Goal: Task Accomplishment & Management: Manage account settings

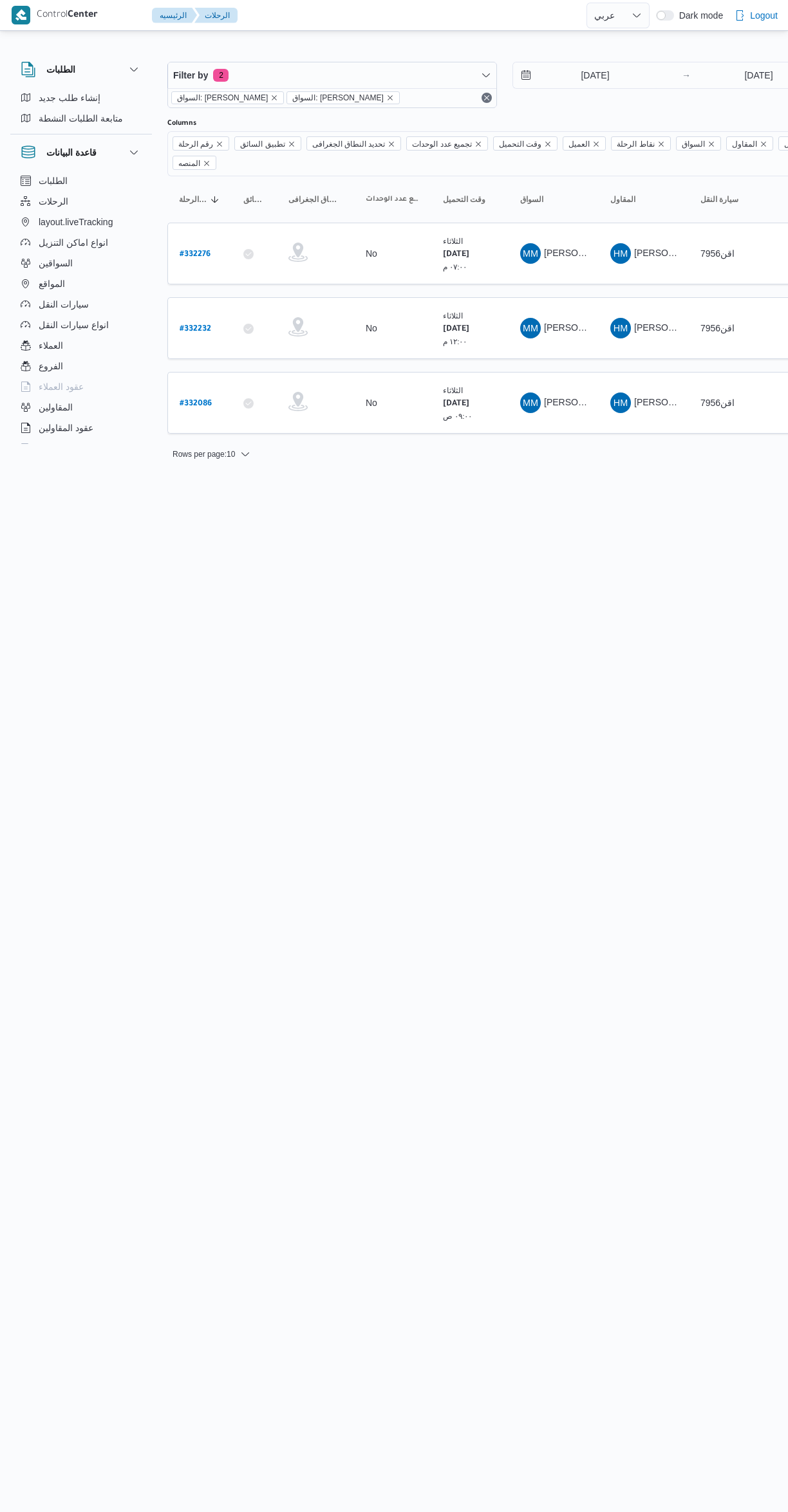
select select "ar"
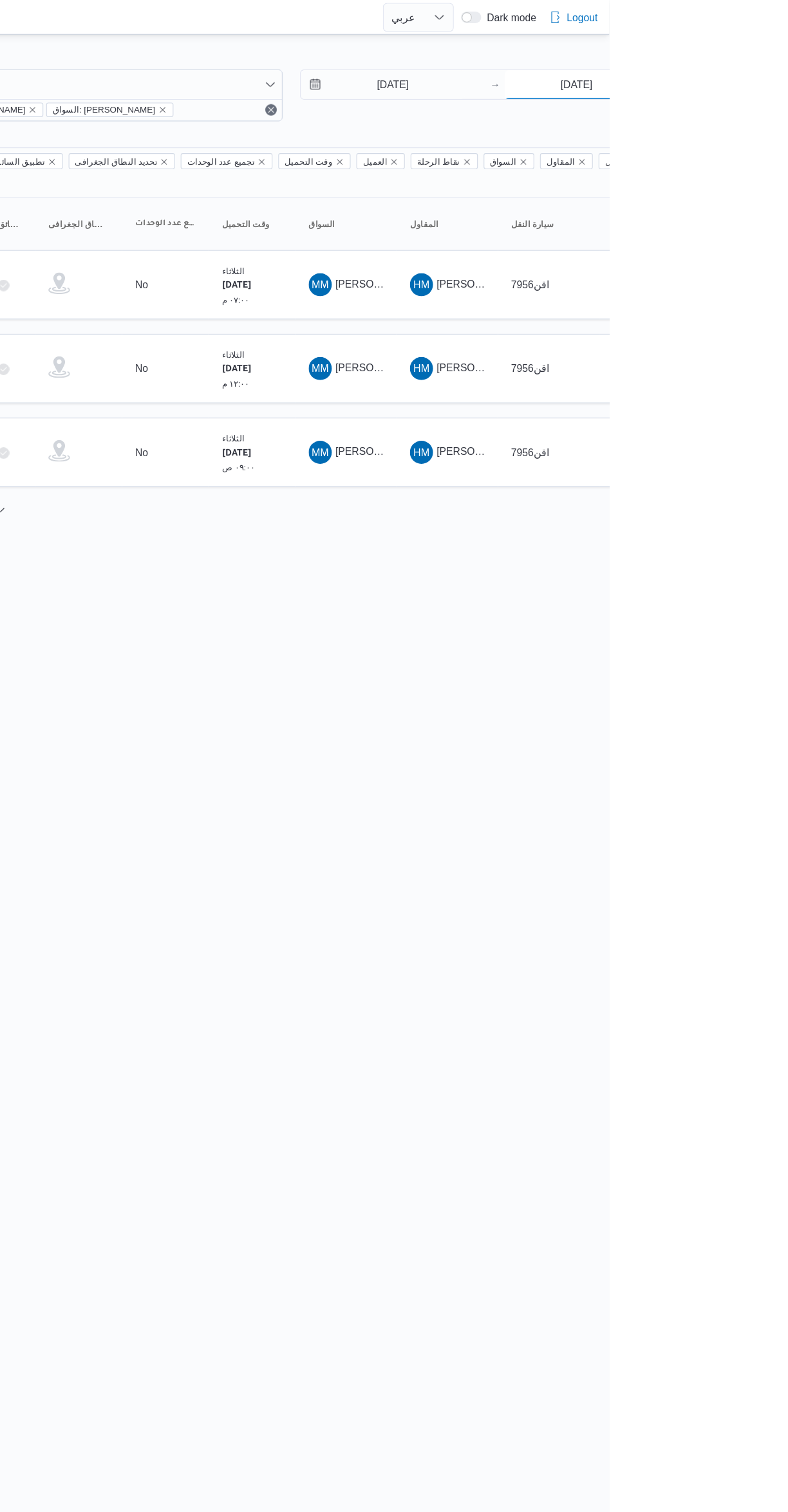
click at [747, 75] on input "19/8/2025" at bounding box center [759, 75] width 128 height 26
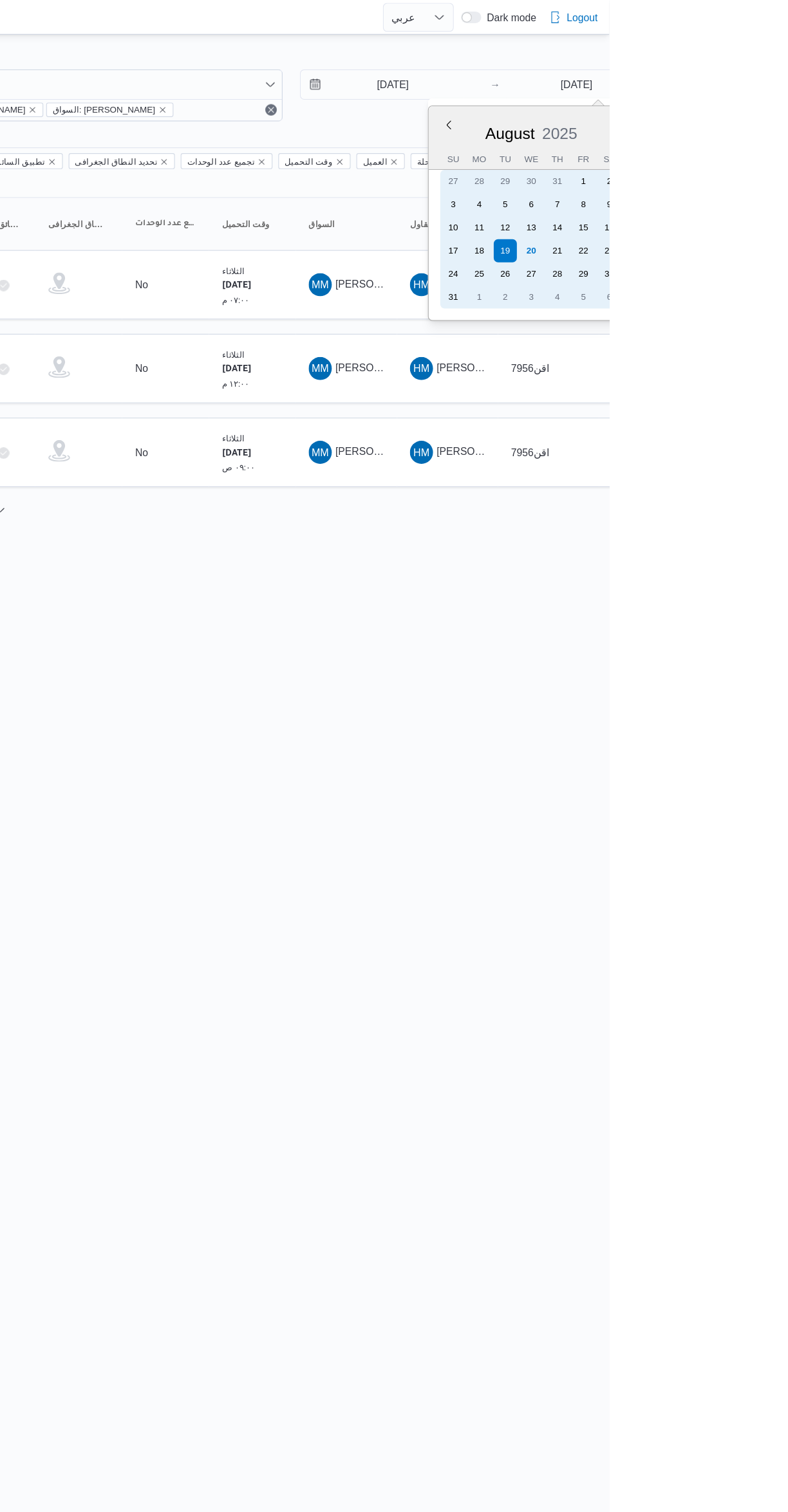
click at [718, 221] on div "20" at bounding box center [718, 223] width 20 height 20
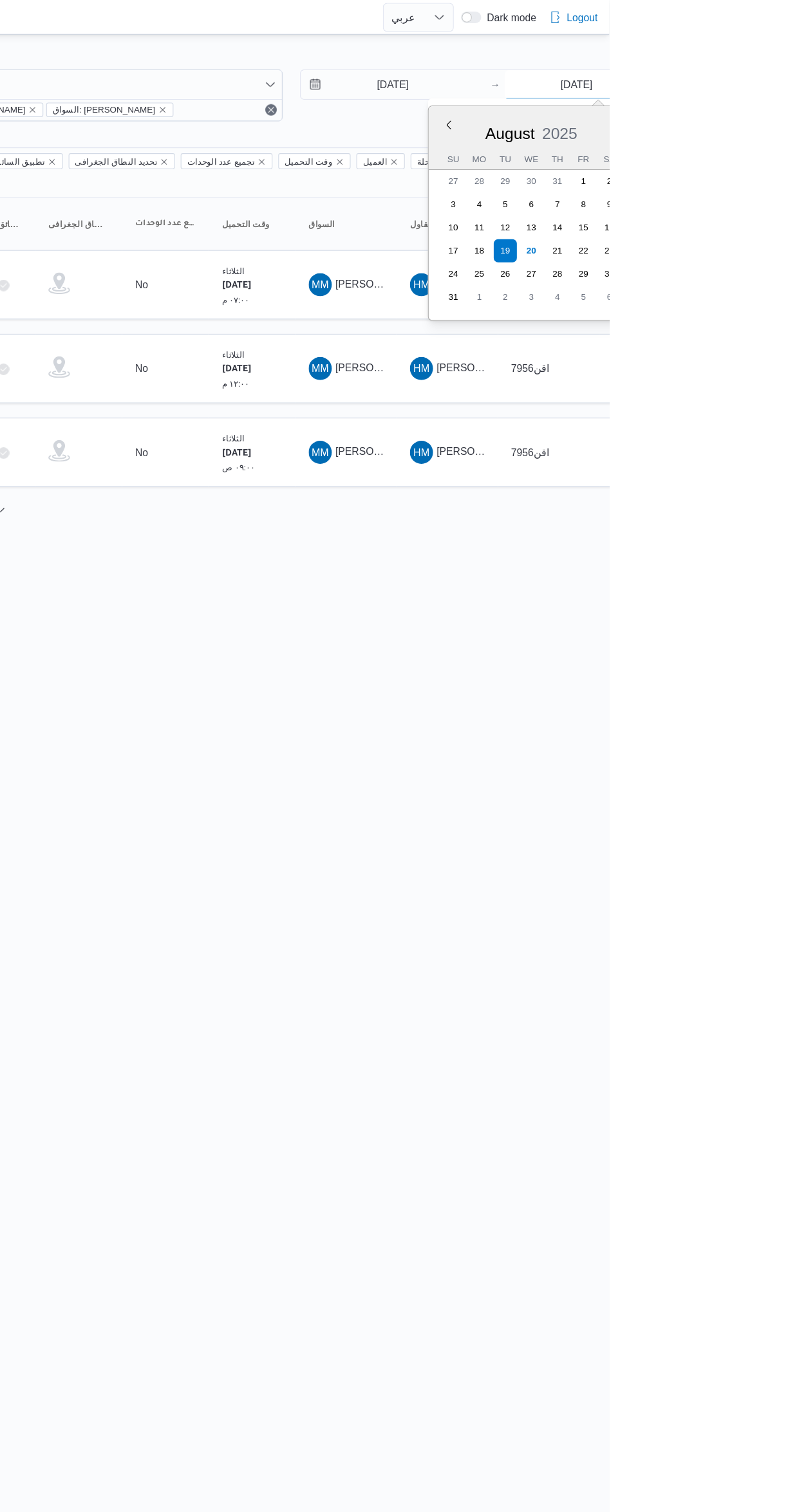
type input "20/8/2025"
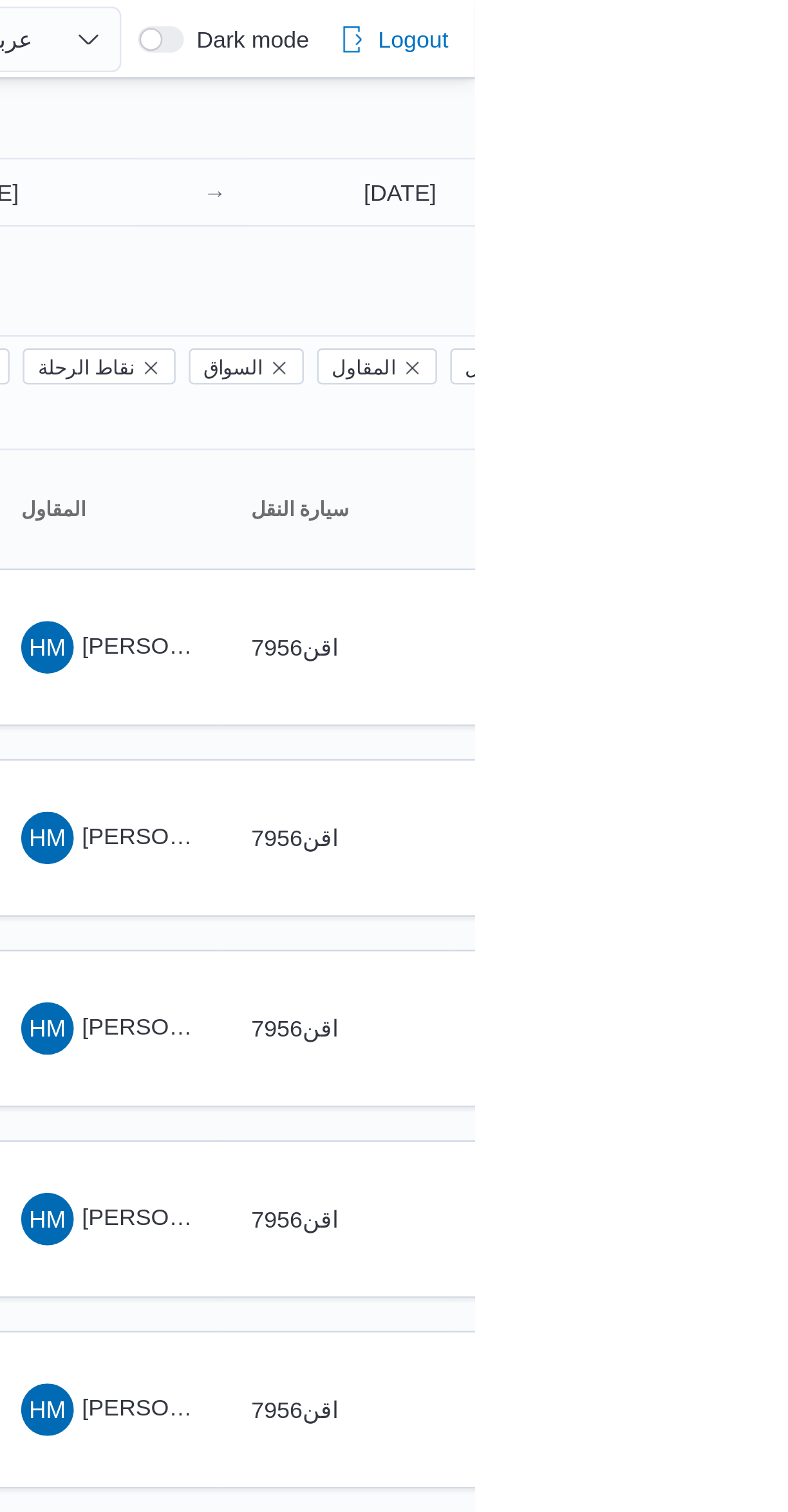
click at [787, 108] on div at bounding box center [553, 114] width 772 height 11
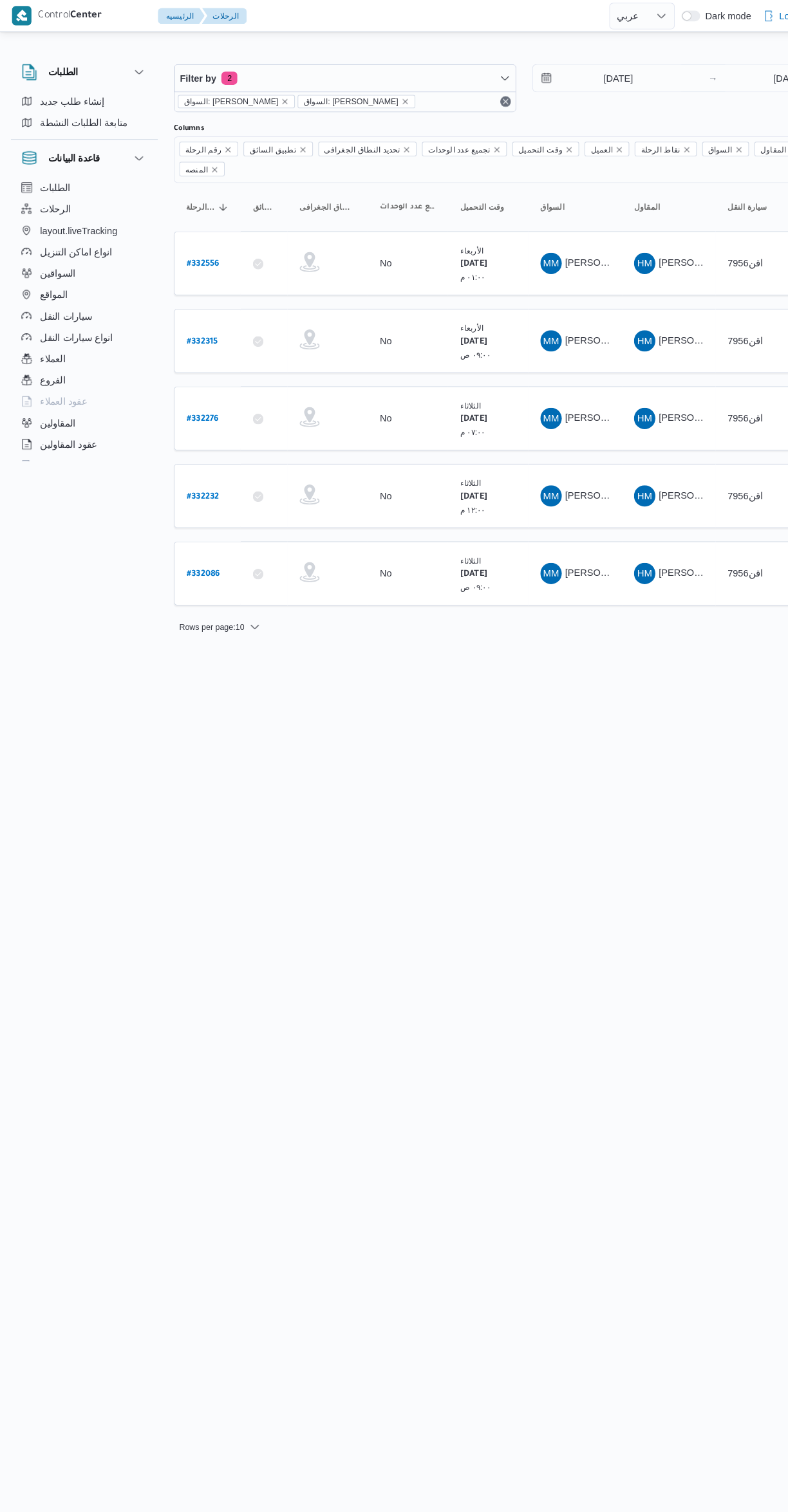
click at [199, 250] on b "# 332556" at bounding box center [196, 255] width 32 height 9
select select "ar"
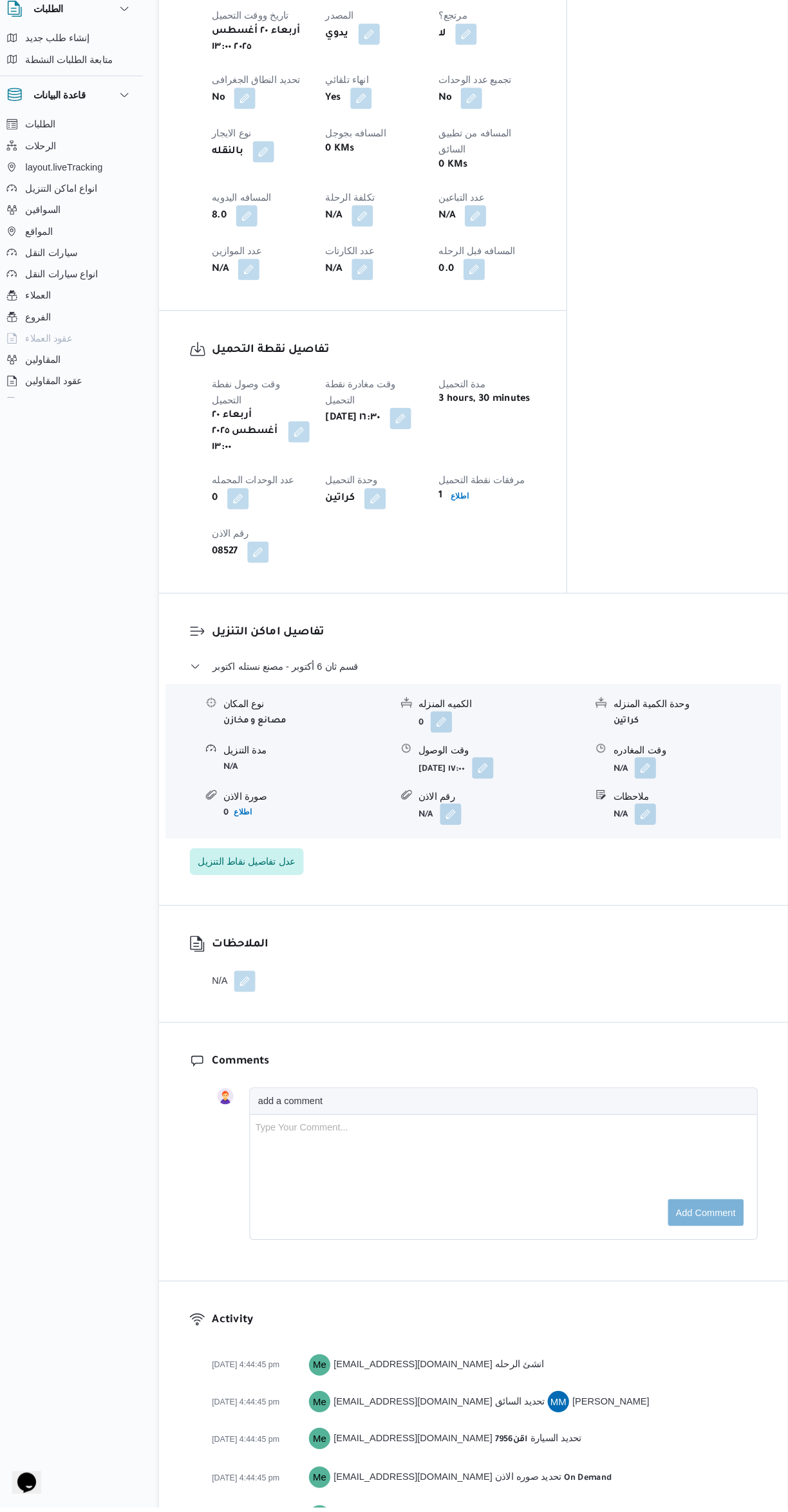
scroll to position [605, 0]
click at [640, 790] on button "button" at bounding box center [635, 800] width 20 height 20
click at [604, 738] on input "وقت المغادره" at bounding box center [601, 738] width 146 height 26
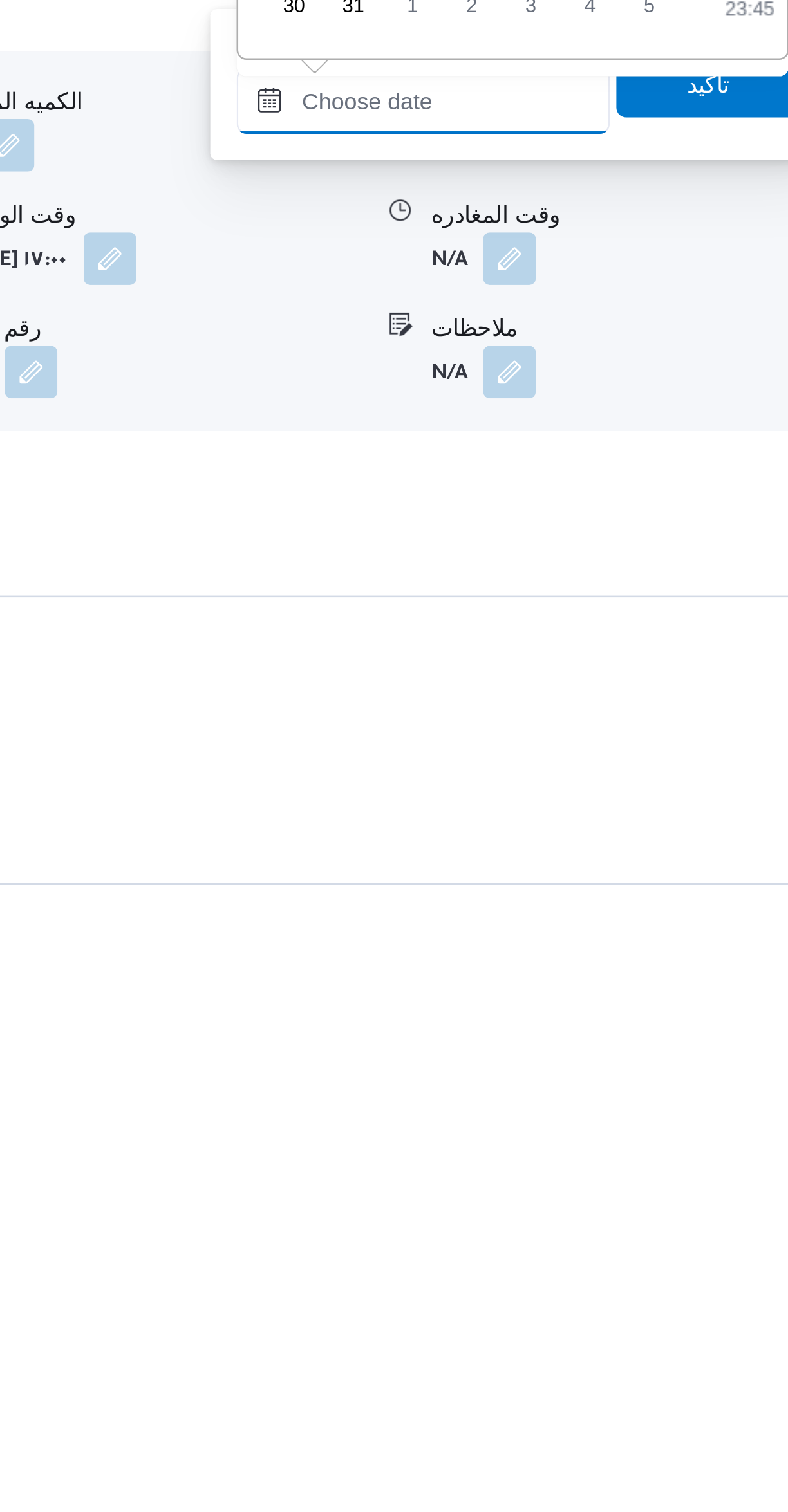
scroll to position [0, 0]
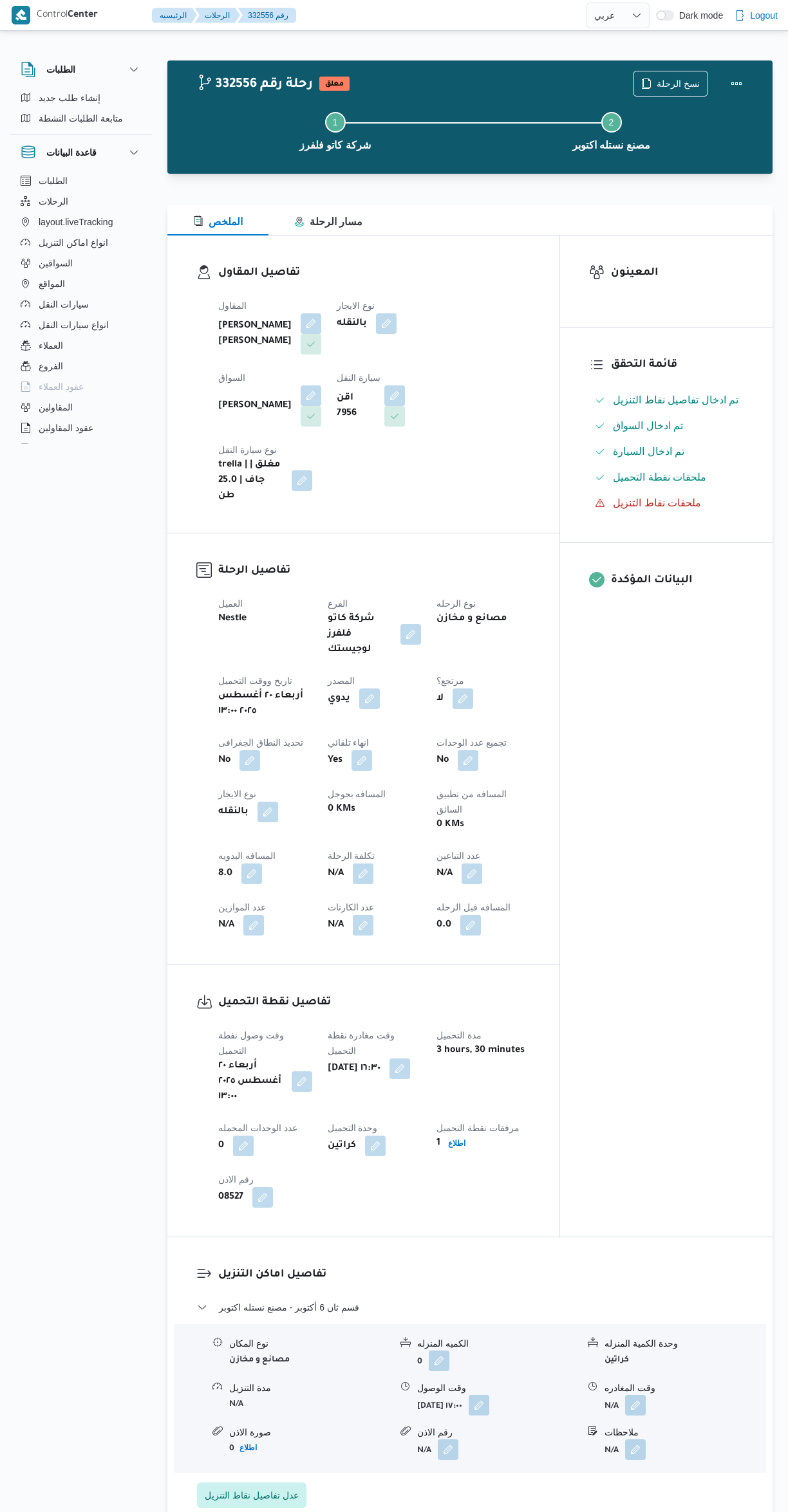
select select "ar"
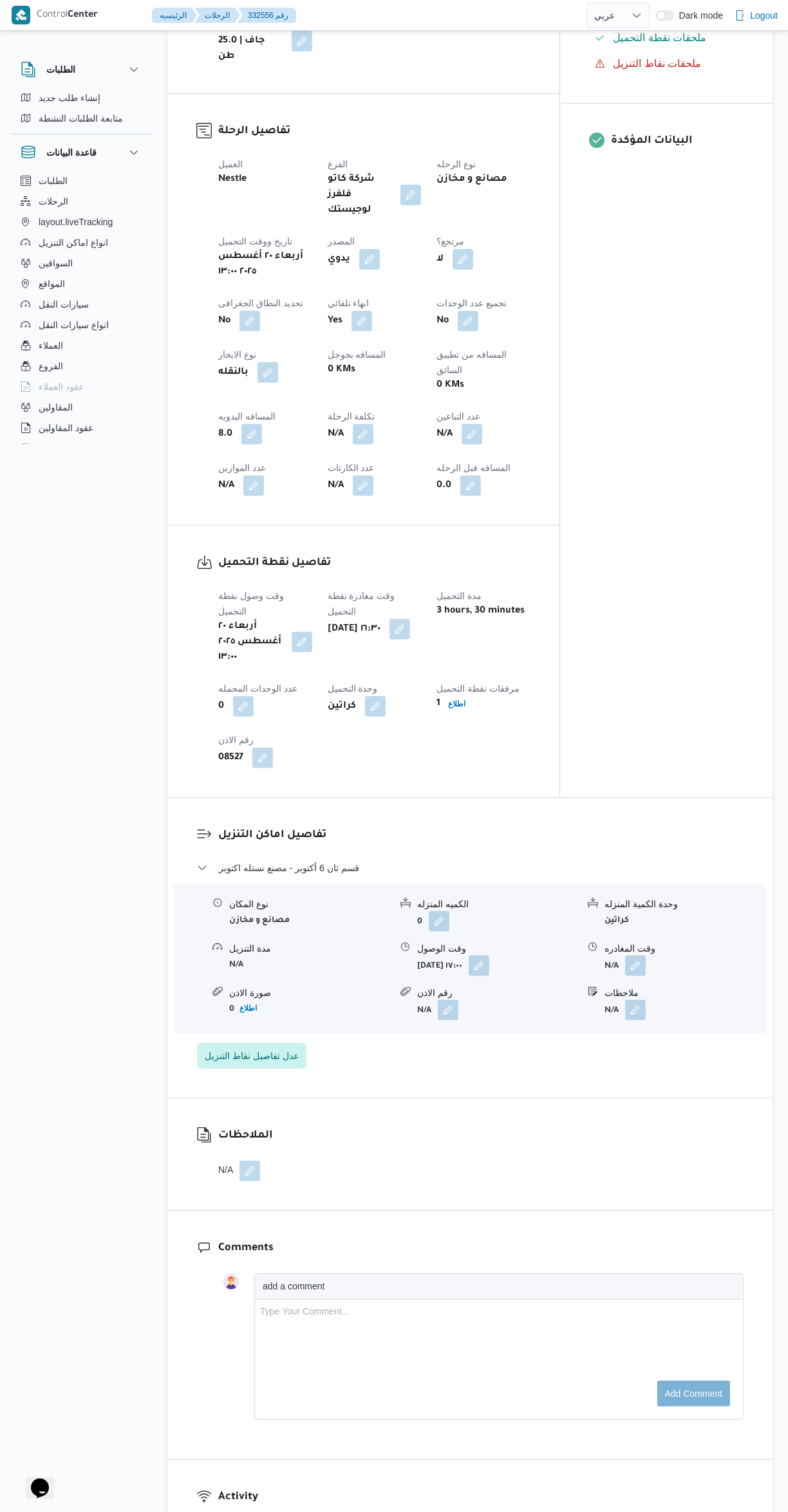
scroll to position [448, 0]
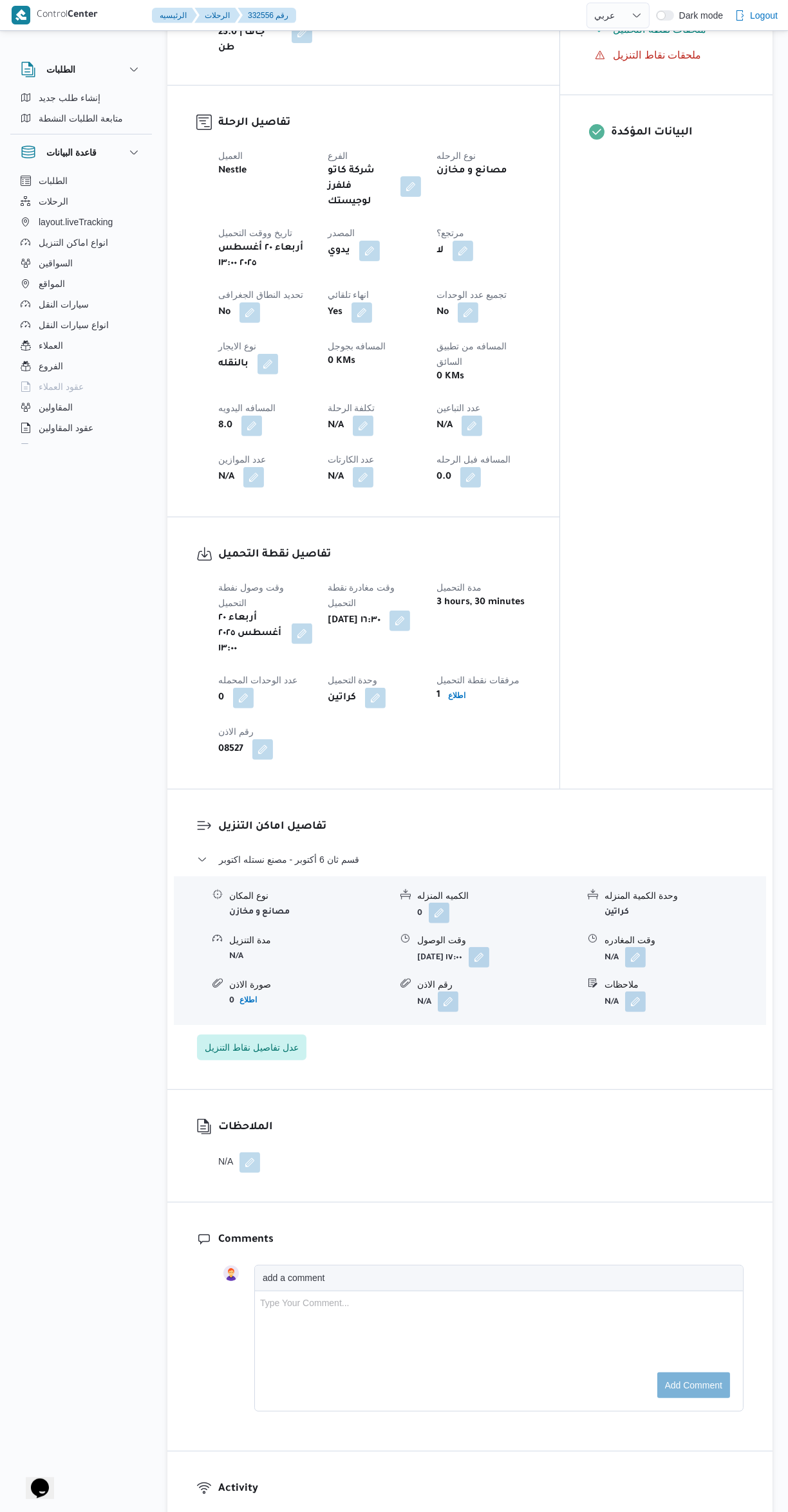
click at [636, 947] on button "button" at bounding box center [635, 957] width 20 height 20
click at [631, 886] on input "وقت المغادره" at bounding box center [601, 895] width 146 height 26
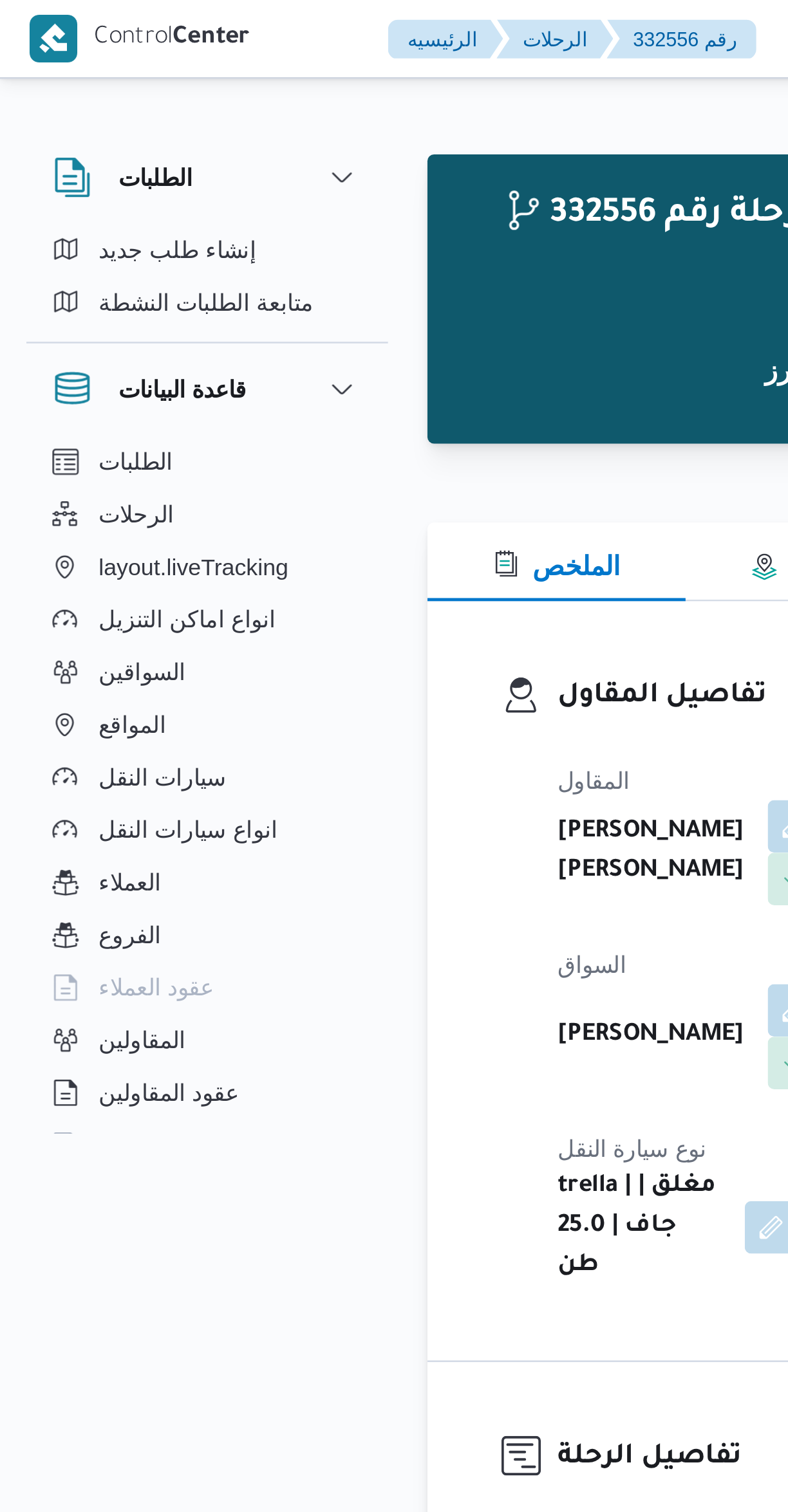
scroll to position [1315, 0]
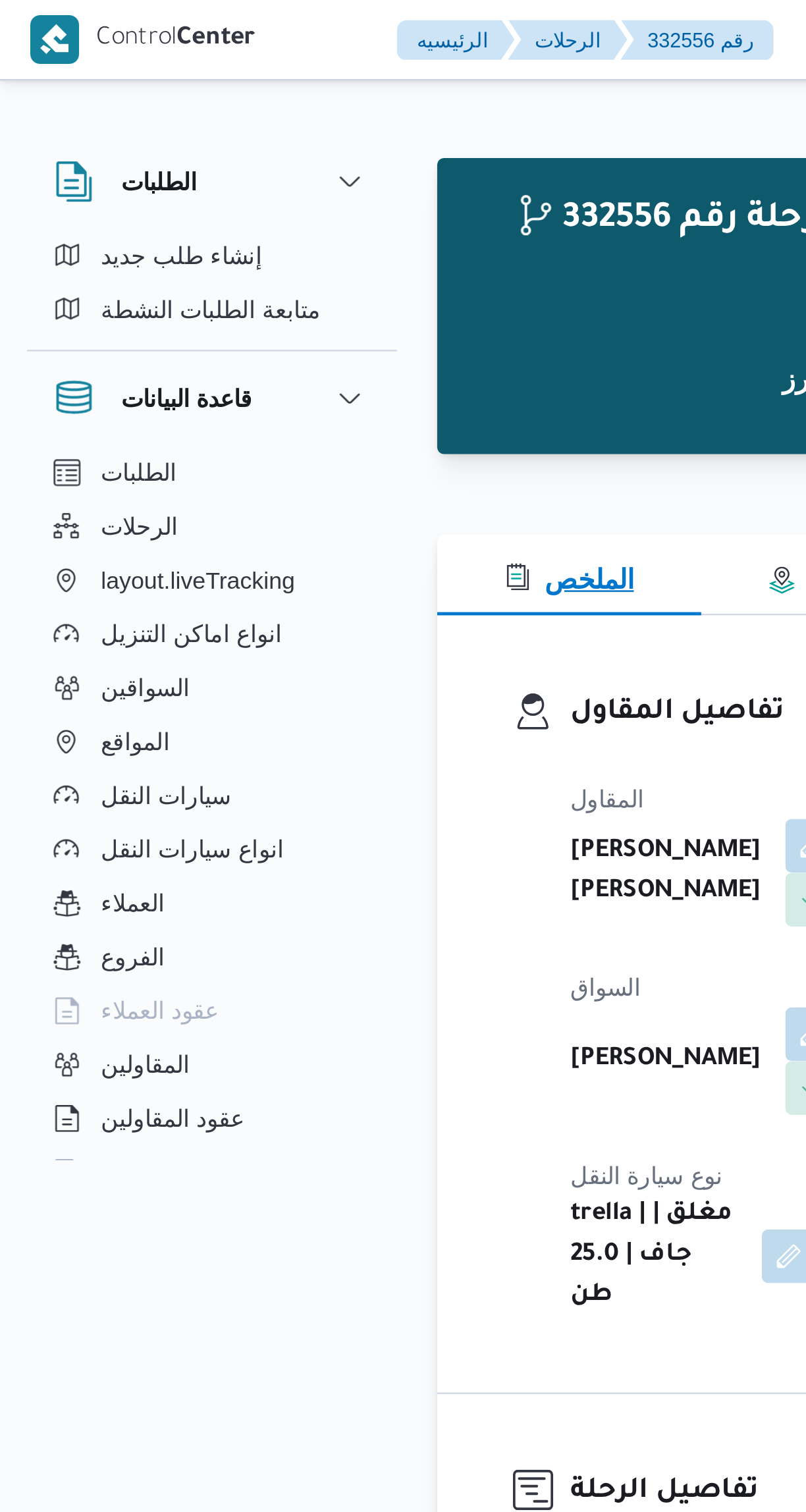
click at [224, 221] on span "الملخص" at bounding box center [222, 226] width 51 height 11
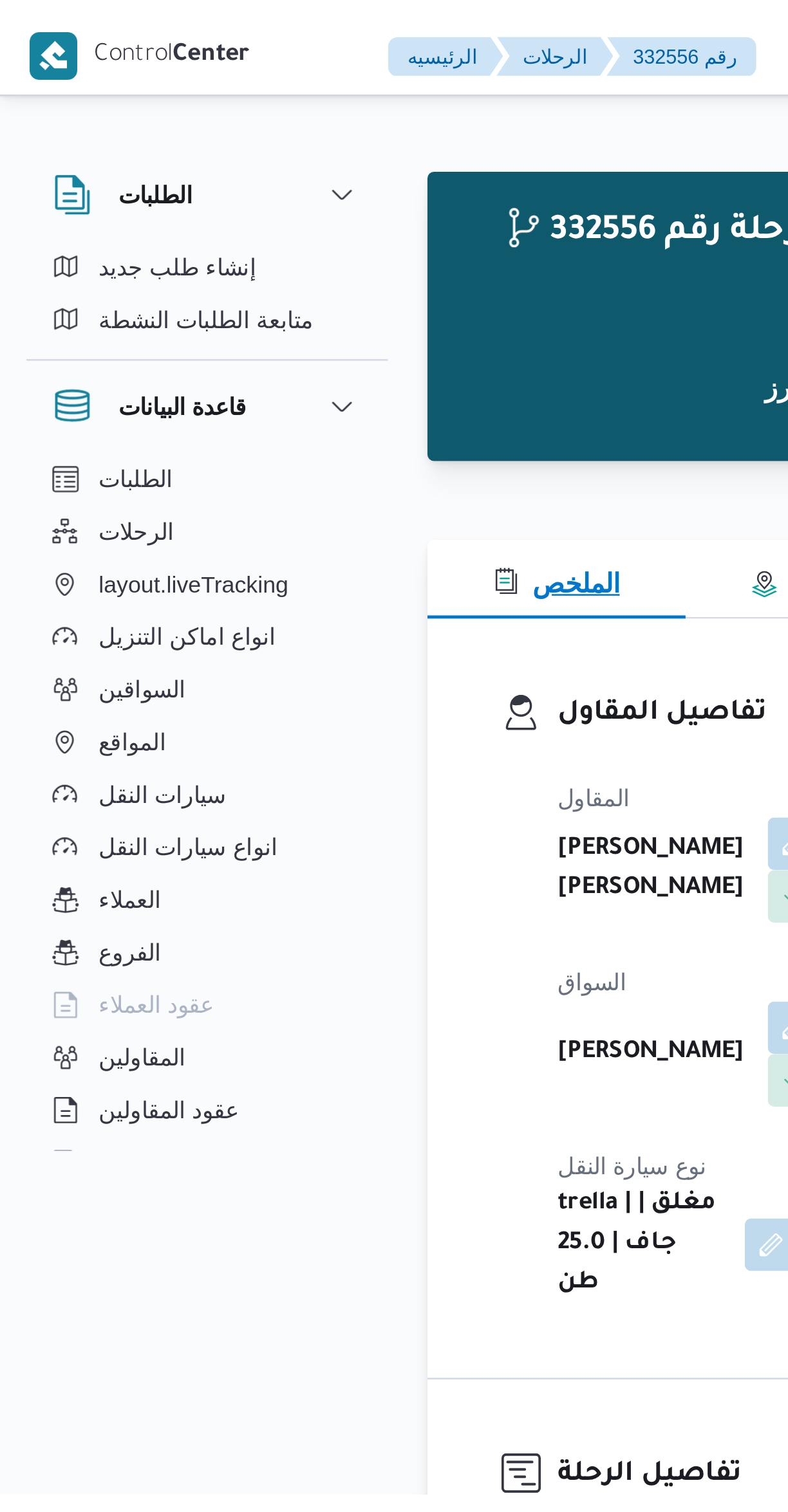
scroll to position [0, 0]
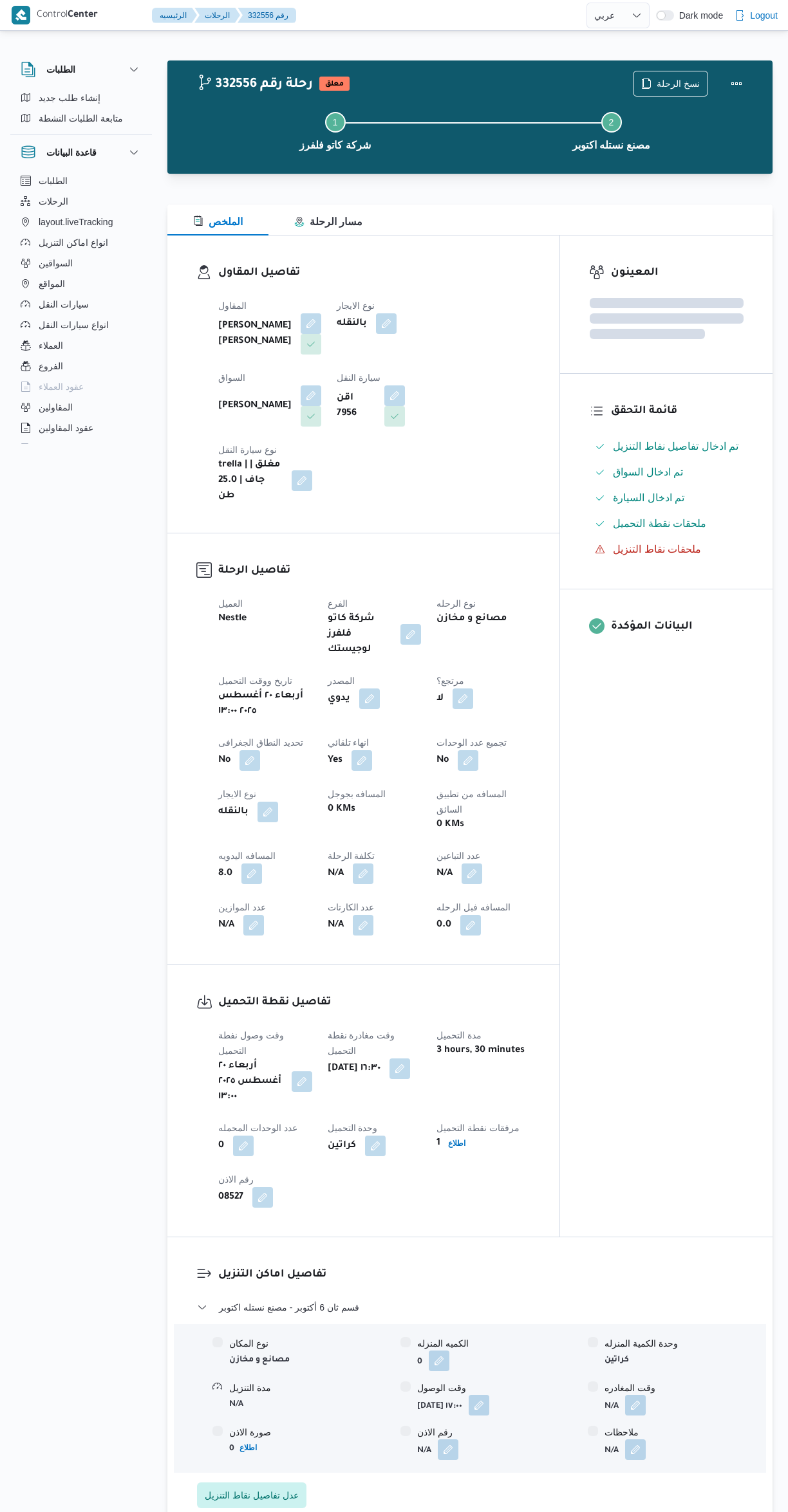
select select "ar"
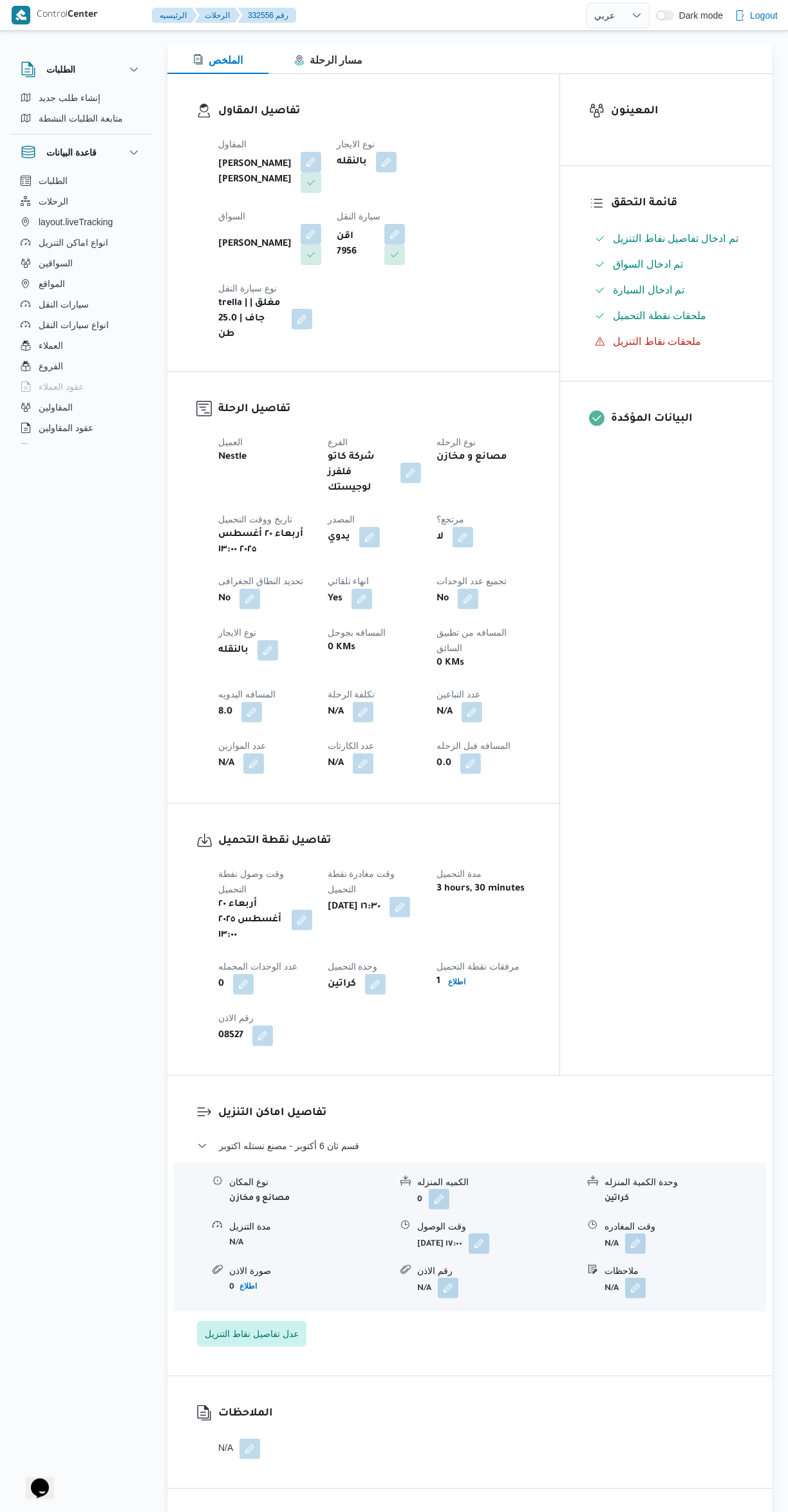
scroll to position [605, 0]
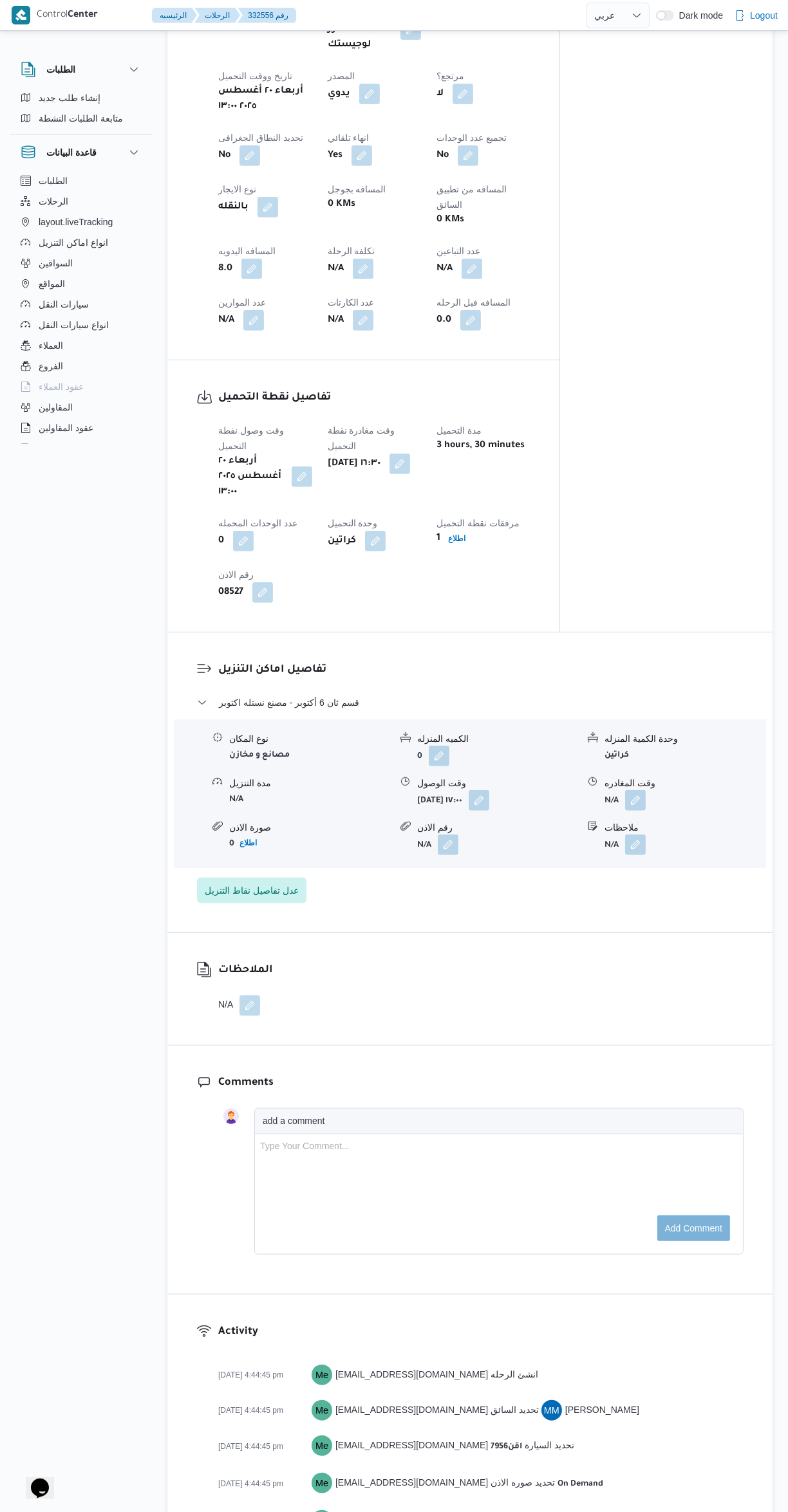
click at [641, 790] on button "button" at bounding box center [635, 800] width 20 height 20
click at [614, 738] on input "وقت المغادره" at bounding box center [601, 738] width 146 height 26
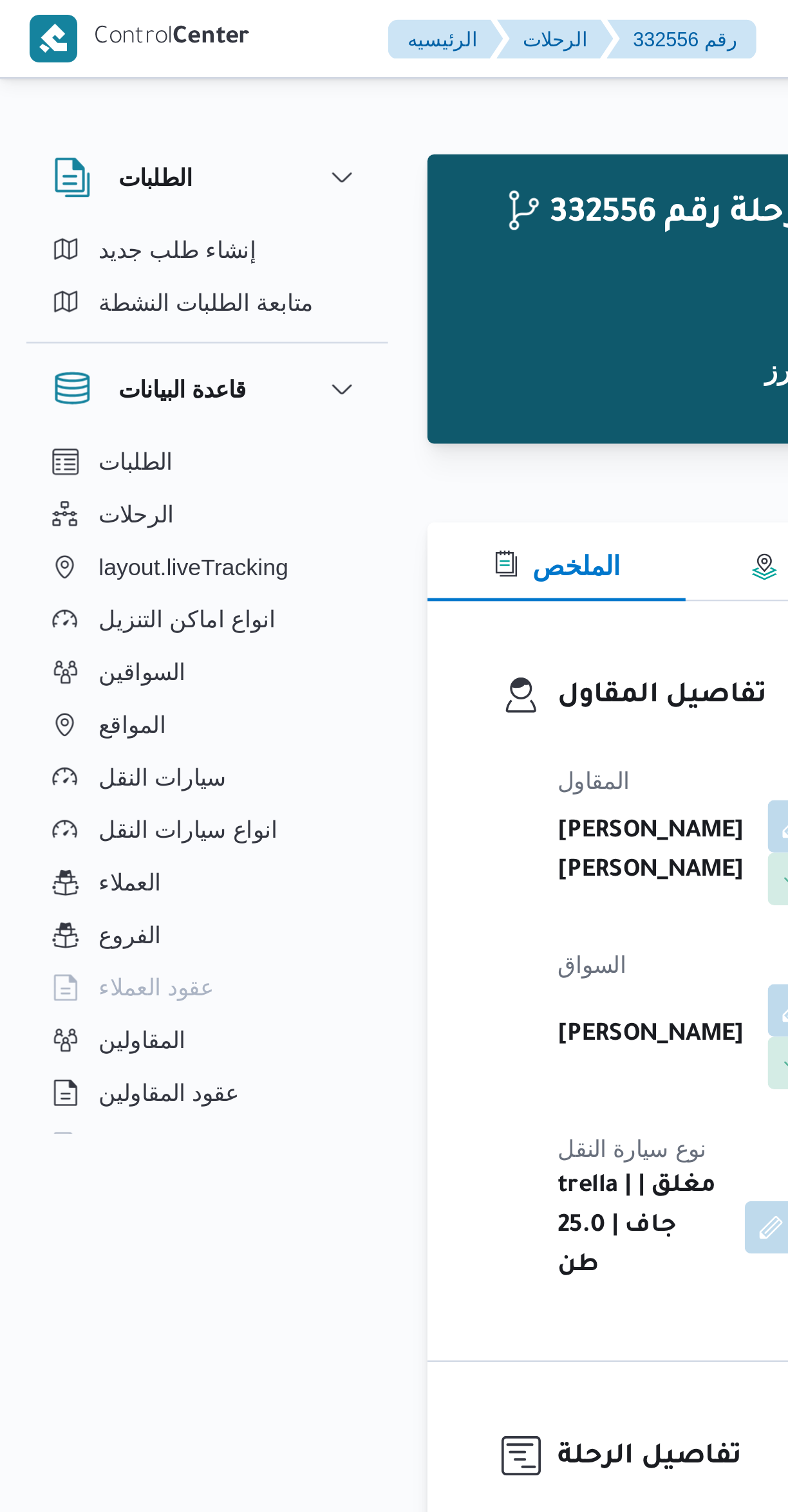
scroll to position [1315, 0]
click at [221, 210] on button "الملخص" at bounding box center [217, 220] width 101 height 31
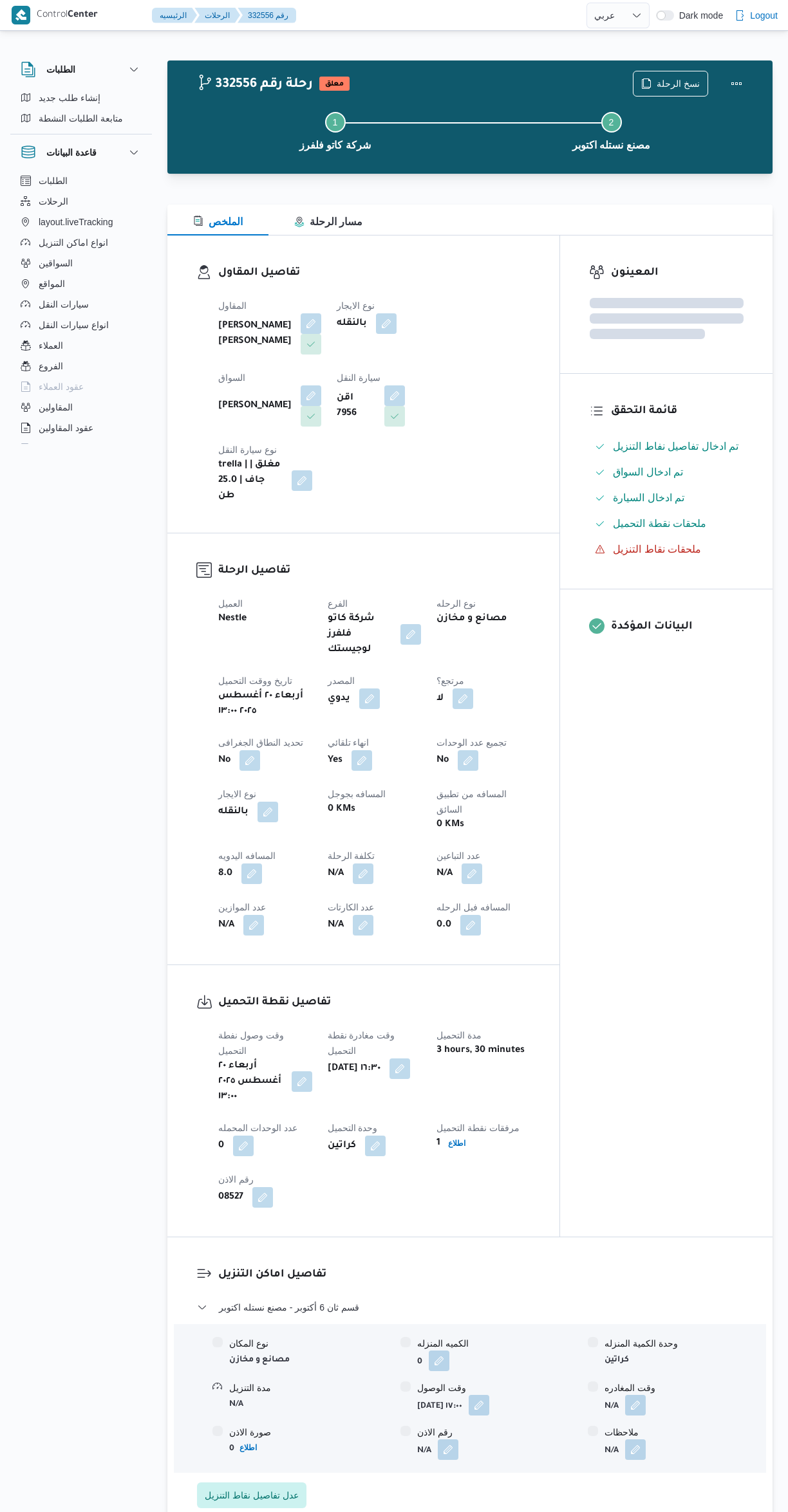
select select "ar"
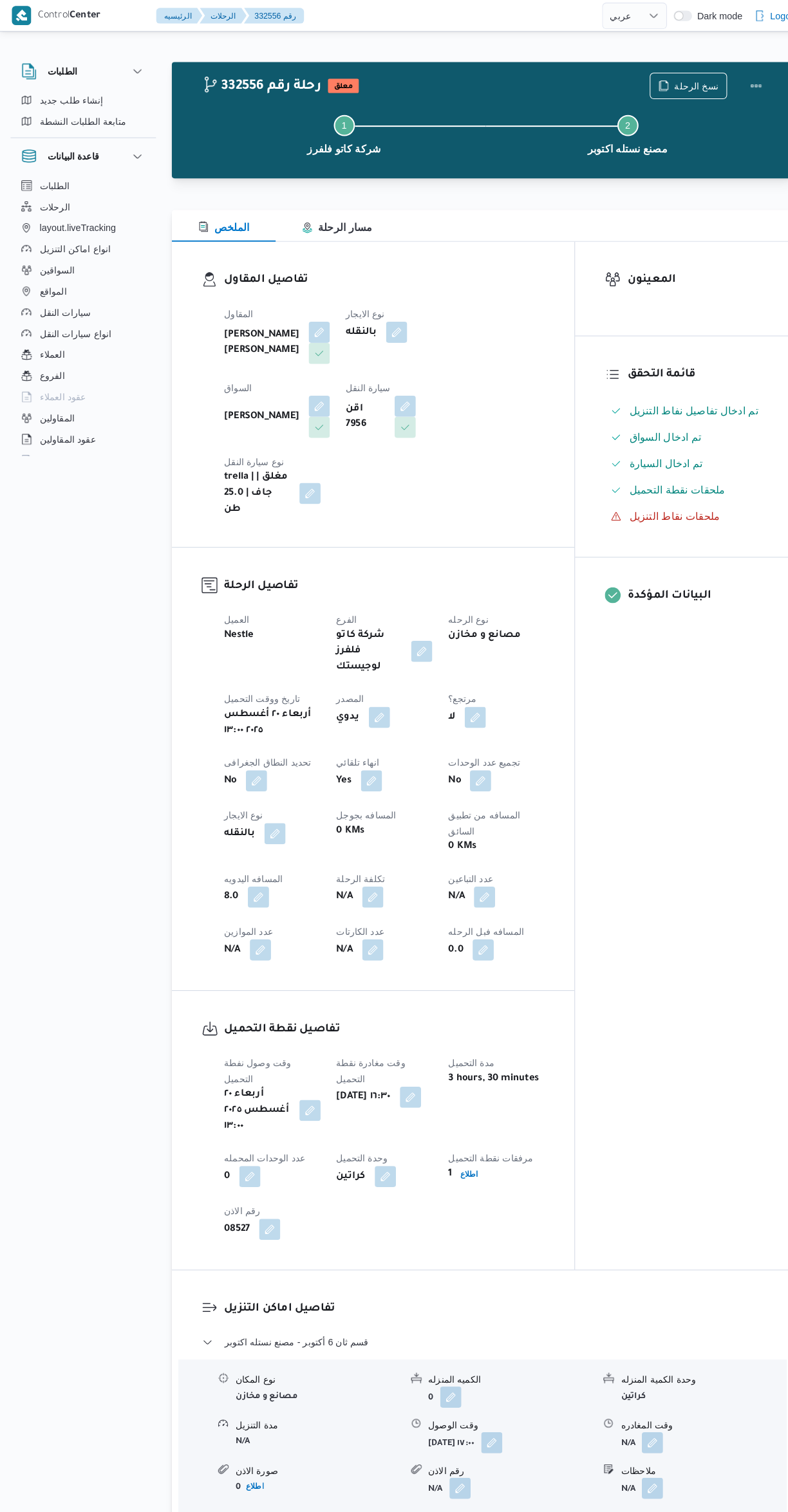
scroll to position [763, 0]
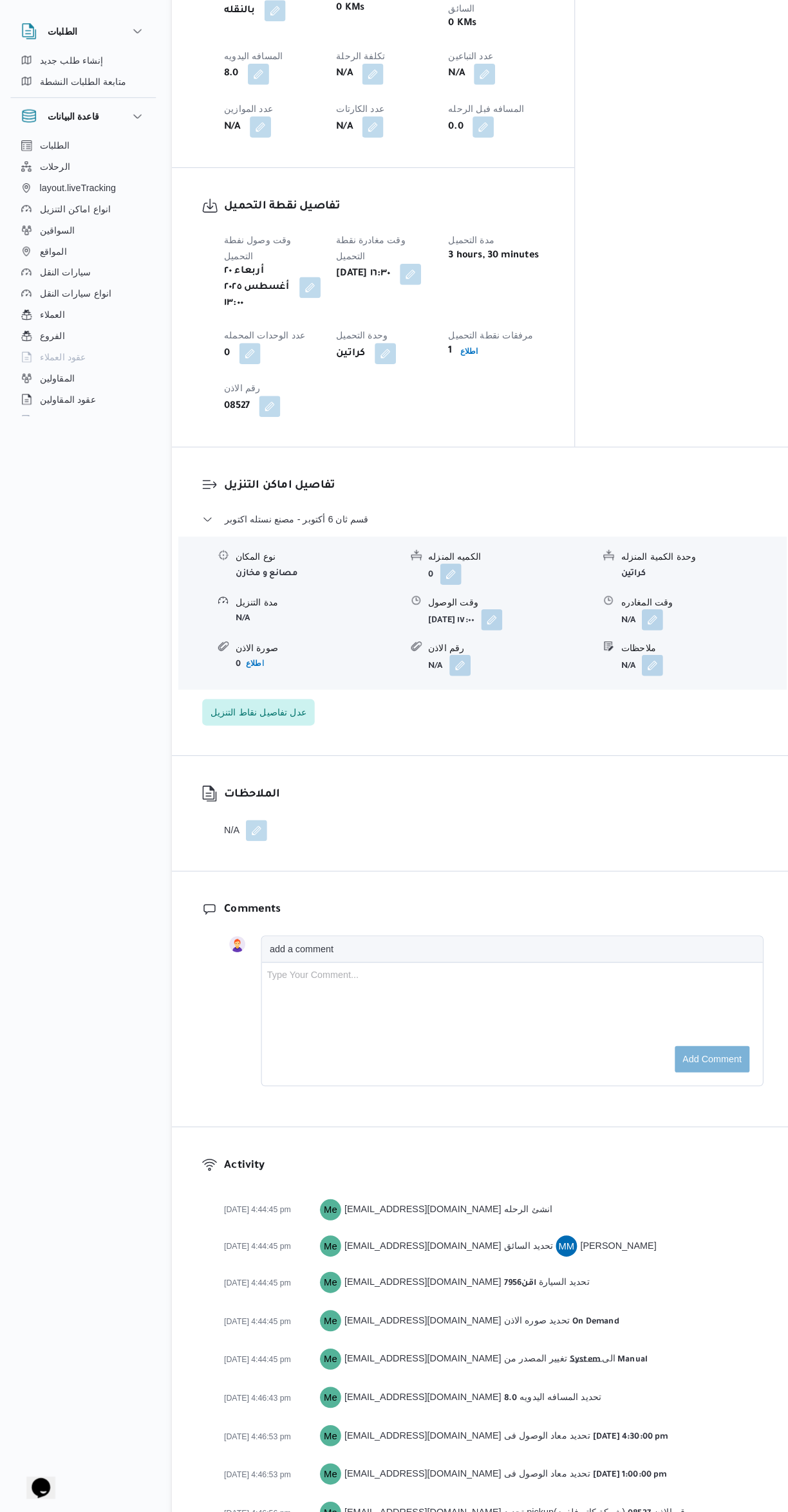
click at [636, 633] on button "button" at bounding box center [635, 642] width 20 height 20
click at [590, 580] on input "وقت المغادره" at bounding box center [601, 581] width 146 height 26
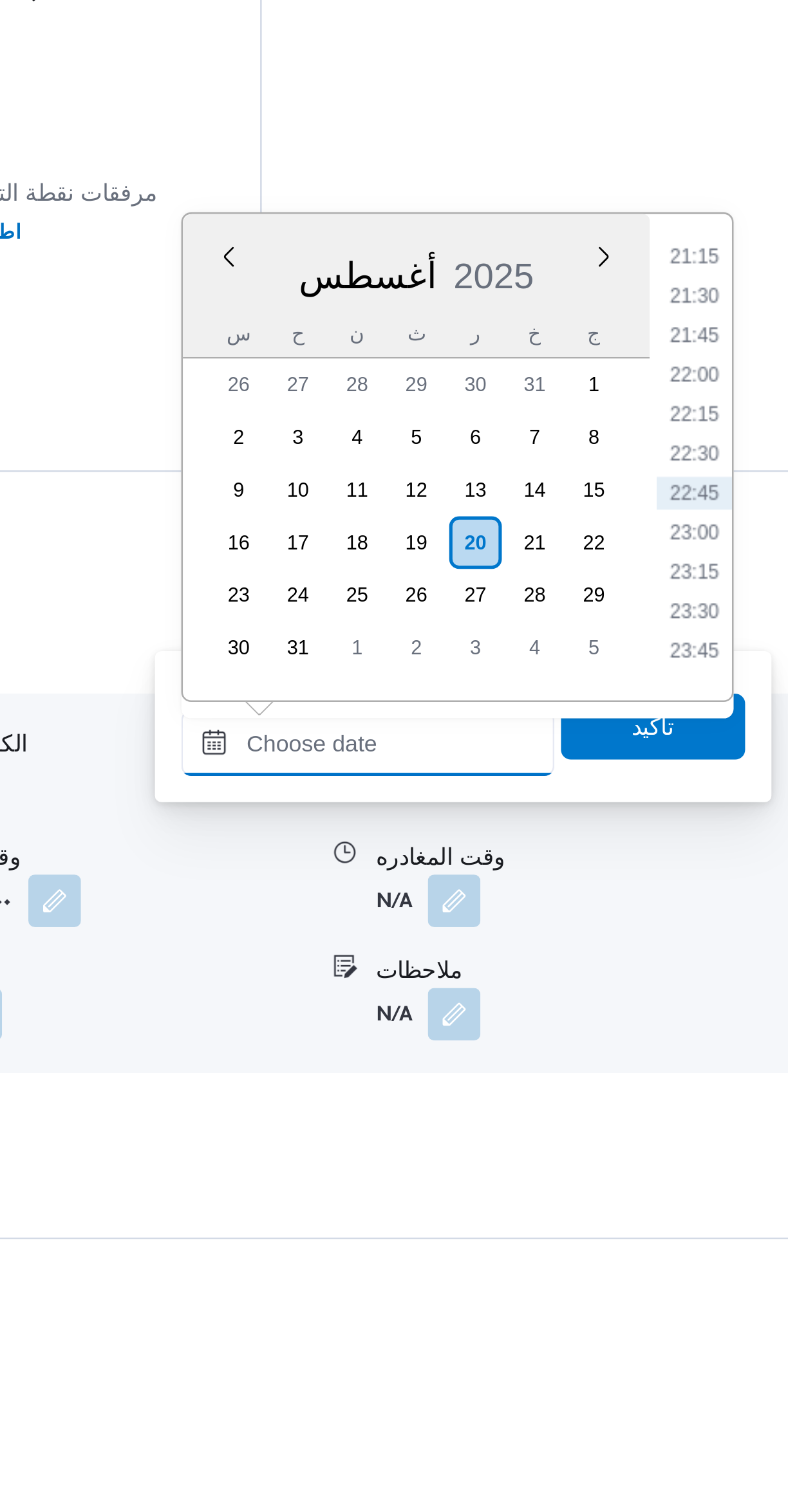
scroll to position [38, 0]
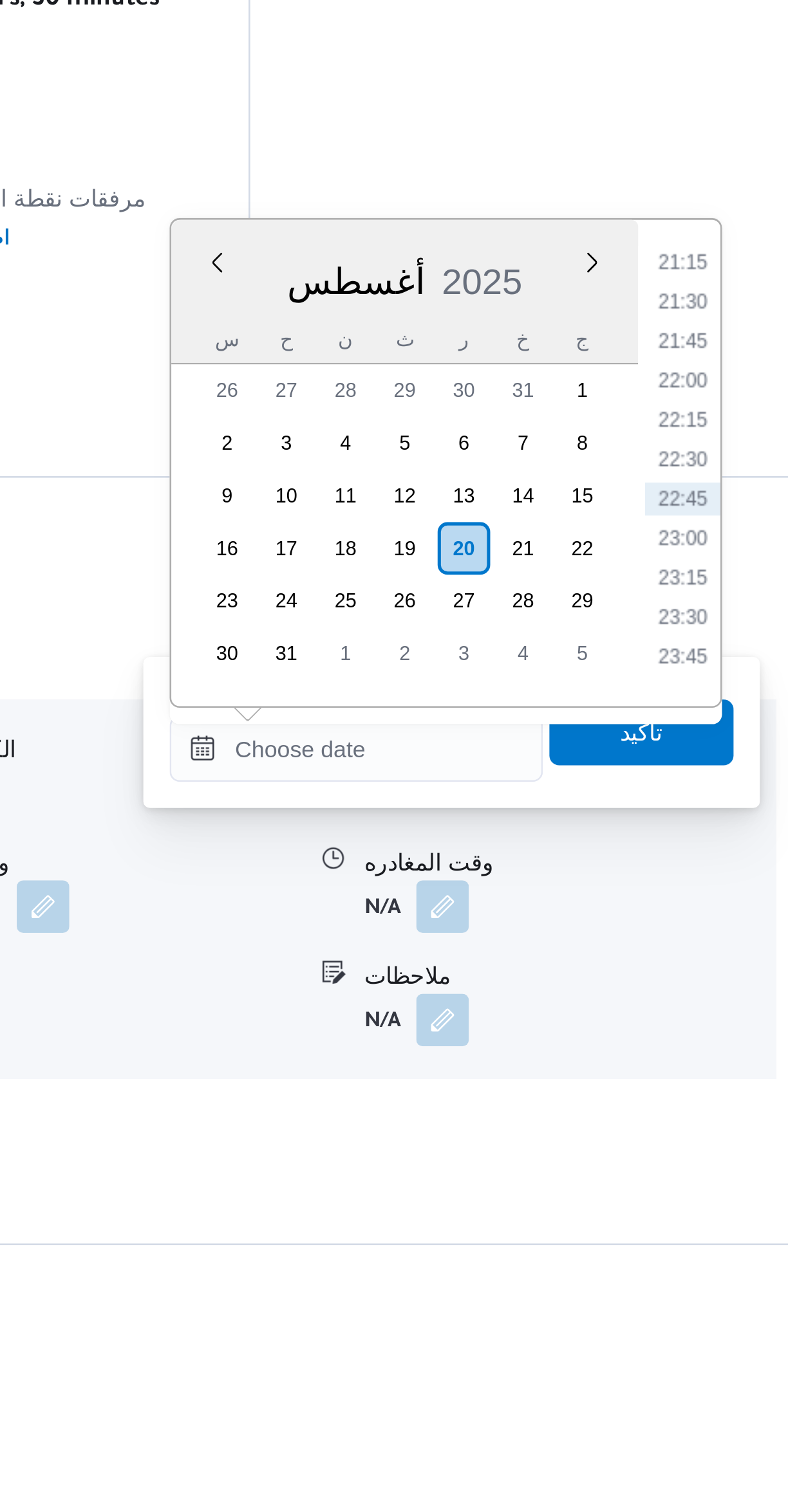
click at [736, 1114] on li "21:15" at bounding box center [729, 1115] width 30 height 13
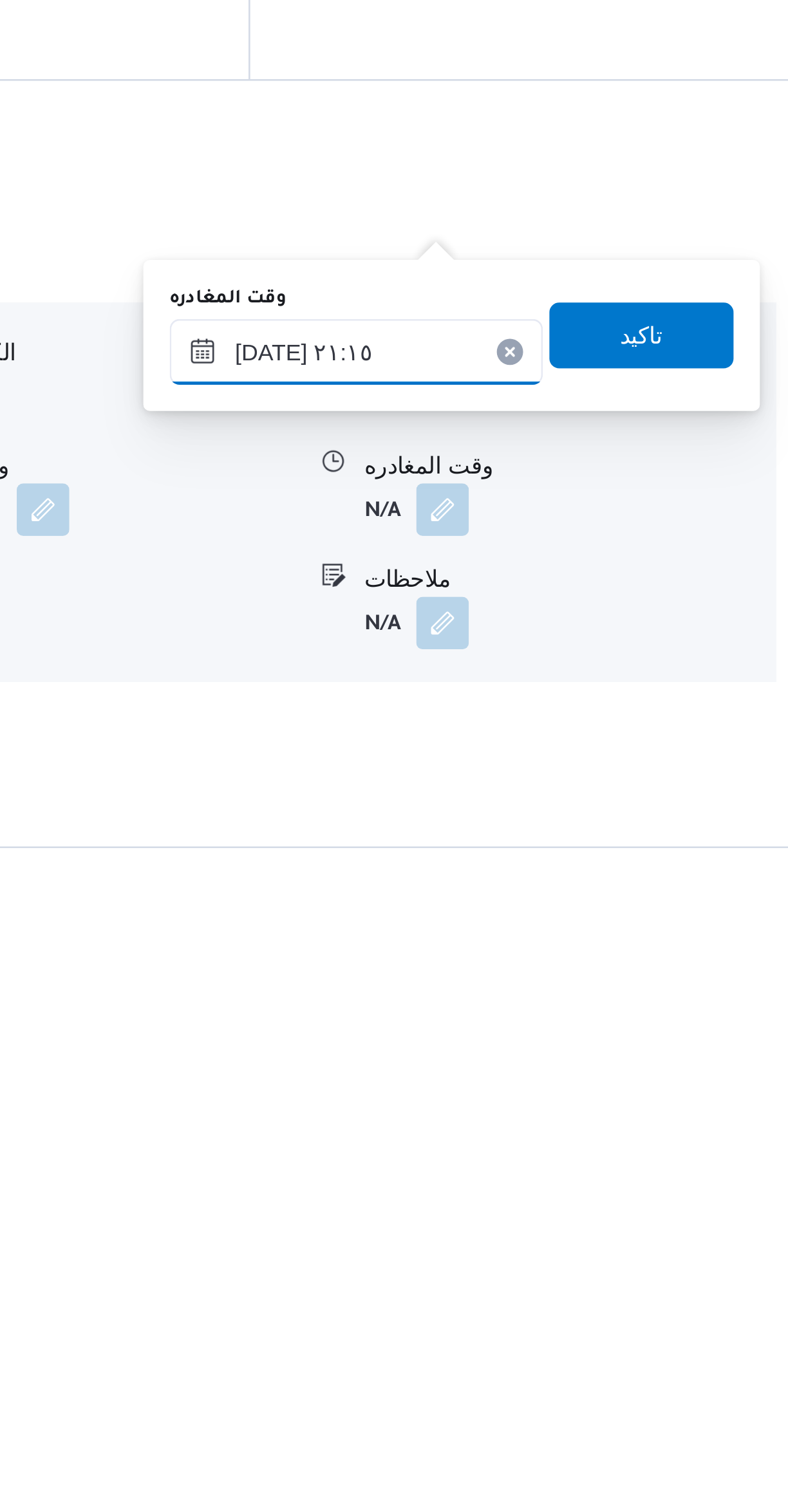
click at [620, 1306] on input "٢٠/٠٨/٢٠٢٥ ٢١:١٥" at bounding box center [601, 1305] width 146 height 26
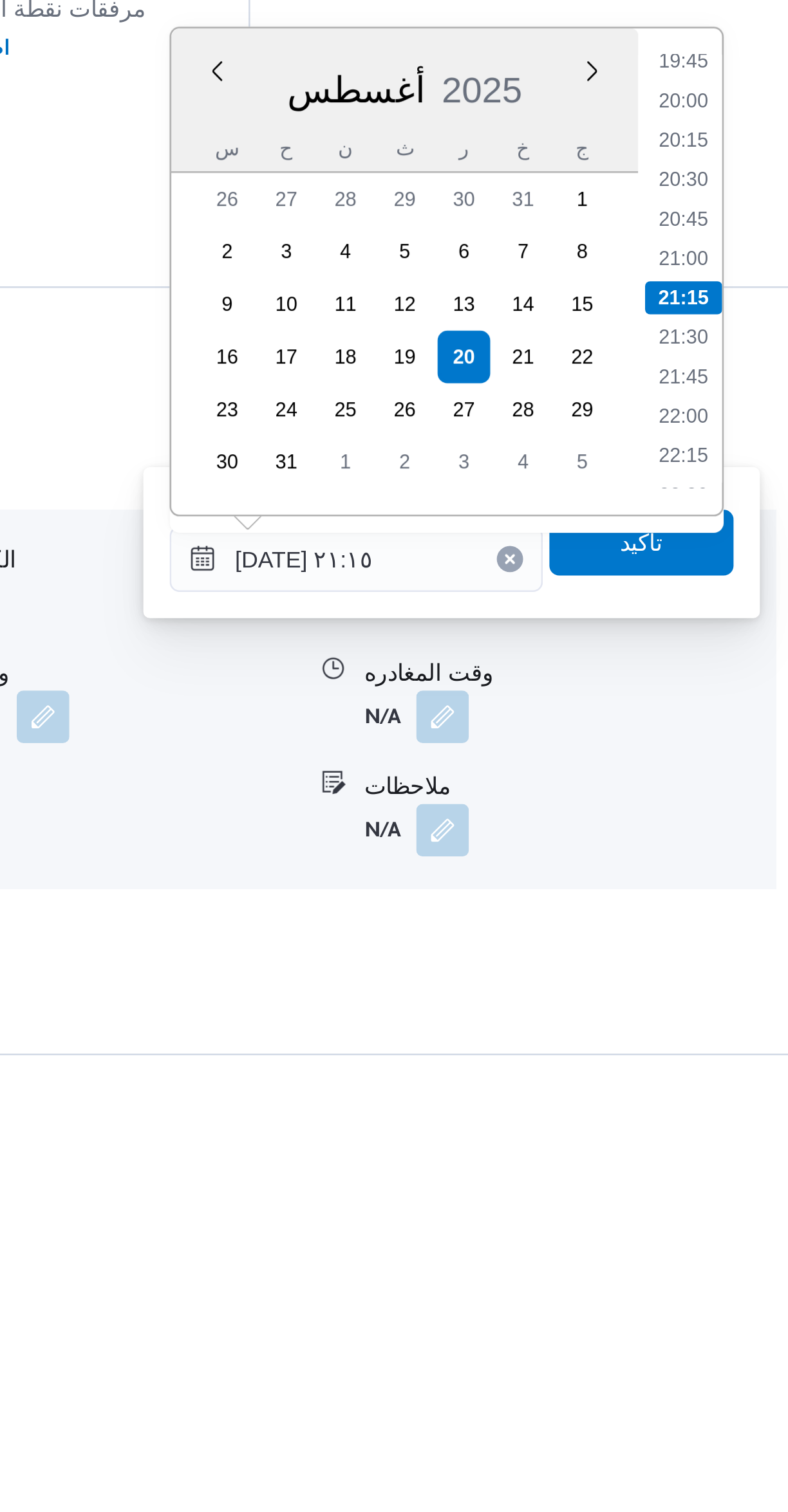
click at [733, 1120] on li "20:00" at bounding box center [729, 1126] width 30 height 13
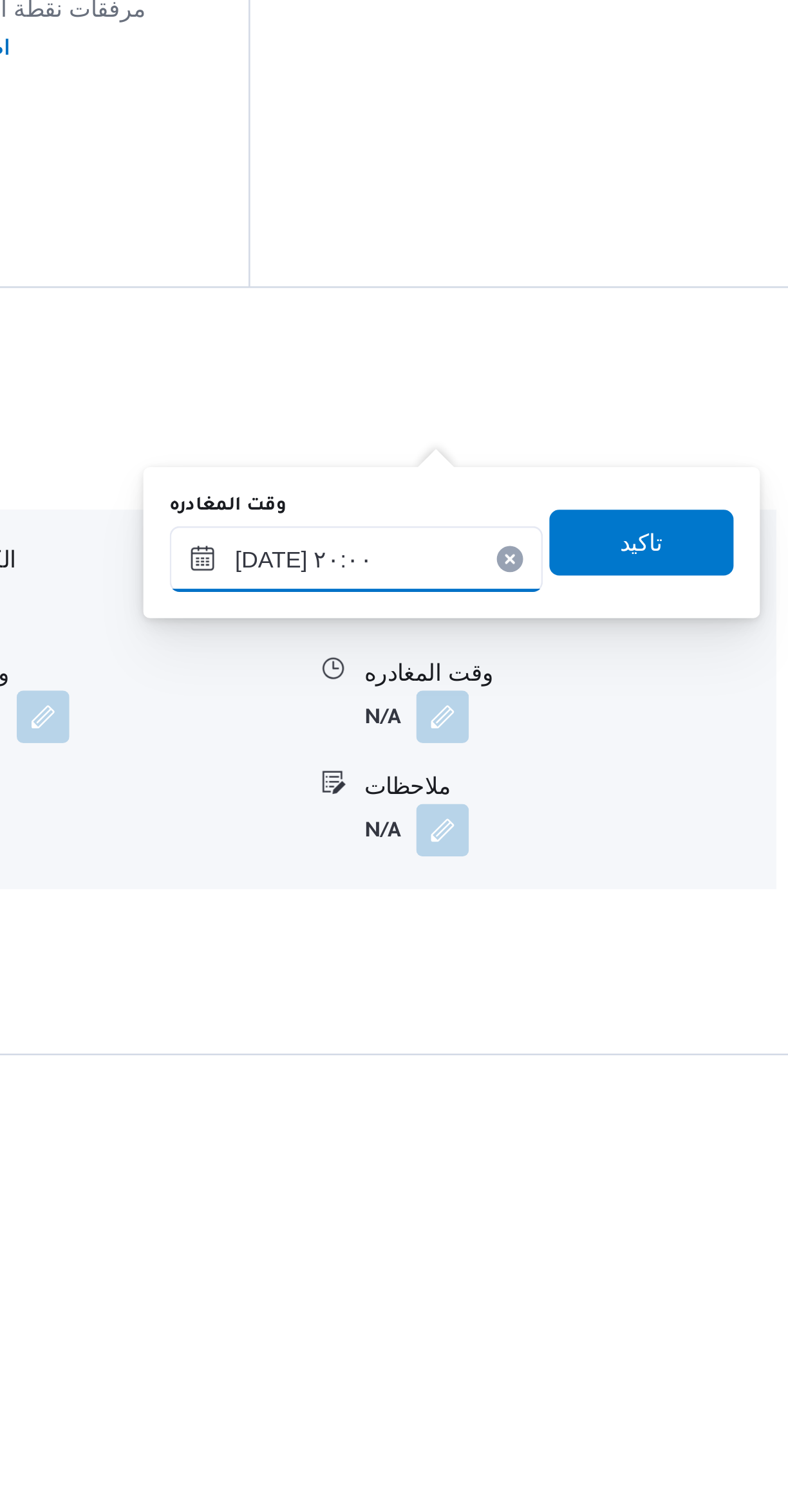
click at [629, 1299] on input "[DATE] ٢٠:٠٠" at bounding box center [601, 1305] width 146 height 26
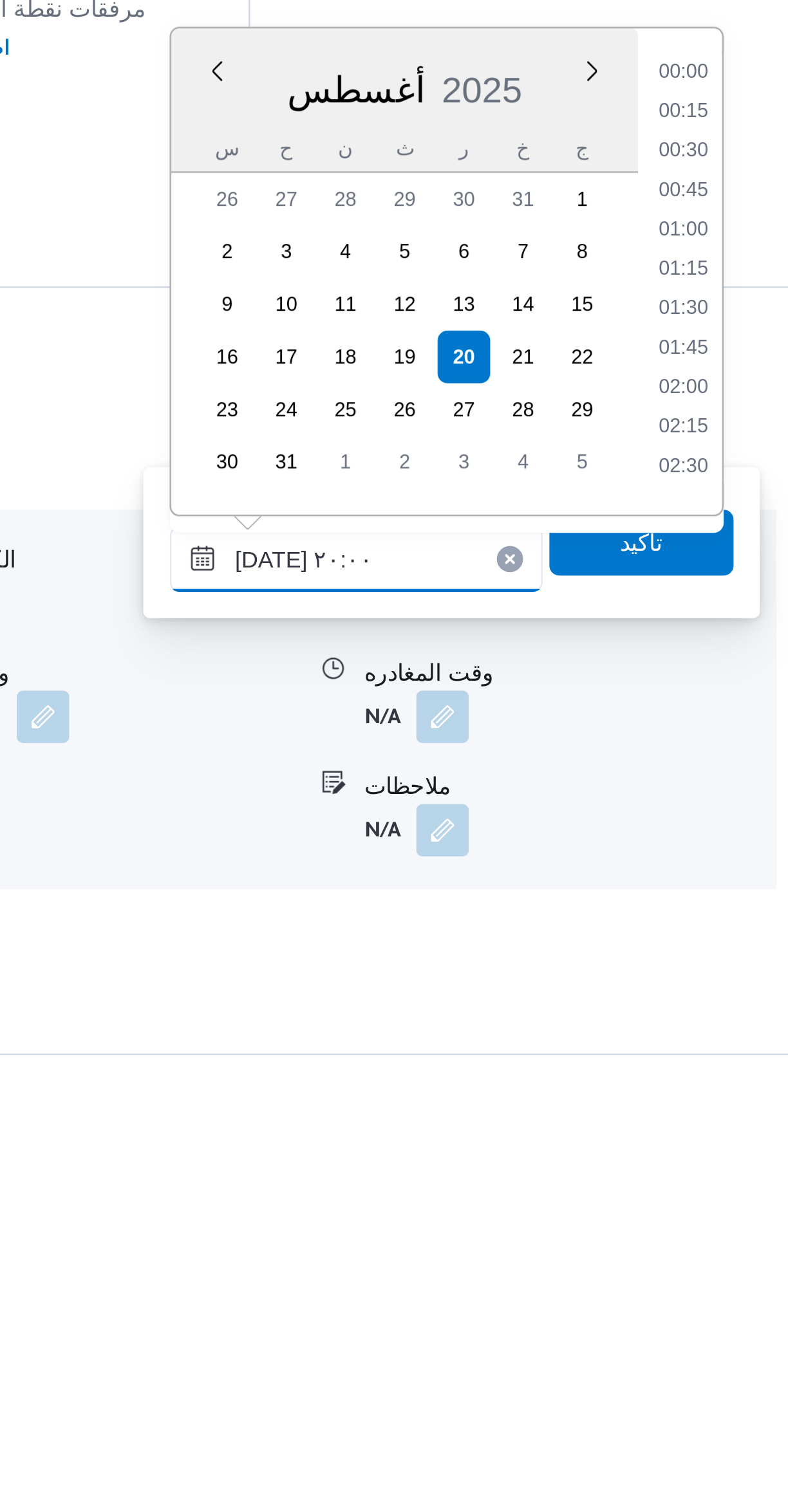
scroll to position [1147, 0]
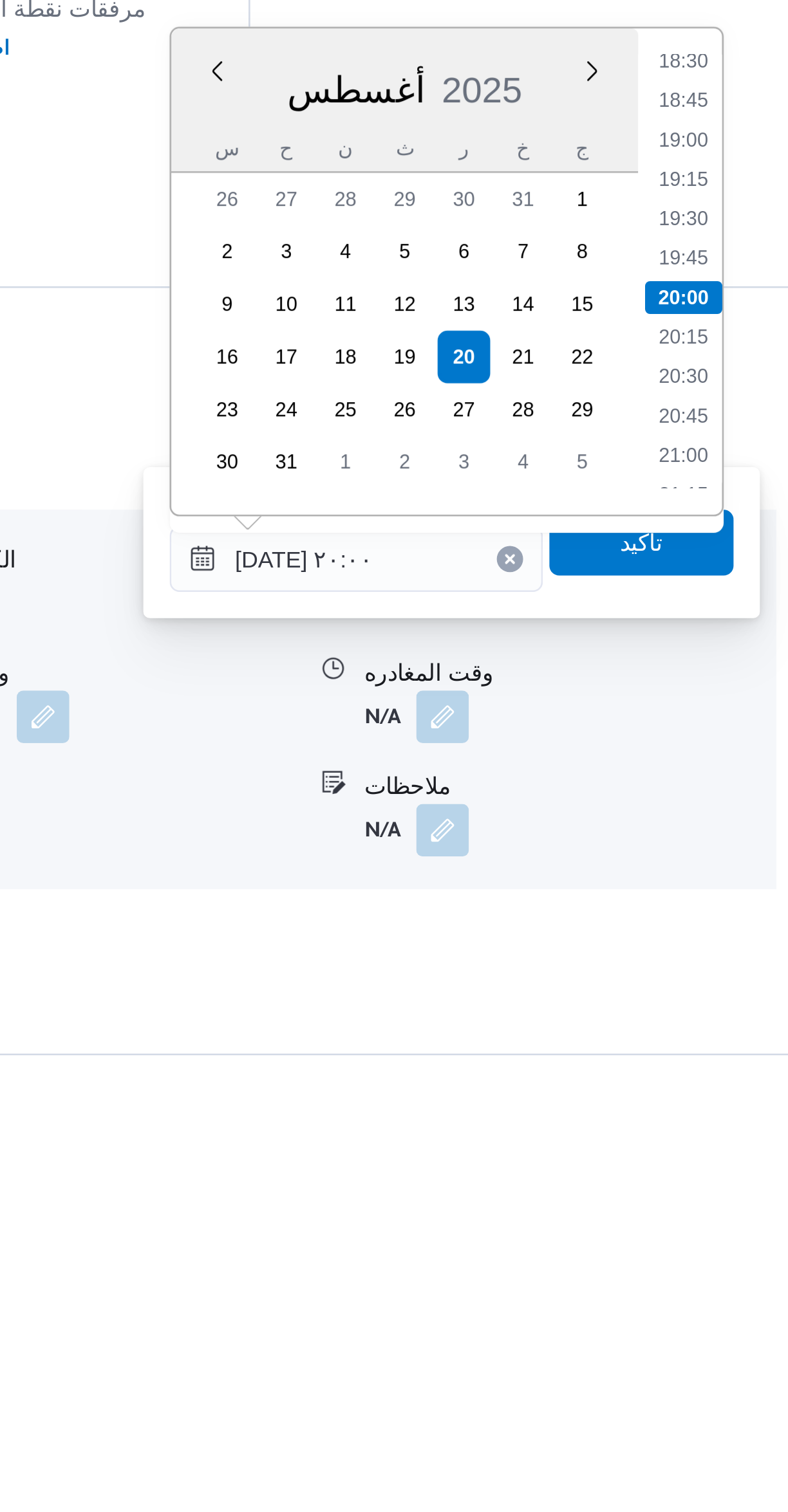
click at [731, 1126] on li "18:45" at bounding box center [729, 1126] width 30 height 13
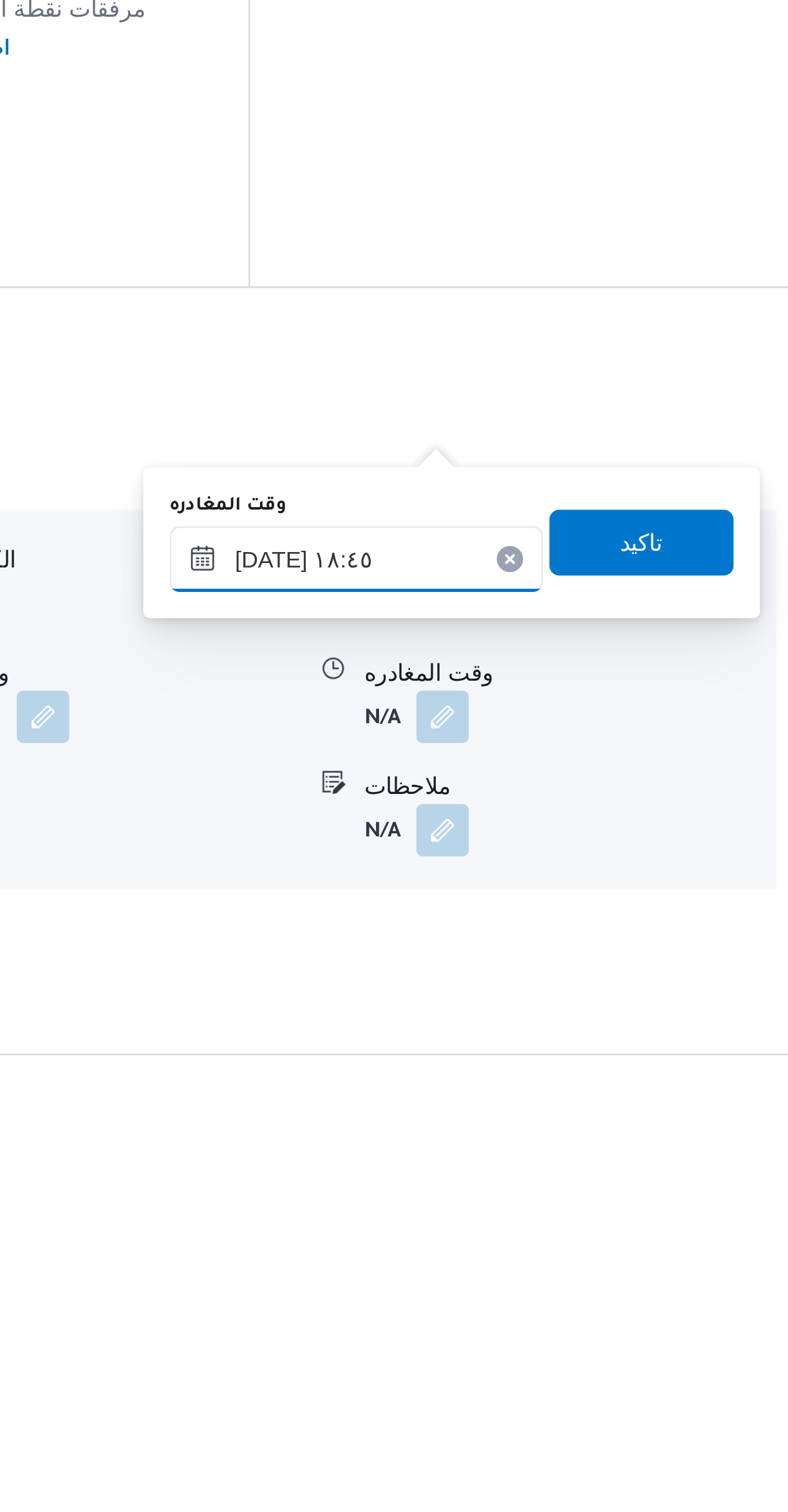
click at [624, 1305] on input "٢٠/٠٨/٢٠٢٥ ١٨:٤٥" at bounding box center [601, 1305] width 146 height 26
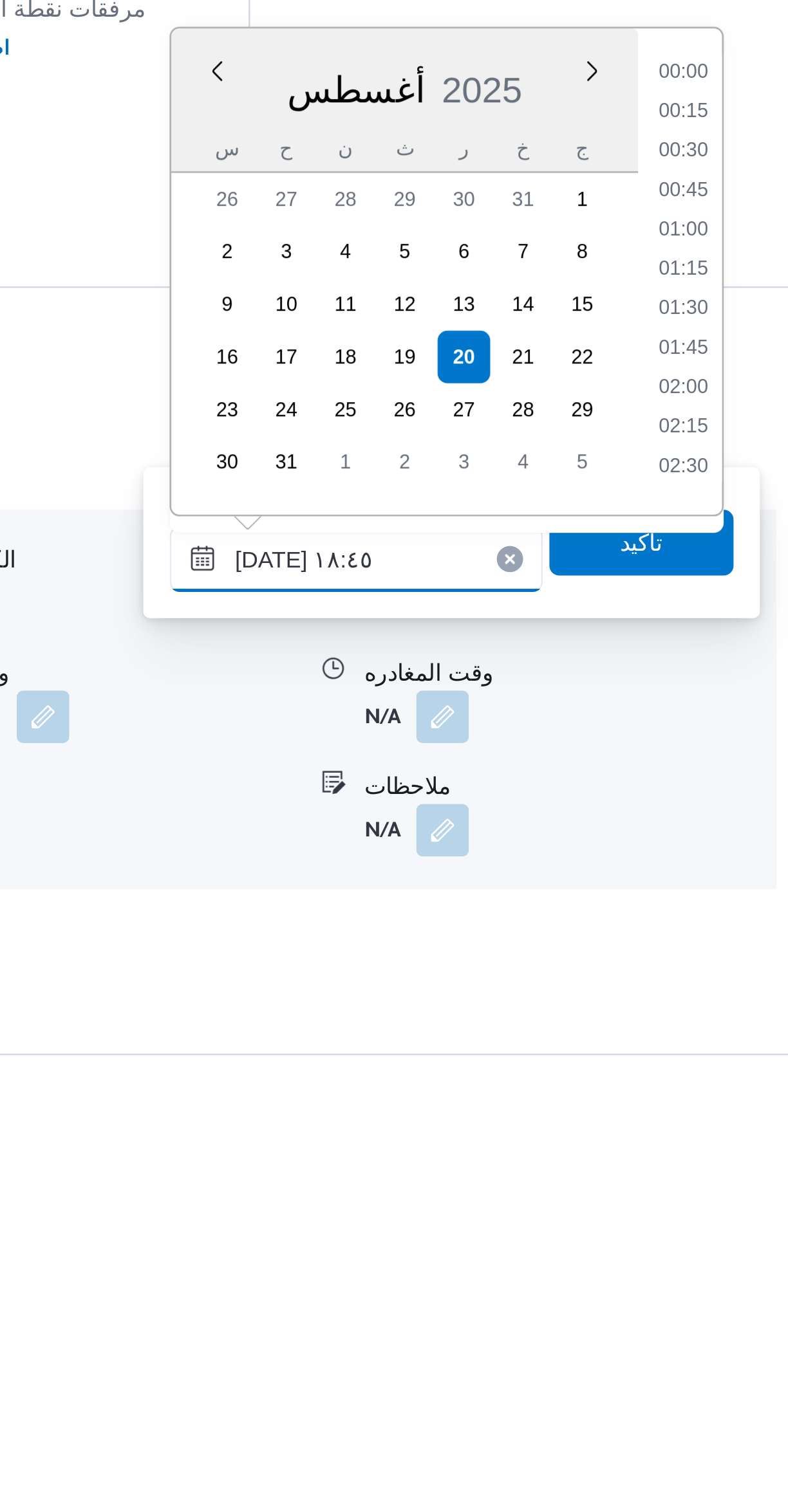
scroll to position [1070, 0]
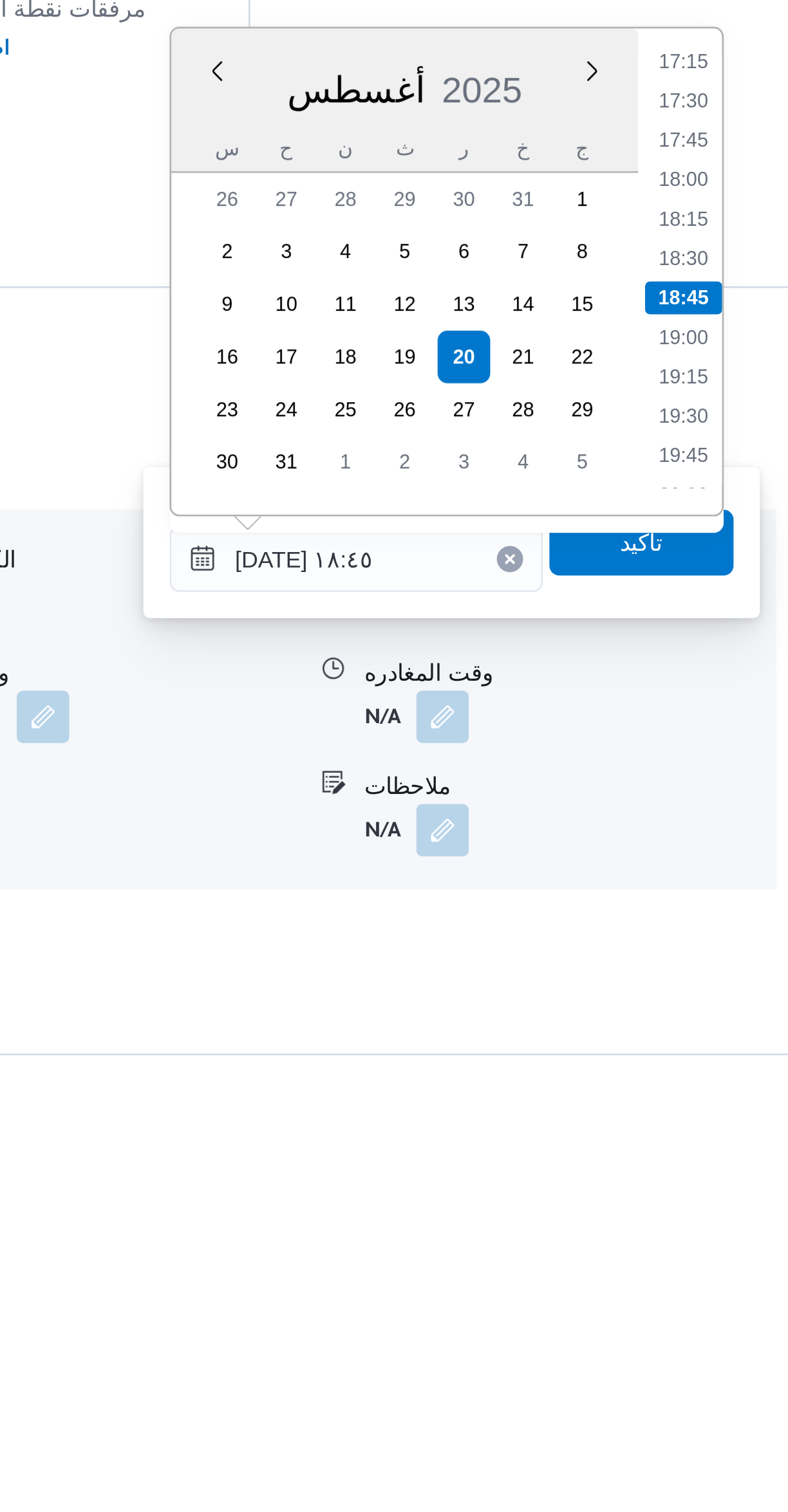
click at [735, 1157] on li "18:00" at bounding box center [729, 1157] width 30 height 13
type input "٢٠/٠٨/٢٠٢٥ ١٨:٠٠"
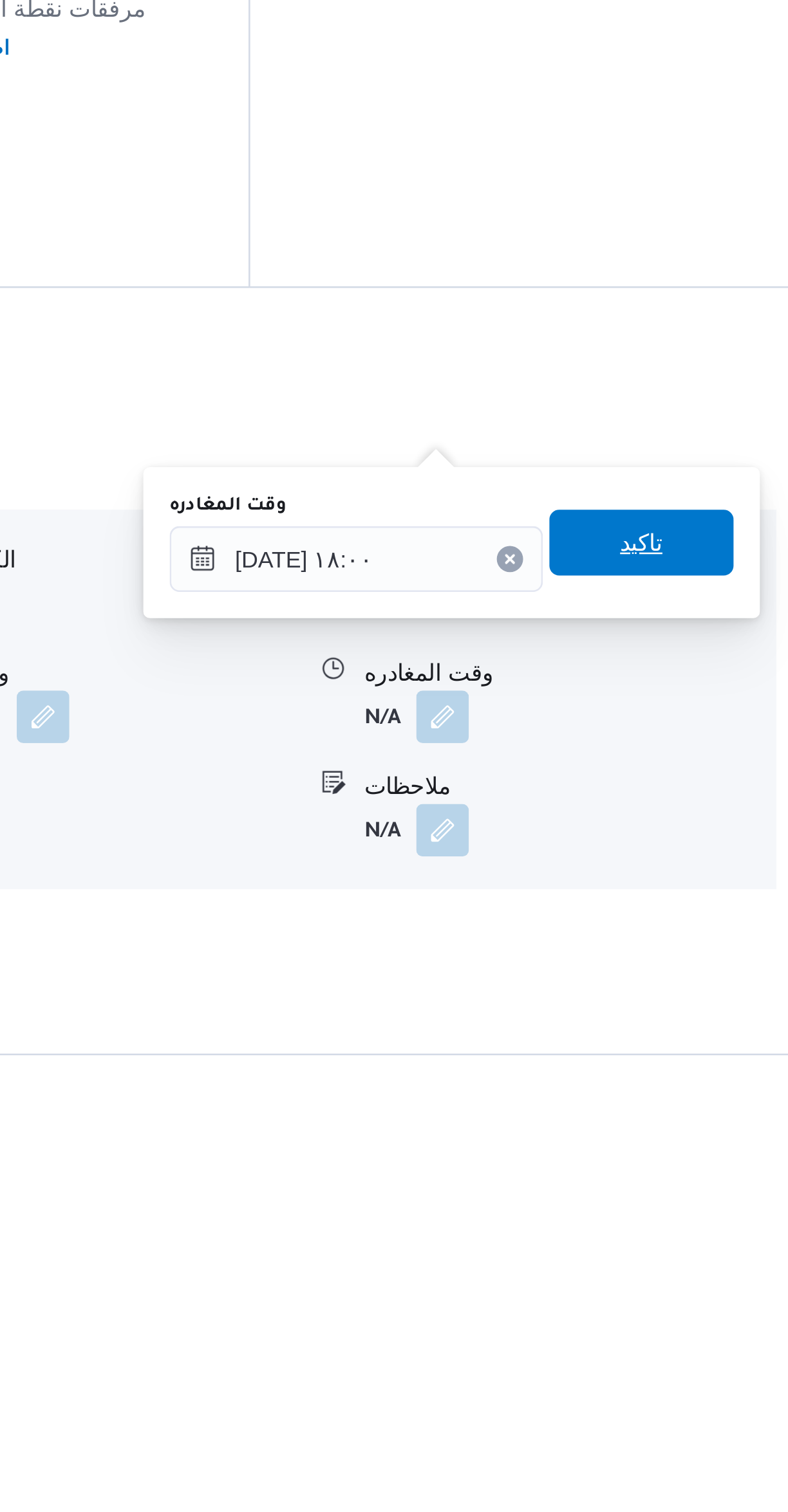
click at [717, 1298] on span "تاكيد" at bounding box center [713, 1299] width 72 height 26
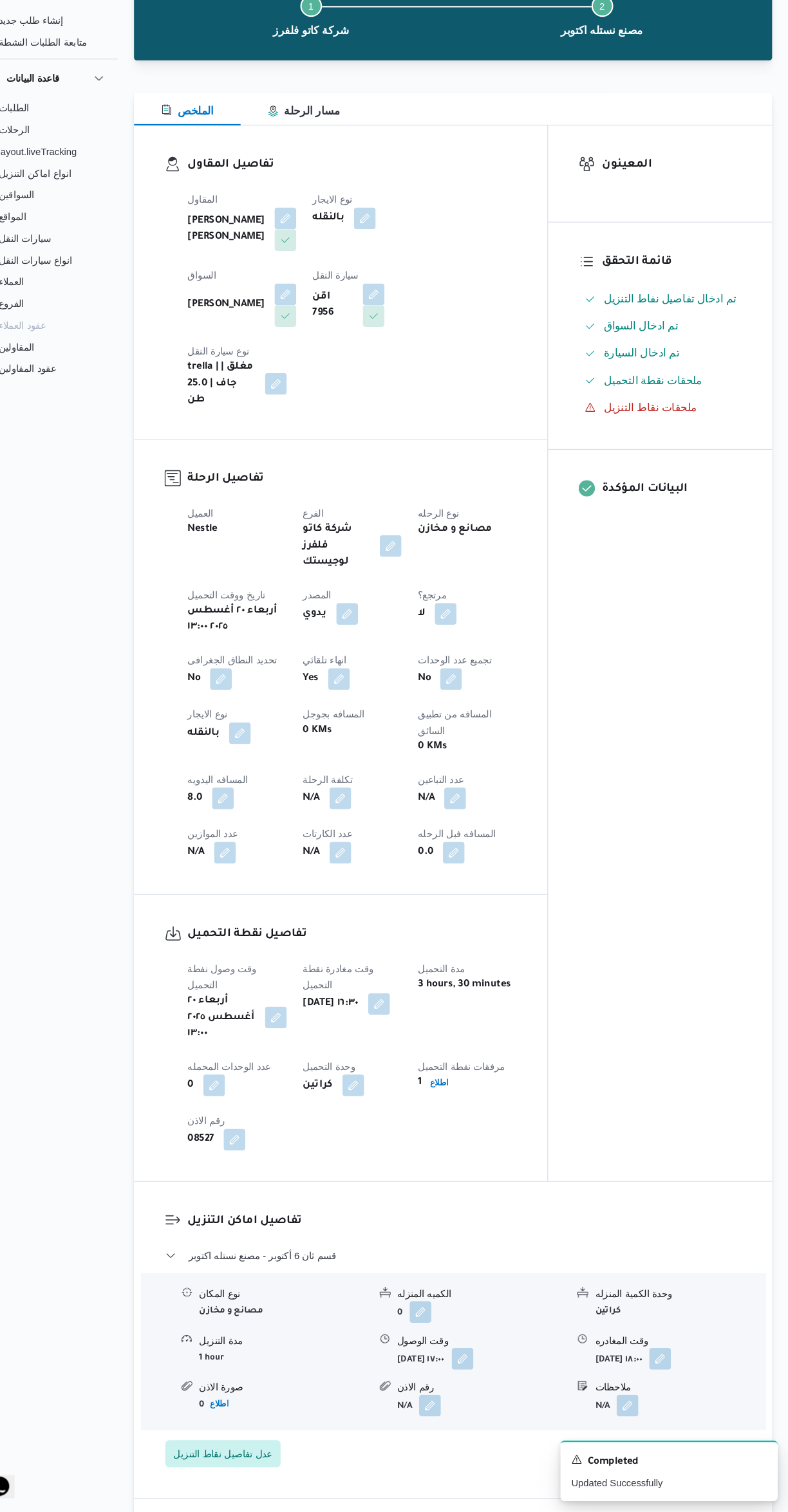
scroll to position [38, 0]
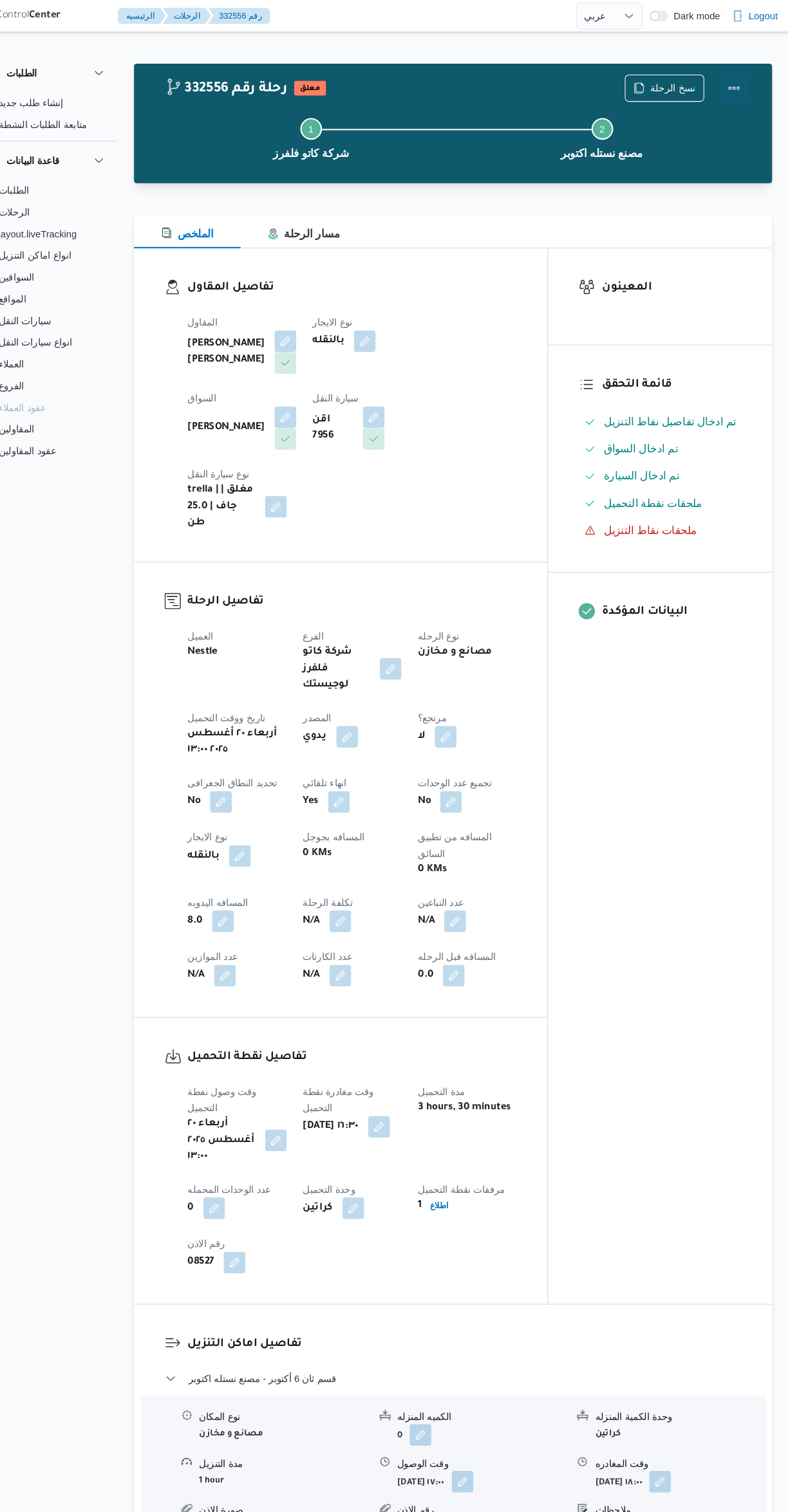
click at [740, 95] on button "Actions" at bounding box center [736, 83] width 26 height 26
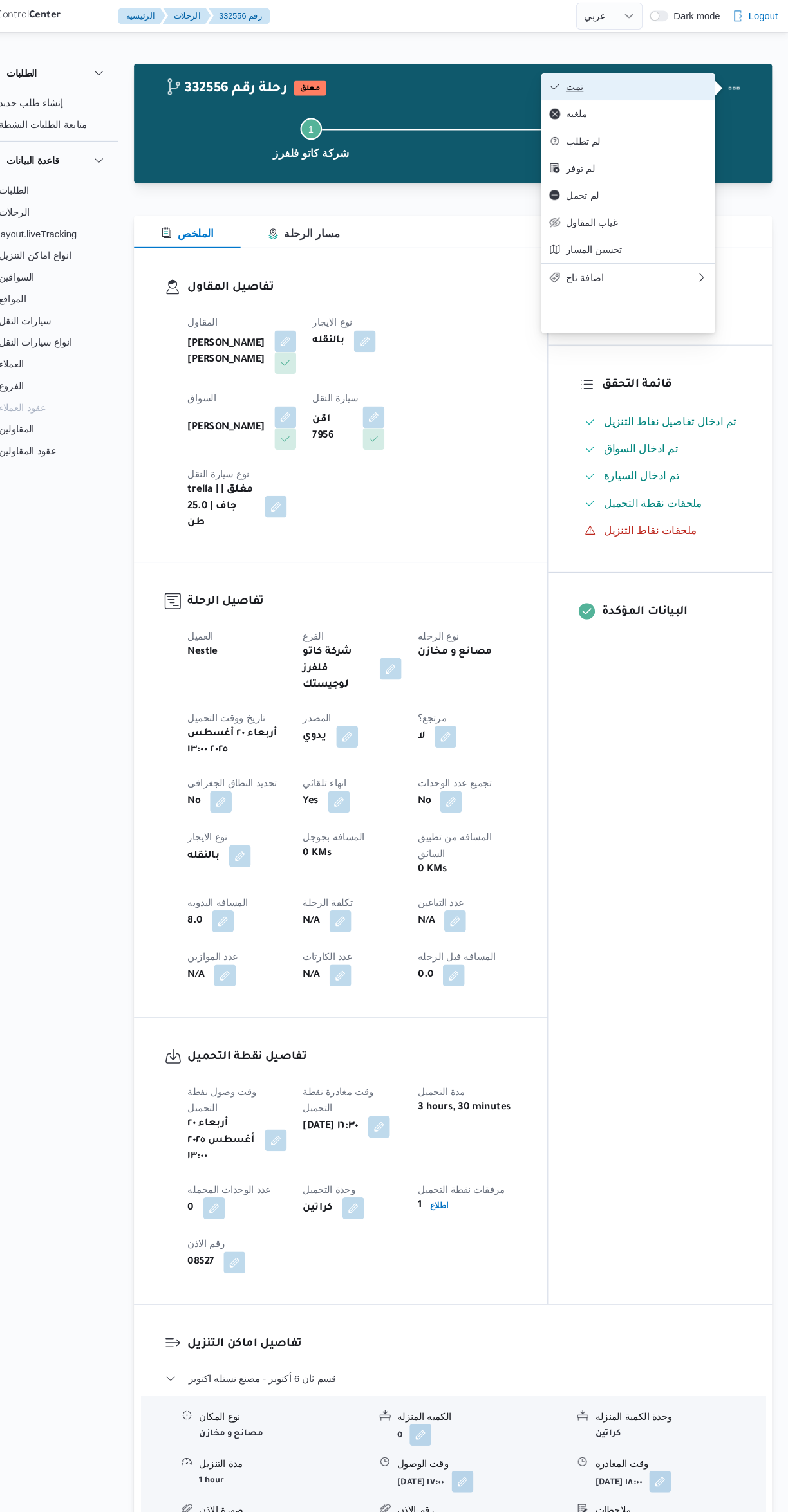
click at [671, 85] on span "تمت" at bounding box center [643, 83] width 134 height 11
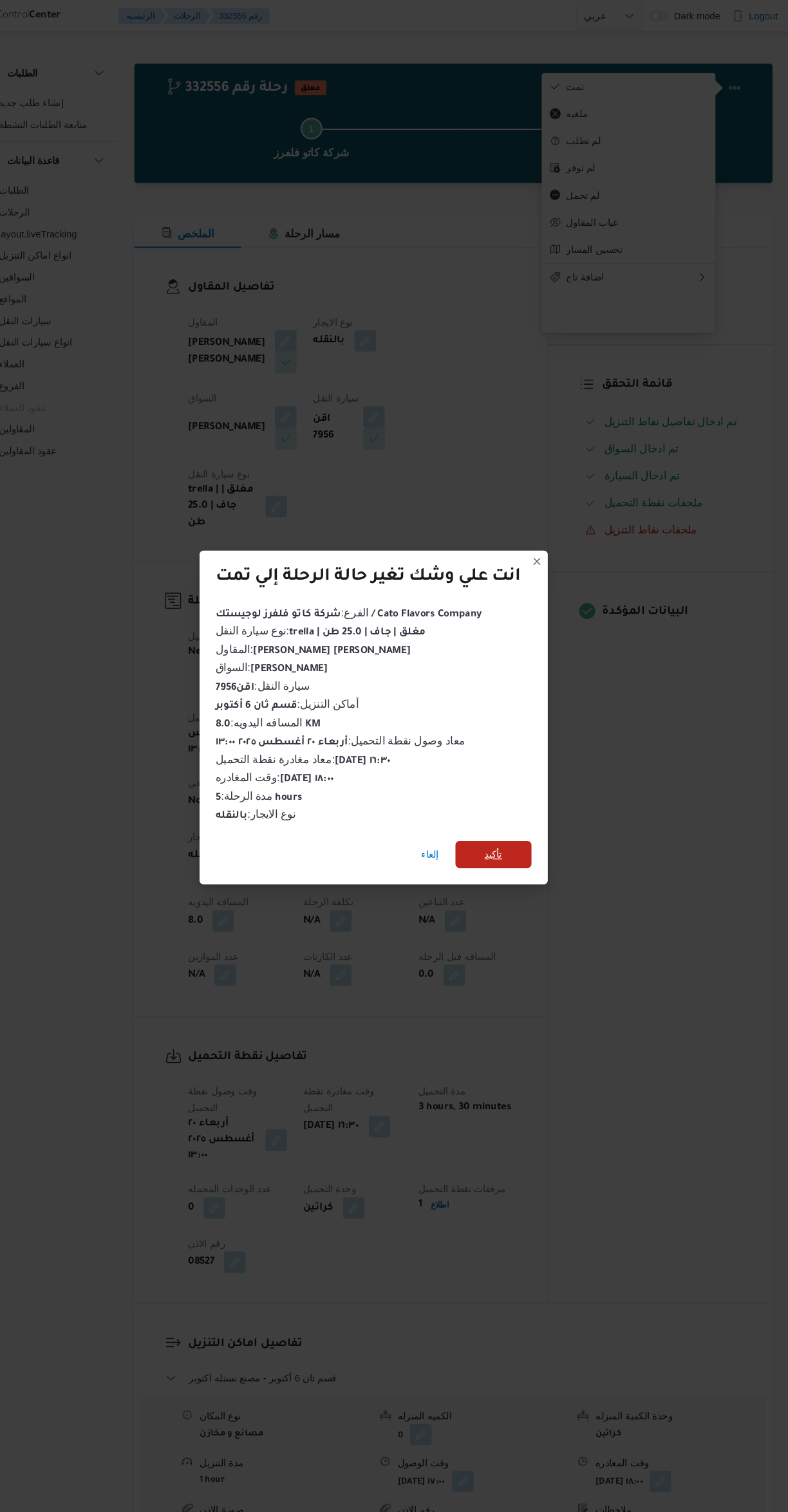
click at [526, 798] on span "تأكيد" at bounding box center [507, 810] width 72 height 26
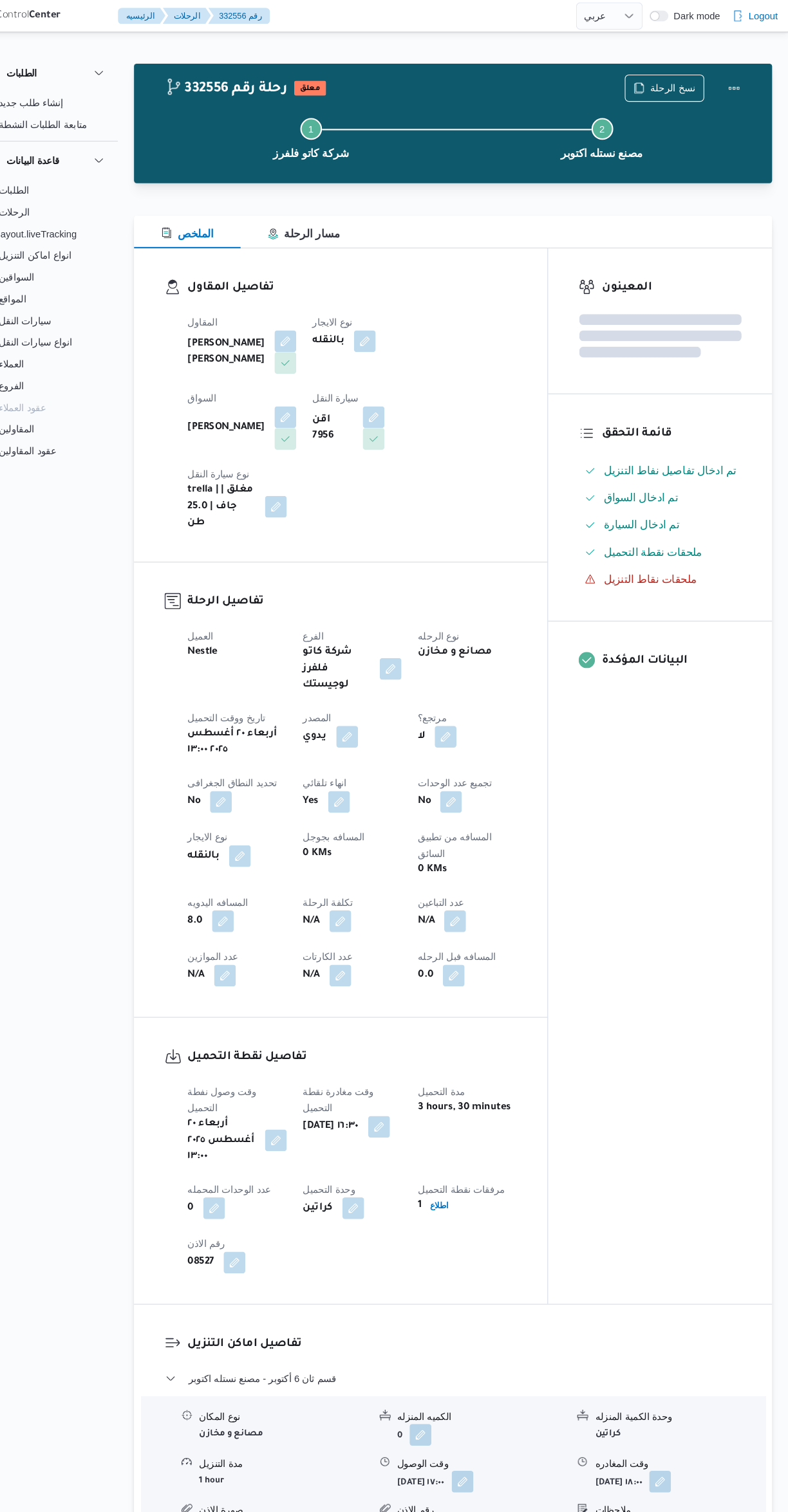
click at [678, 927] on div "المعينون قائمة التحقق تم ادخال تفاصيل نفاط التنزيل تم ادخال السواق تم ادخال الس…" at bounding box center [666, 736] width 213 height 1001
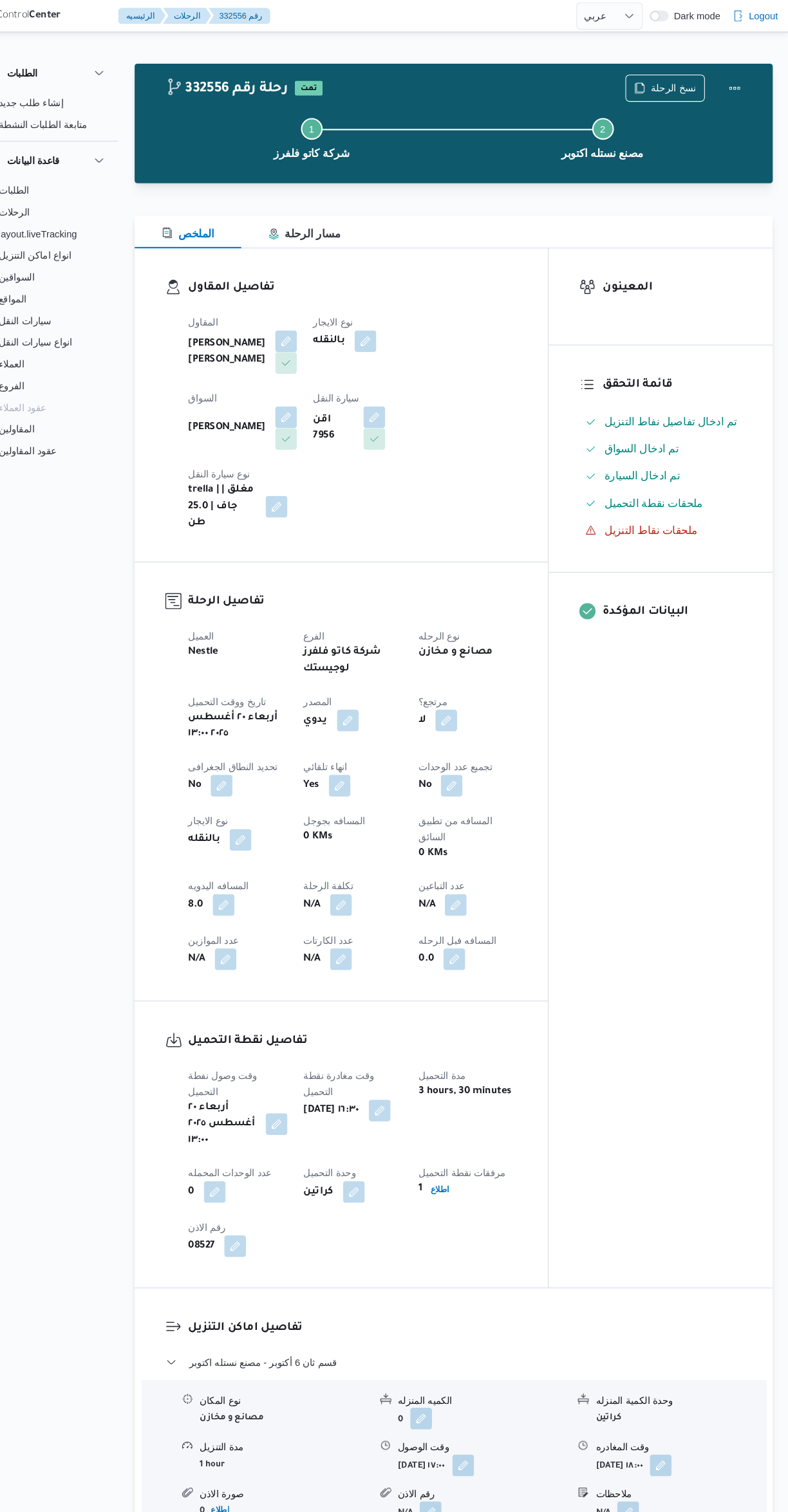
scroll to position [0, 0]
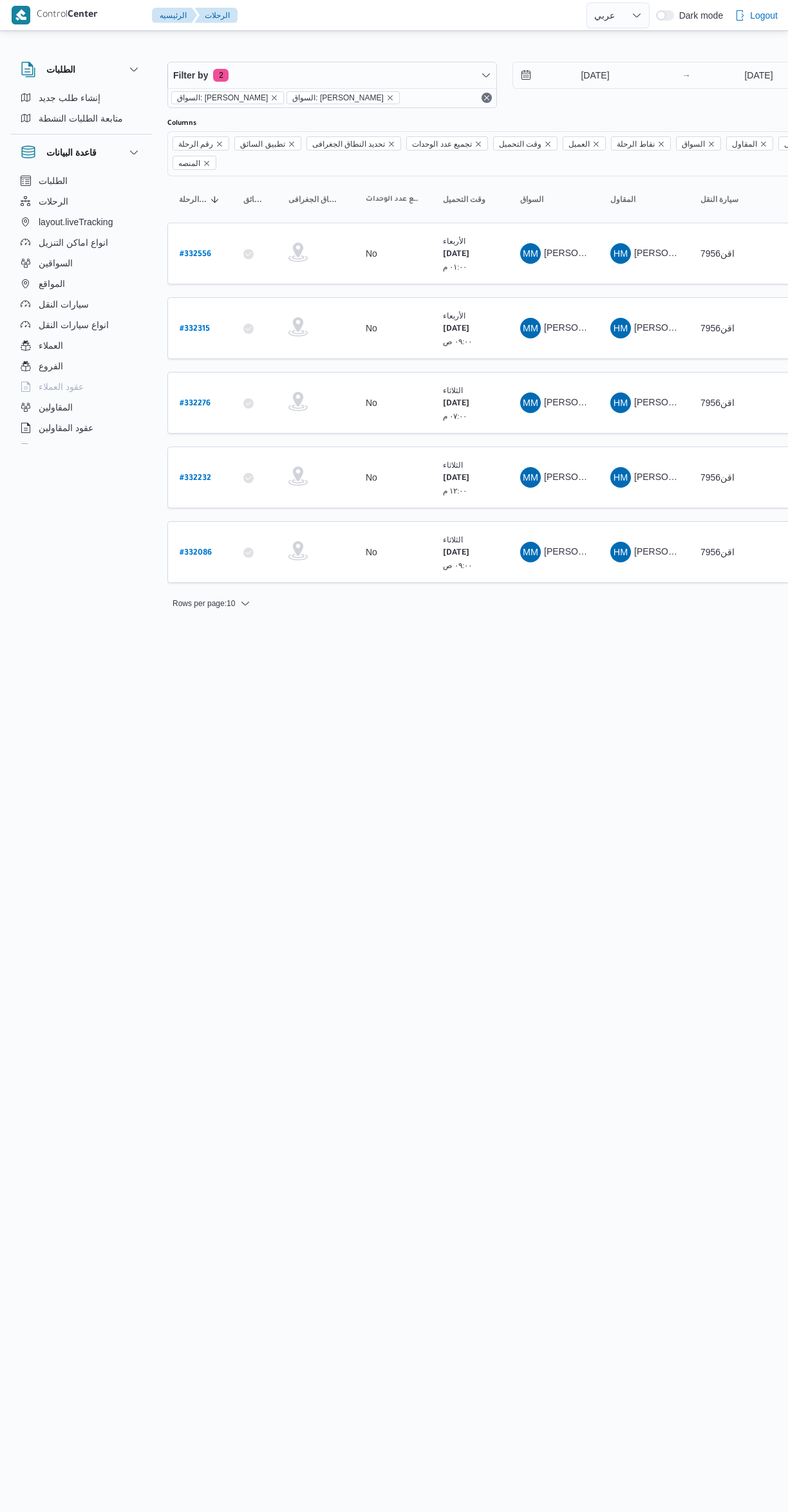
select select "ar"
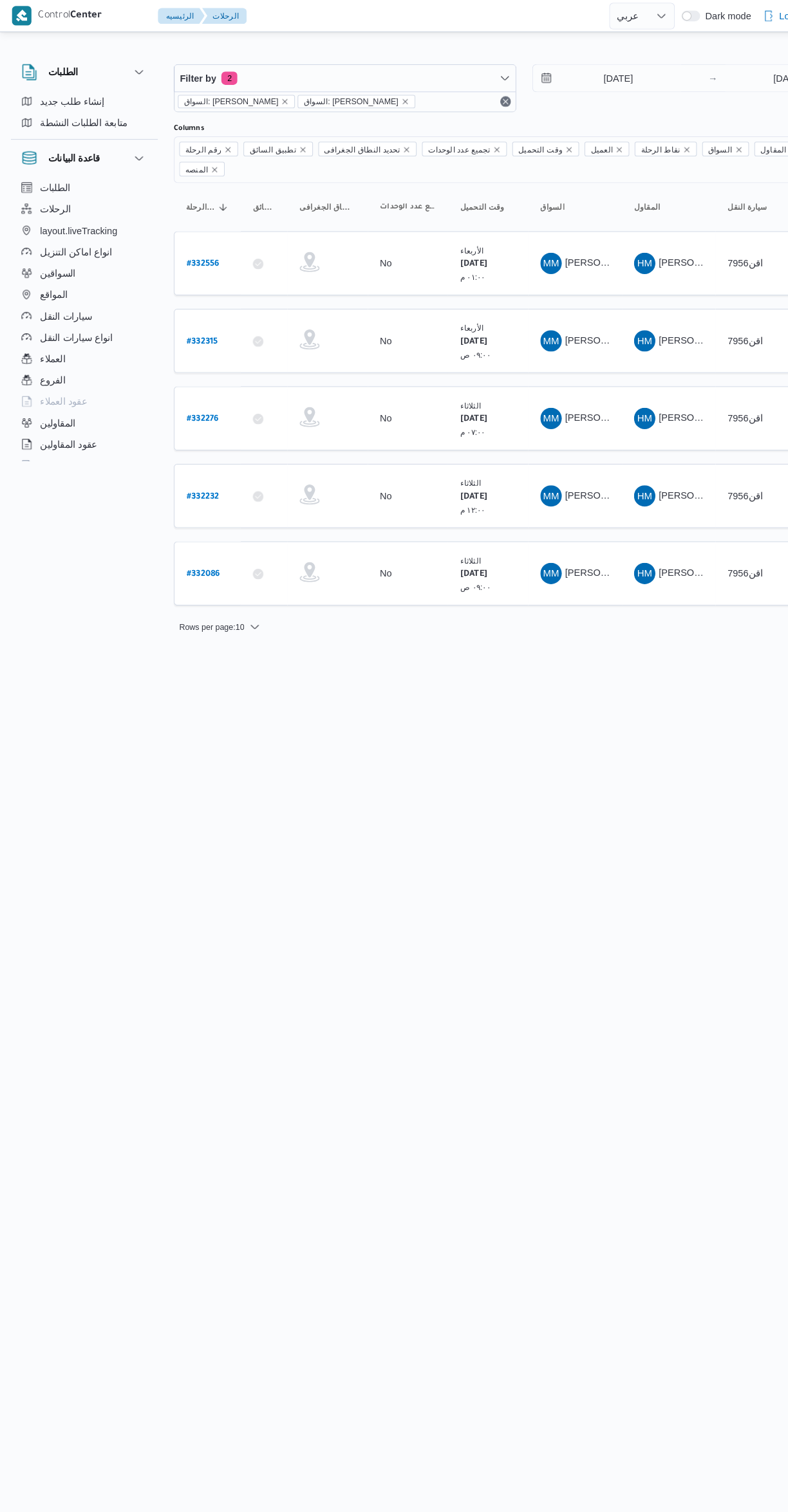
click at [203, 399] on b "# 332276" at bounding box center [195, 404] width 31 height 9
select select "ar"
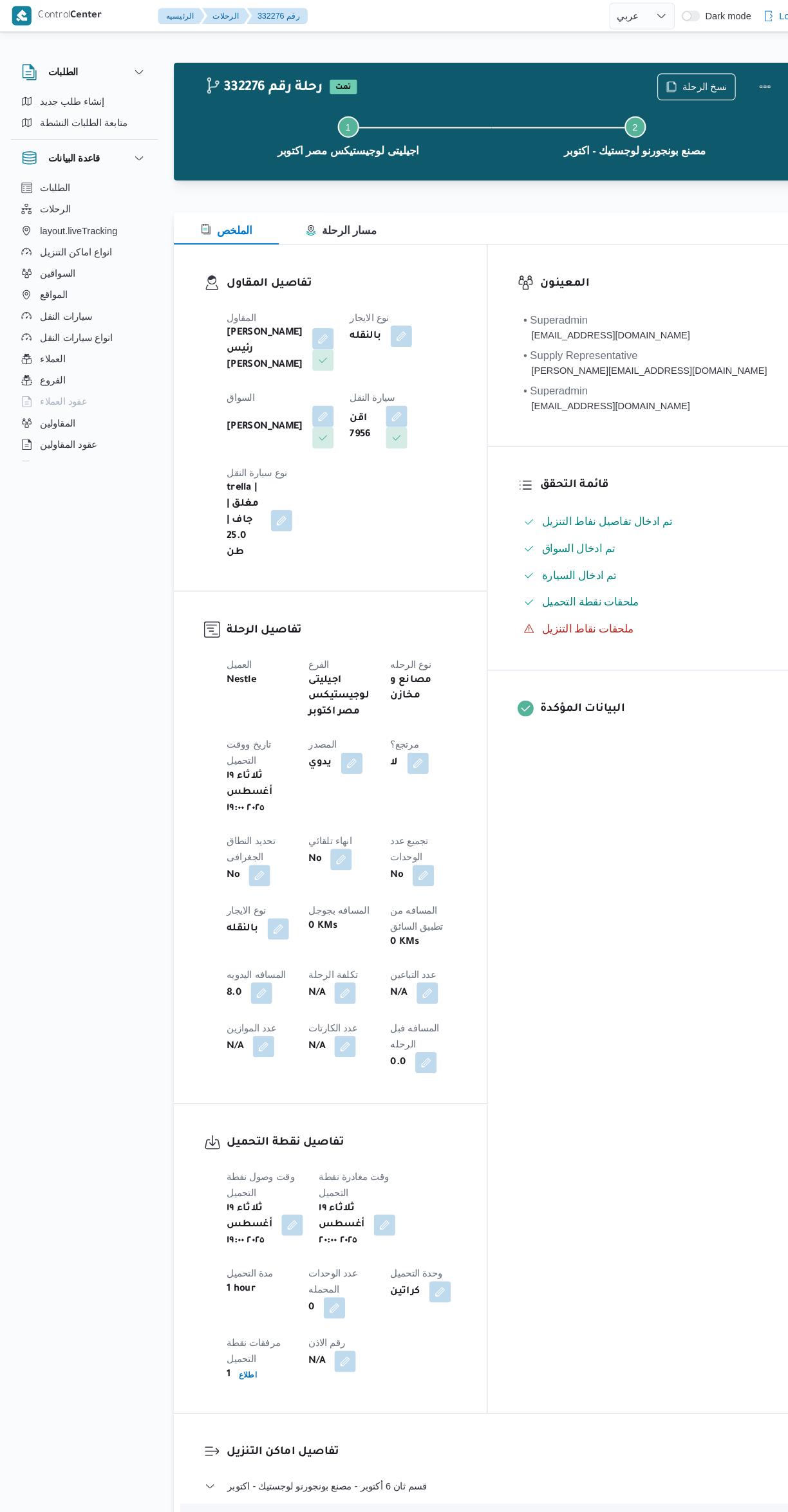
select select "ar"
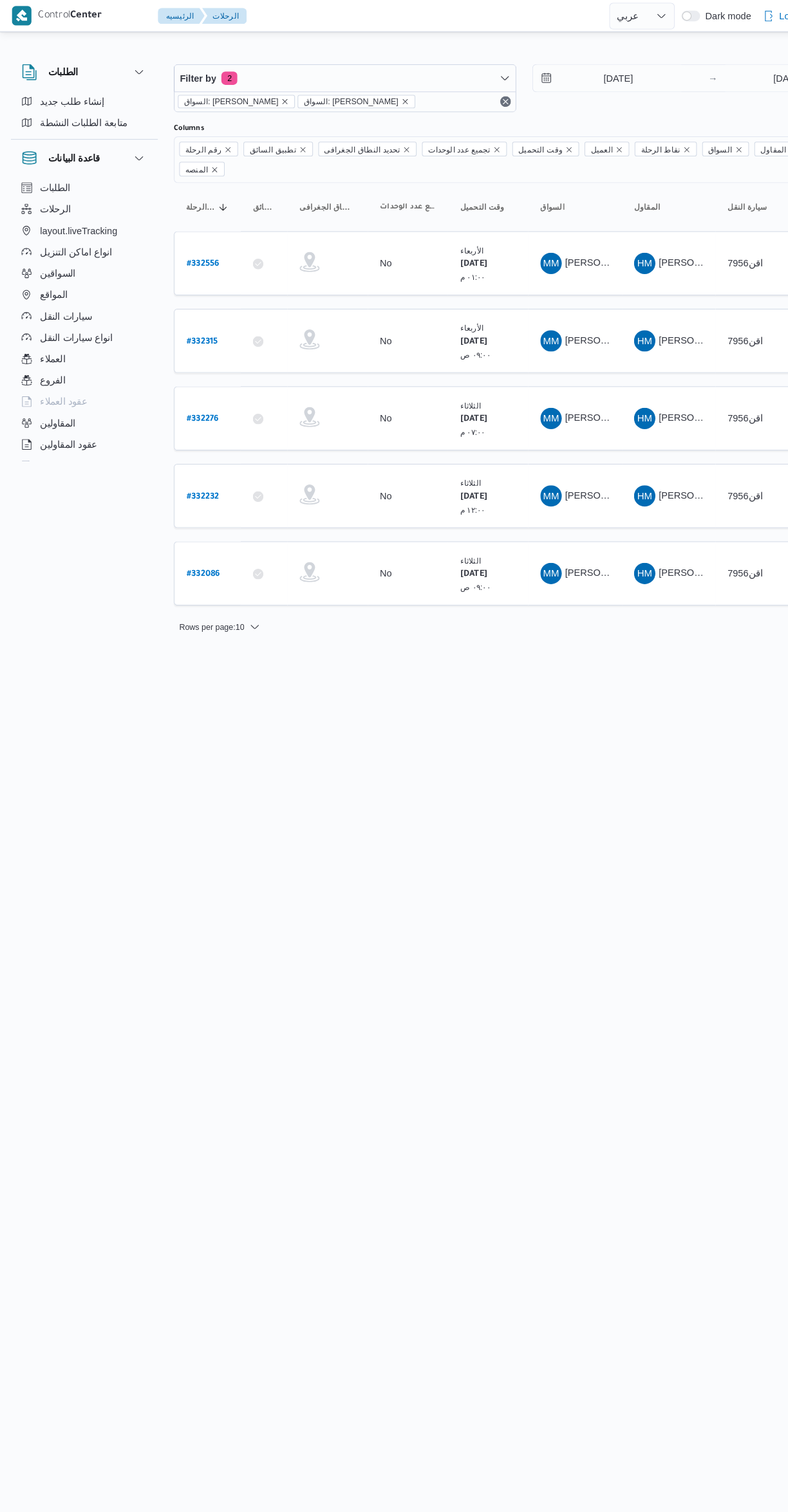
click at [203, 474] on b "# 332232" at bounding box center [196, 479] width 32 height 9
select select "ar"
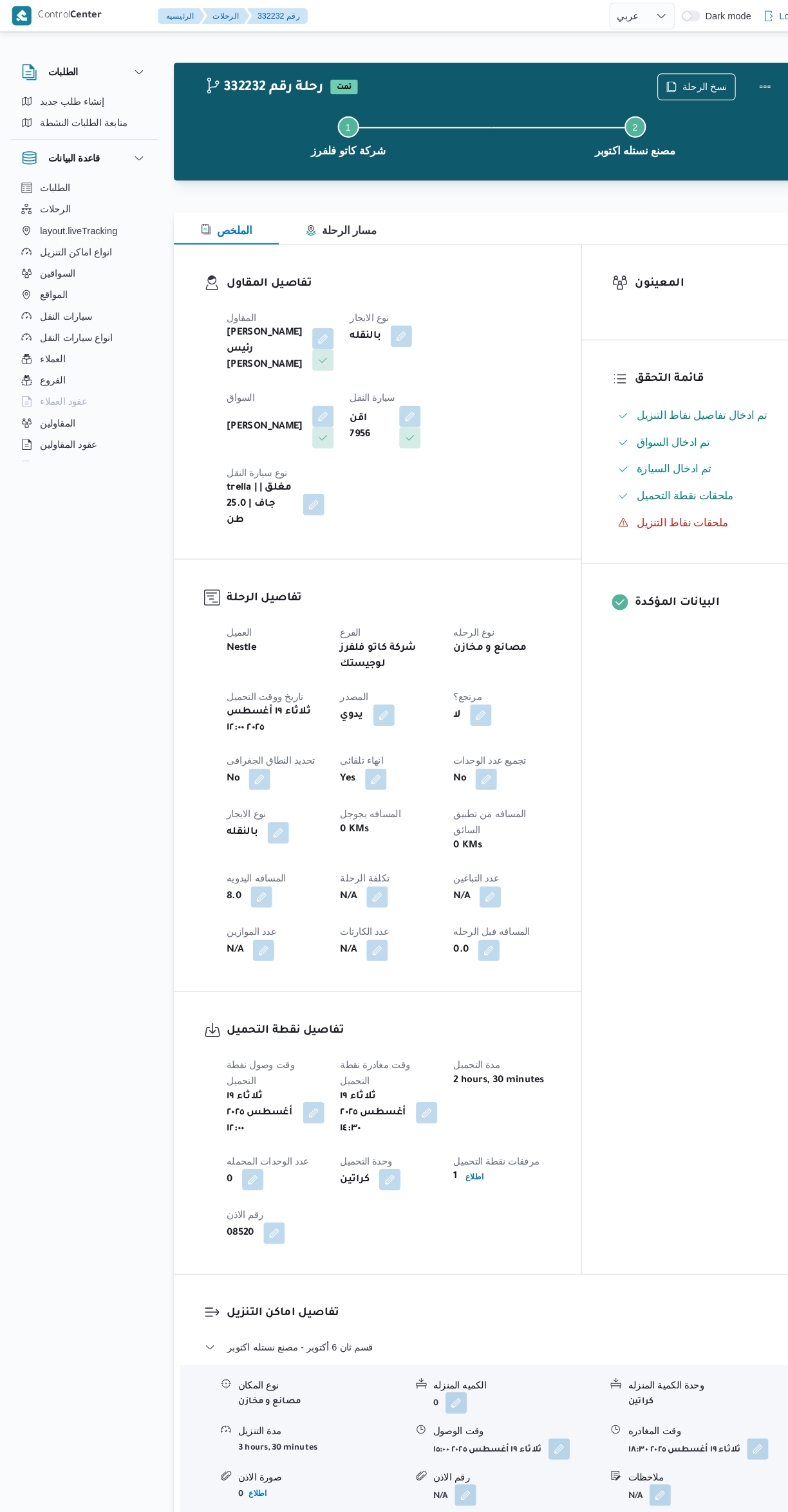
select select "ar"
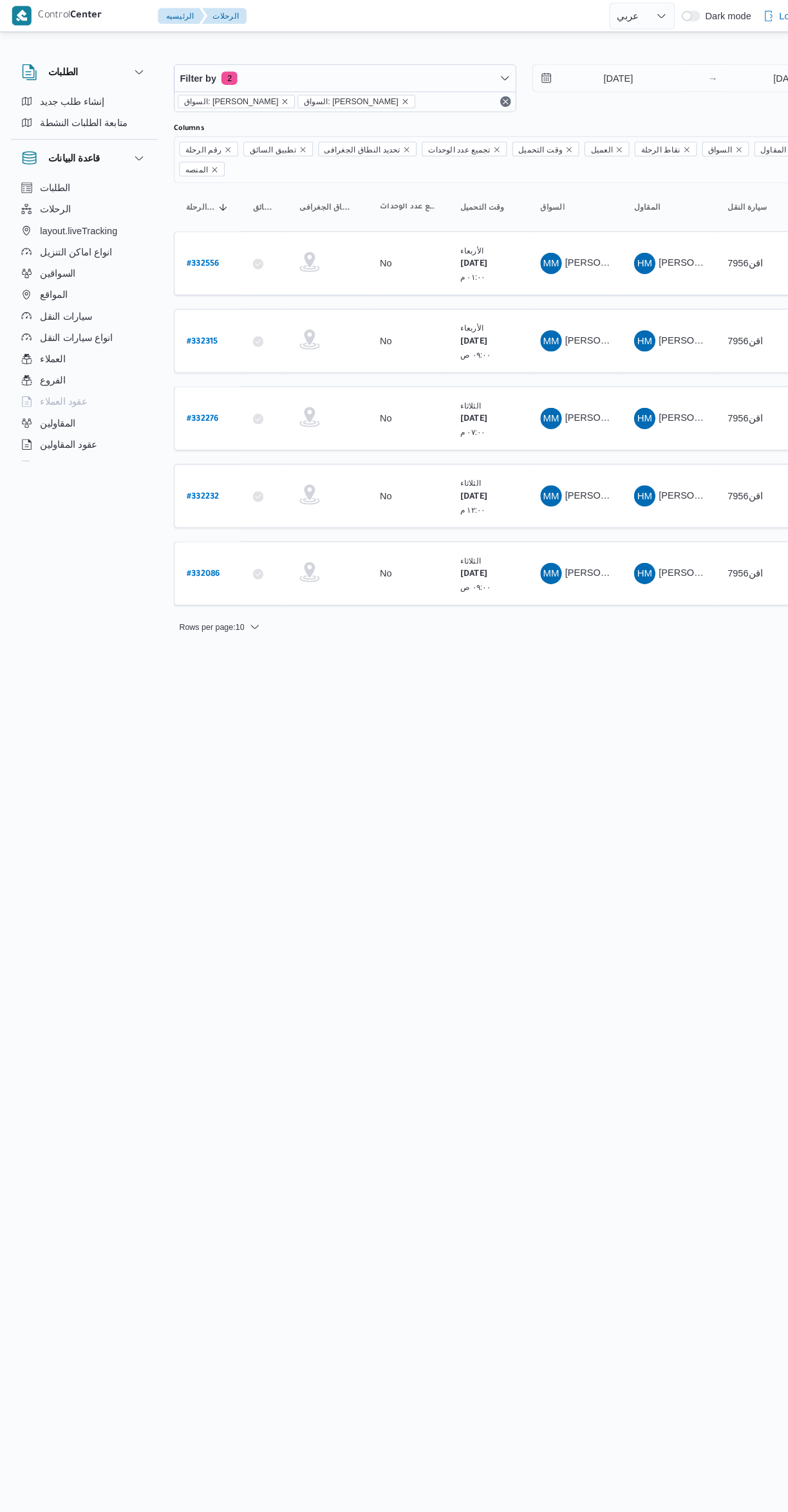
click at [198, 544] on link "# 332086" at bounding box center [196, 553] width 32 height 17
select select "ar"
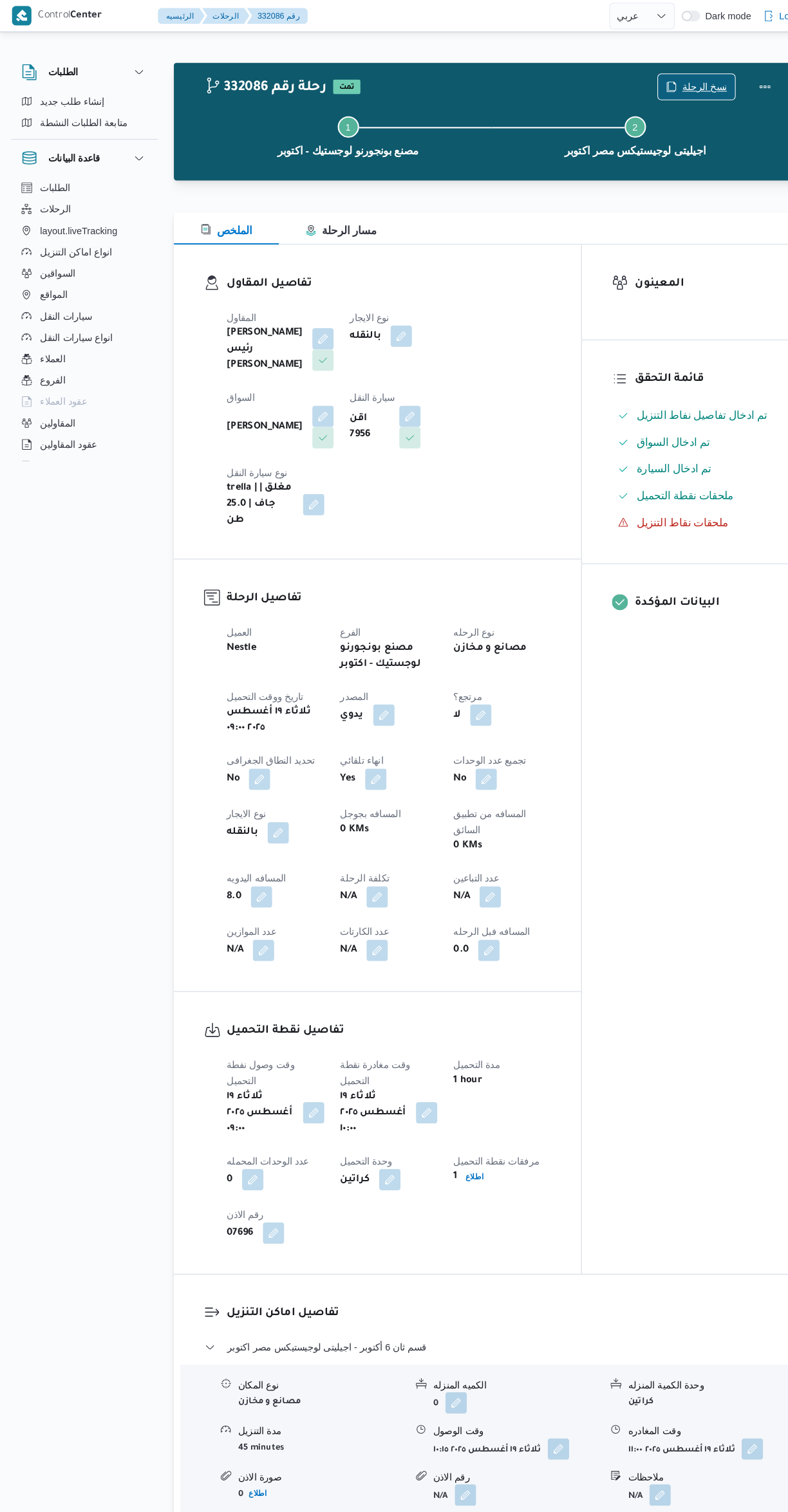
click at [670, 80] on span "نسخ الرحلة" at bounding box center [678, 83] width 43 height 15
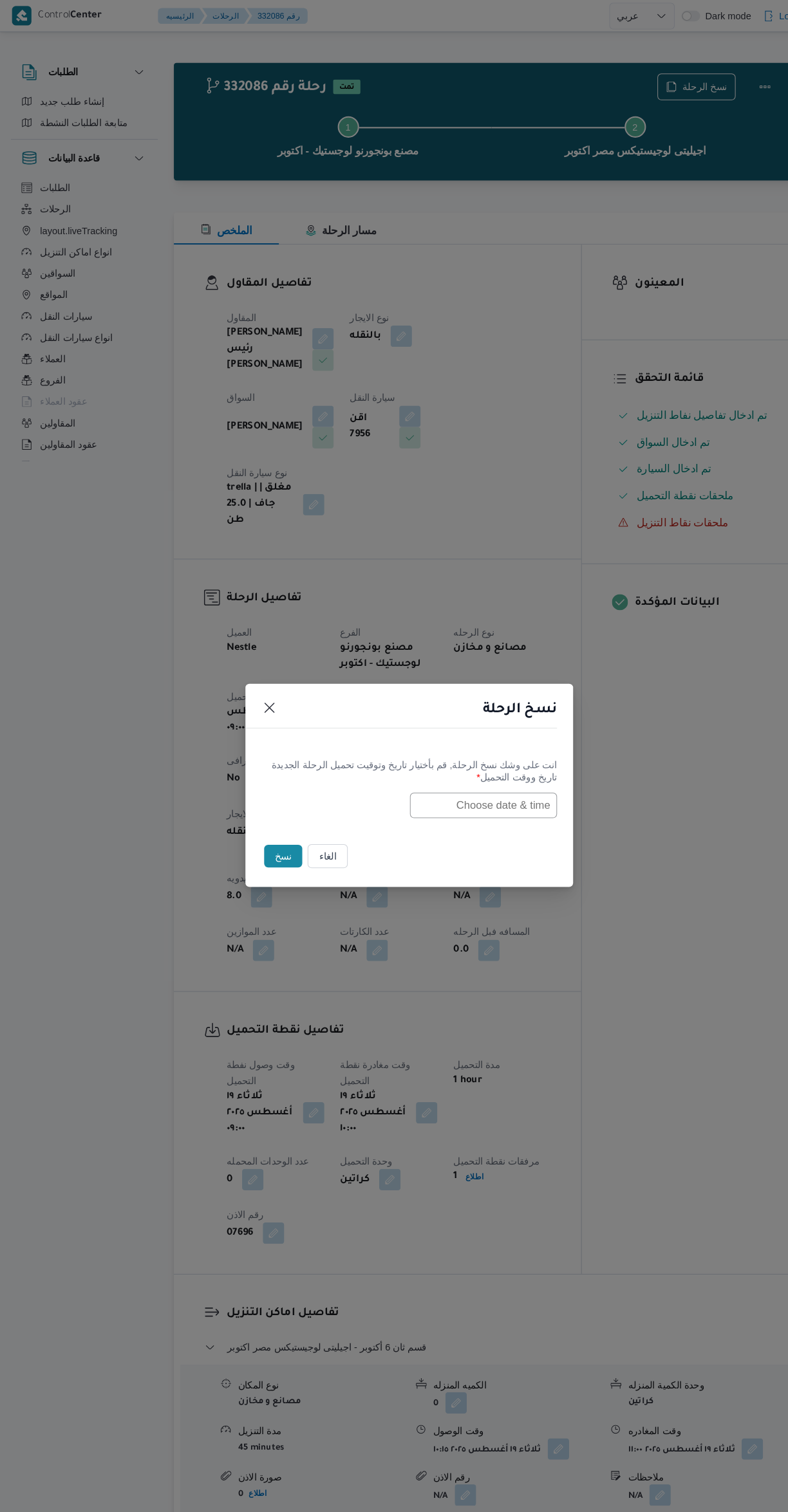
click at [500, 769] on input "text" at bounding box center [465, 775] width 141 height 24
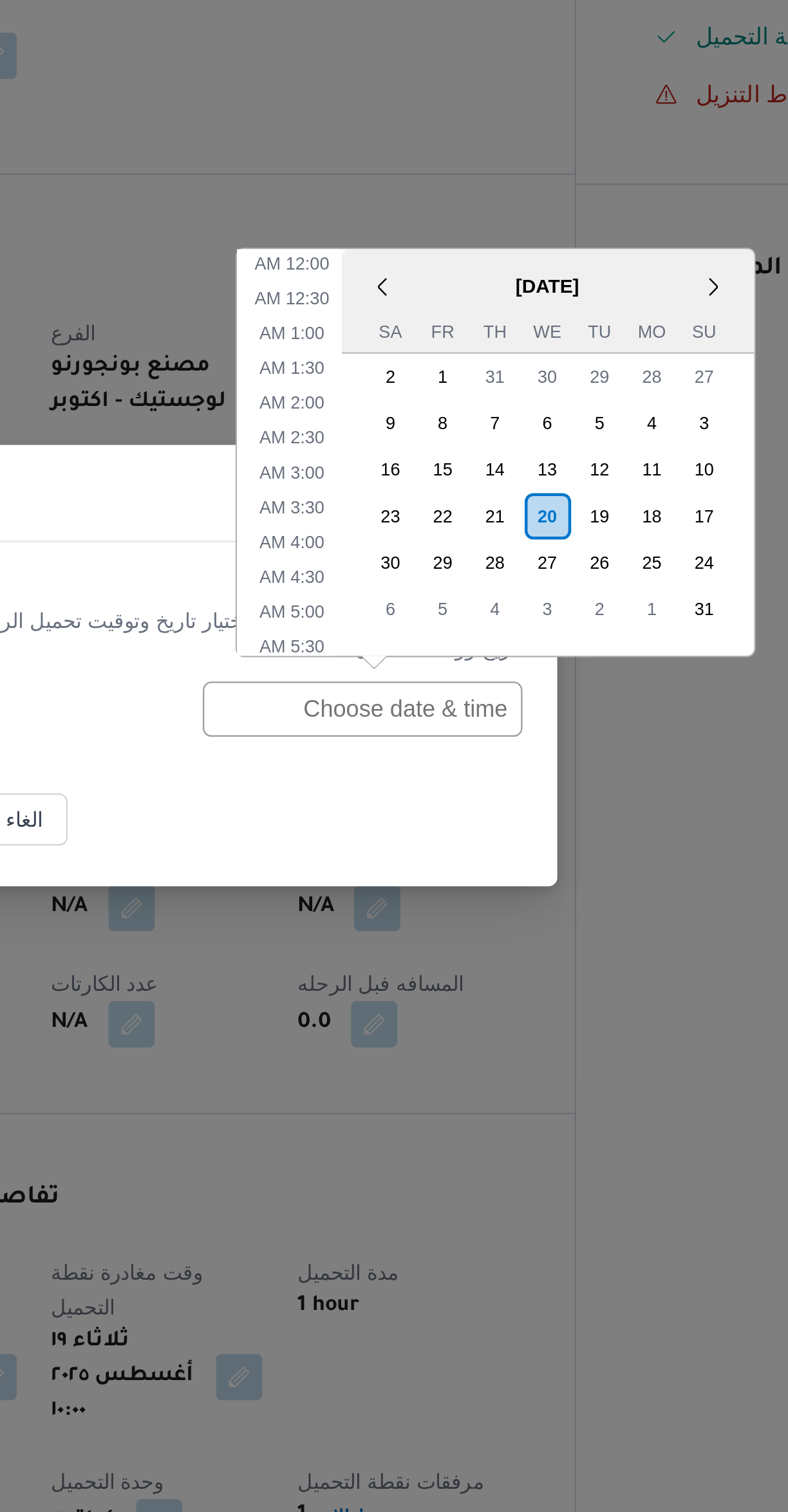
scroll to position [563, 0]
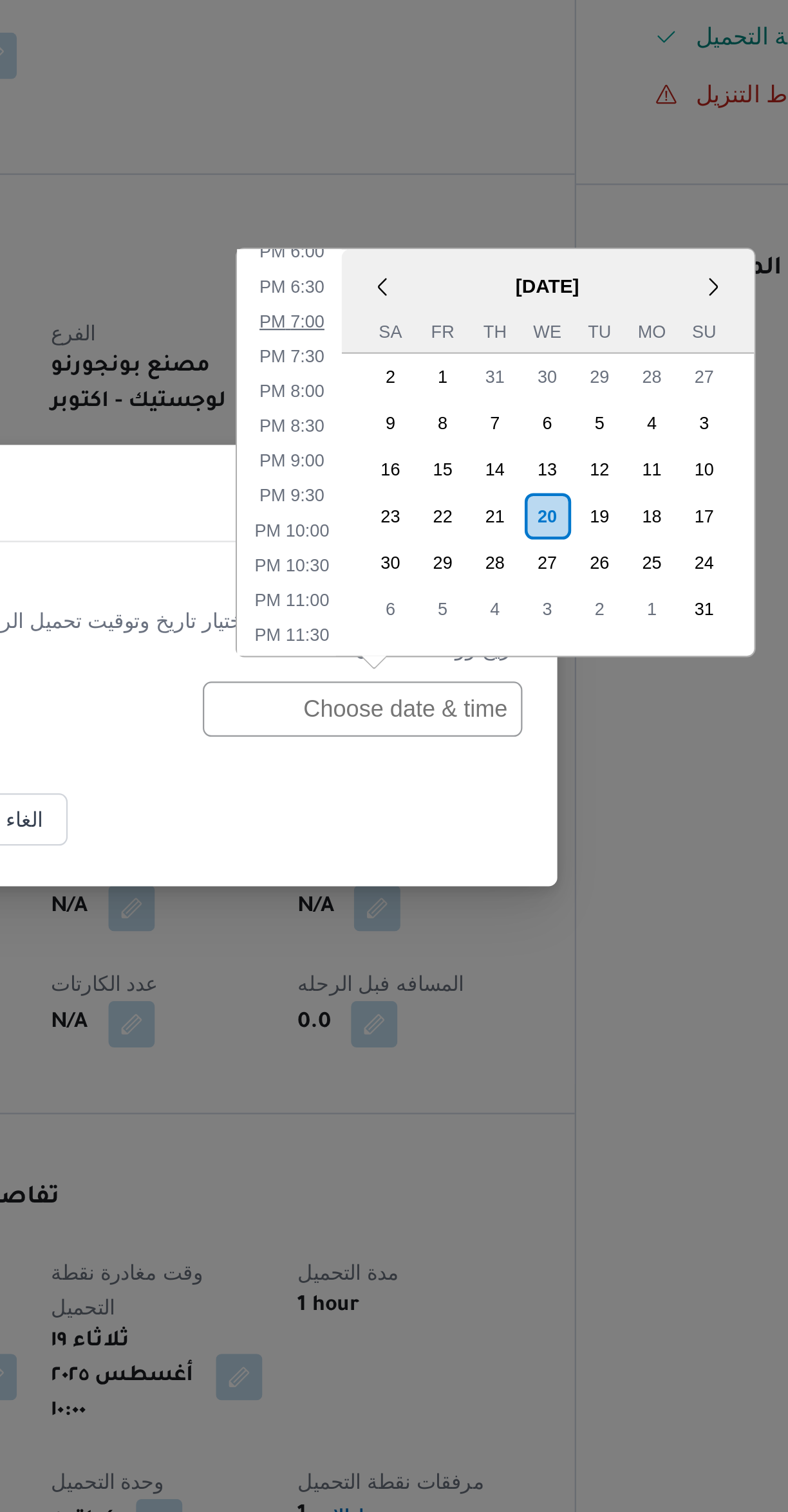
click at [442, 602] on li "7:00 PM" at bounding box center [434, 603] width 39 height 13
type input "[DATE] 7:00PM"
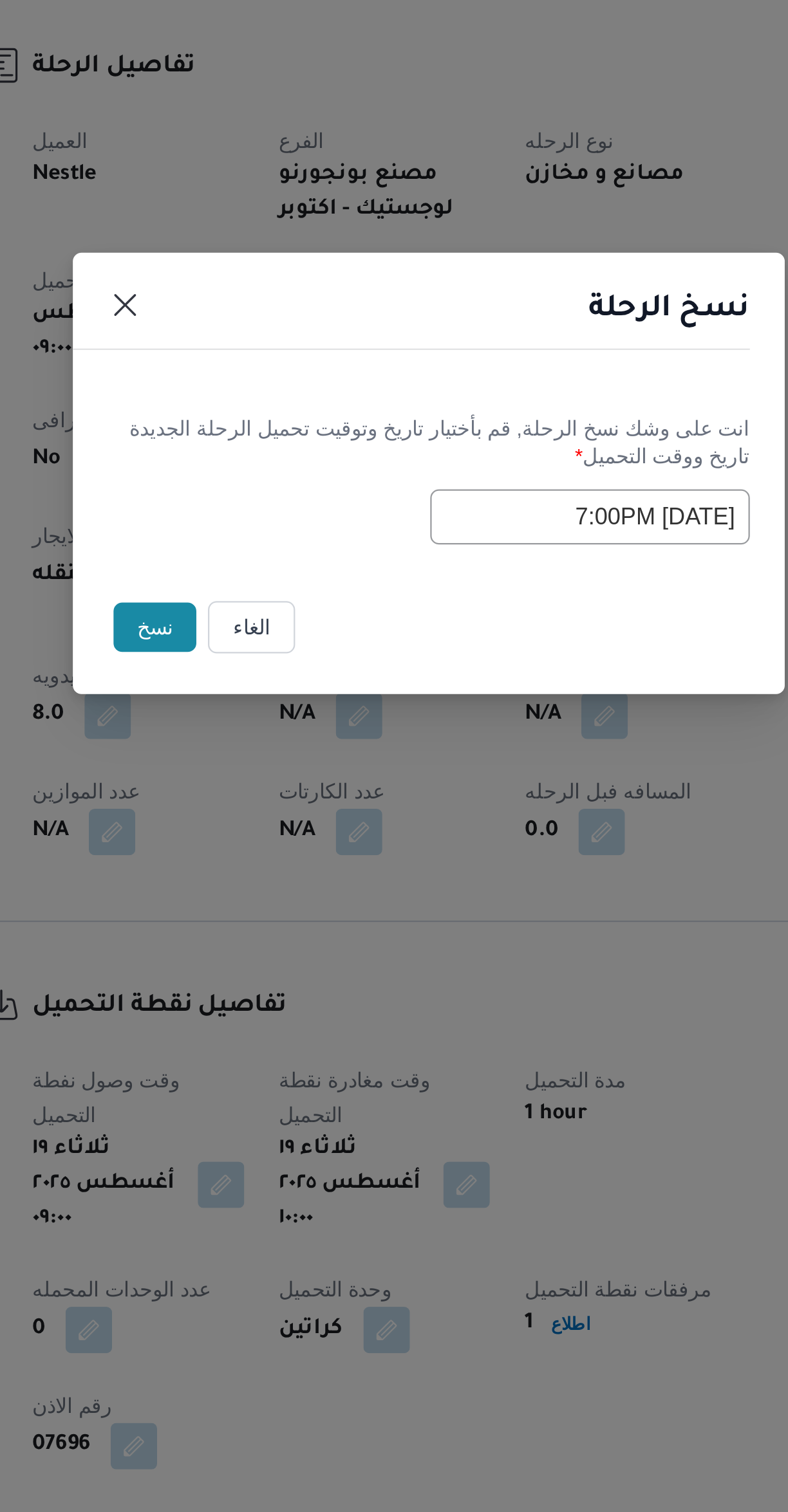
click at [275, 823] on button "نسخ" at bounding box center [273, 824] width 37 height 22
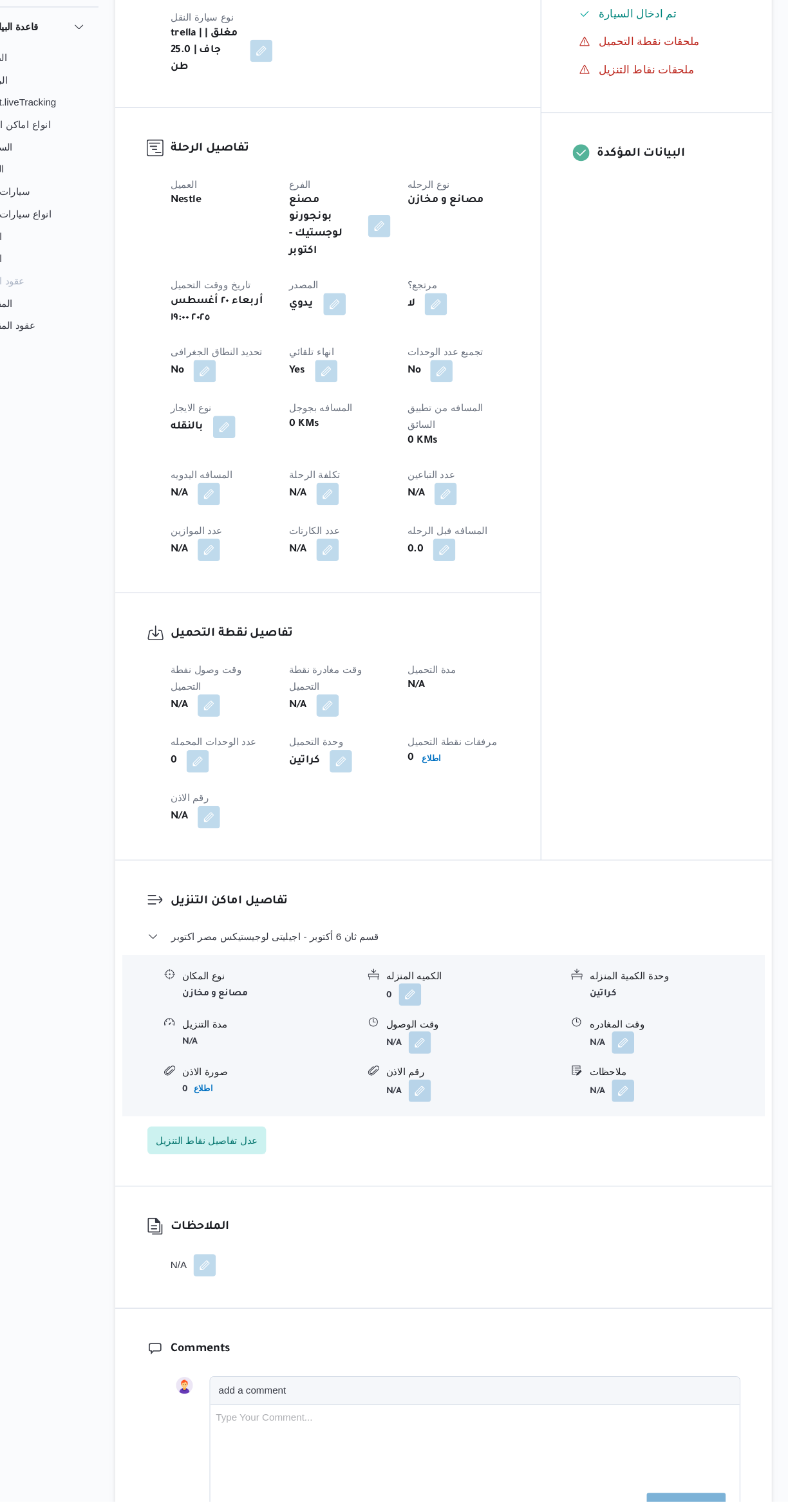
scroll to position [316, 0]
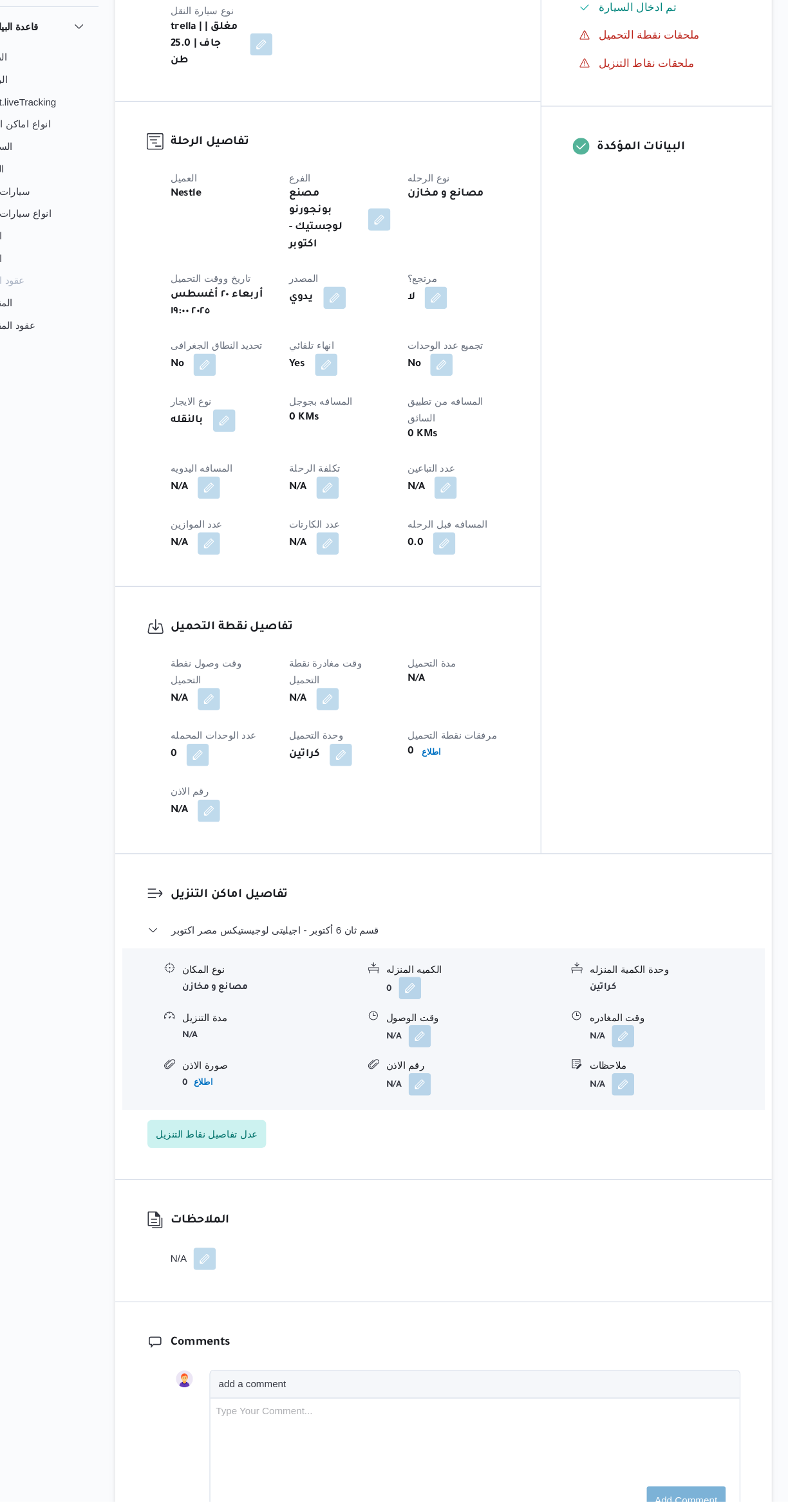
click at [260, 763] on button "button" at bounding box center [253, 773] width 20 height 20
click at [203, 705] on input "وقت وصول نفطة التحميل" at bounding box center [220, 706] width 146 height 26
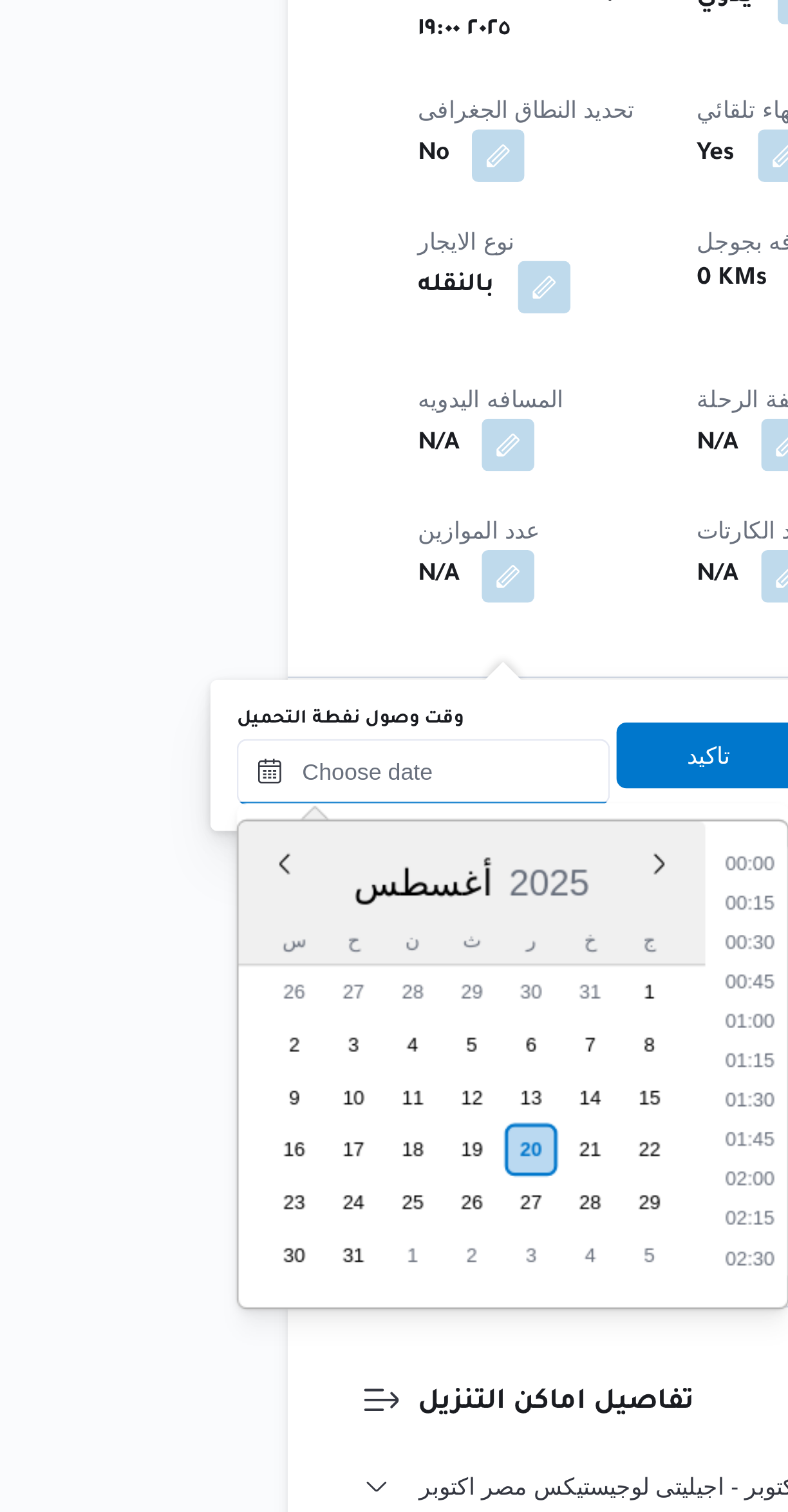
scroll to position [1315, 0]
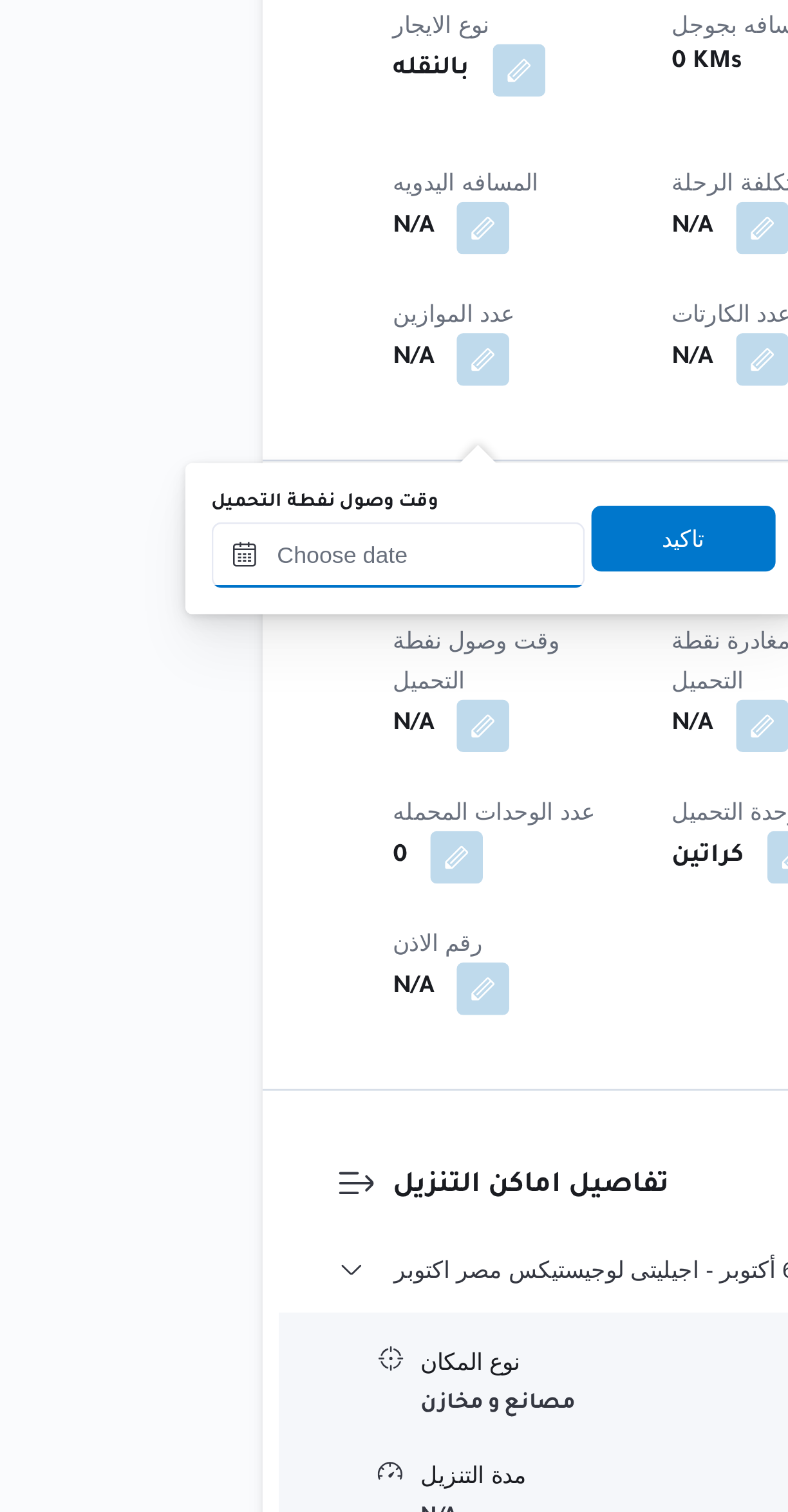
click at [207, 1024] on input "وقت وصول نفطة التحميل" at bounding box center [220, 1022] width 146 height 26
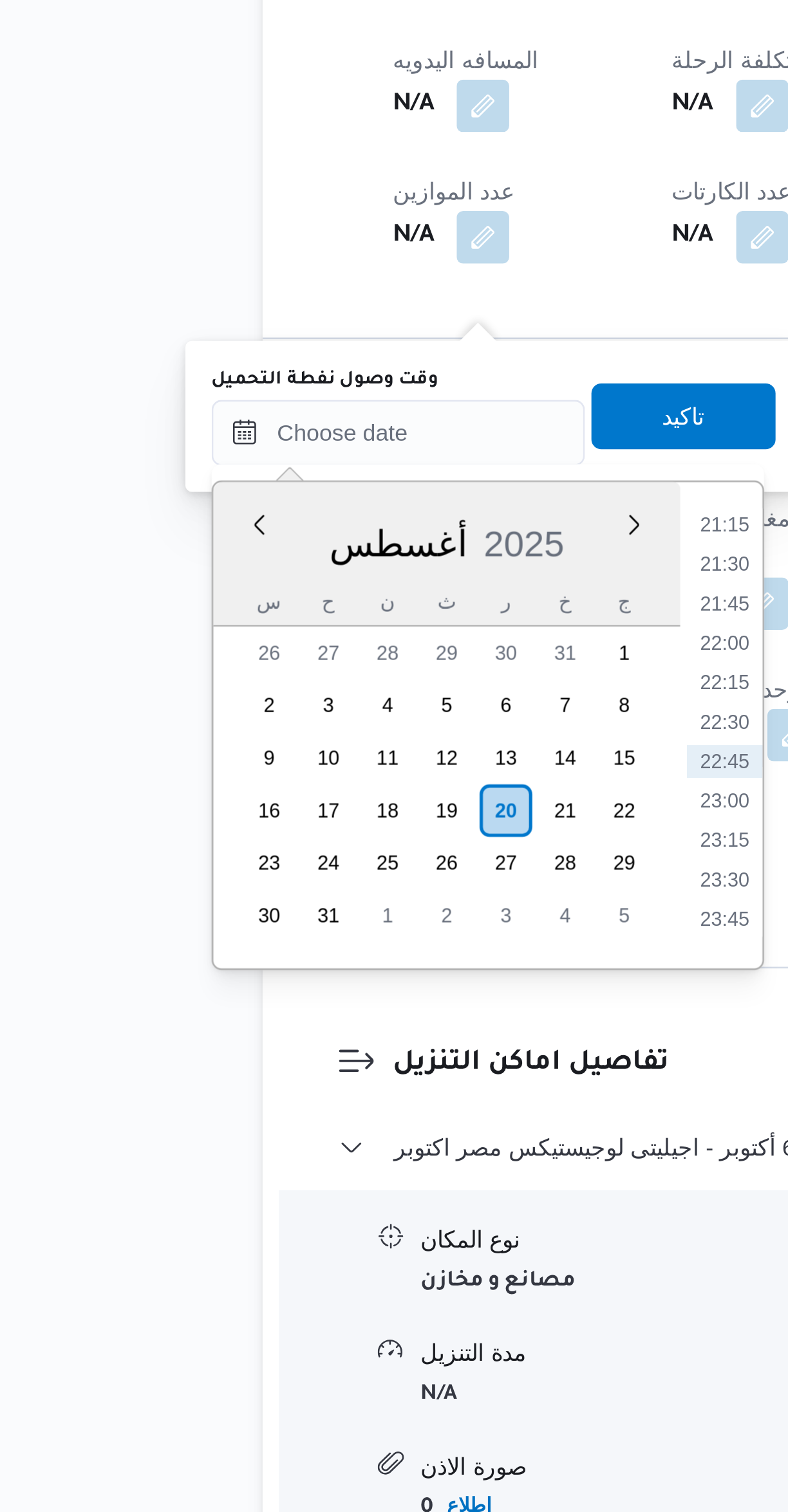
click at [348, 1059] on li "21:15" at bounding box center [348, 1058] width 30 height 13
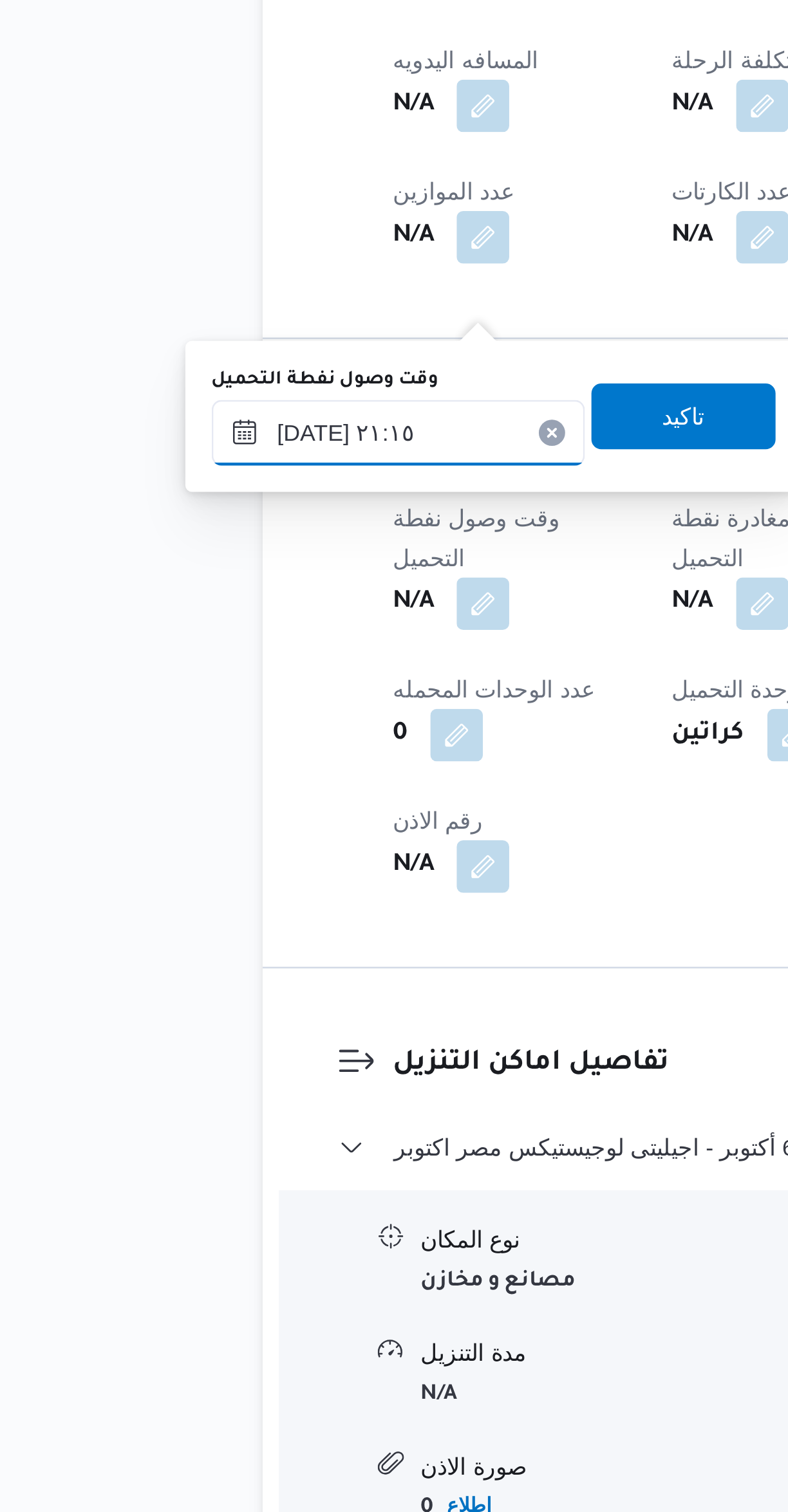
click at [235, 1017] on input "[DATE] ٢١:١٥" at bounding box center [220, 1022] width 146 height 26
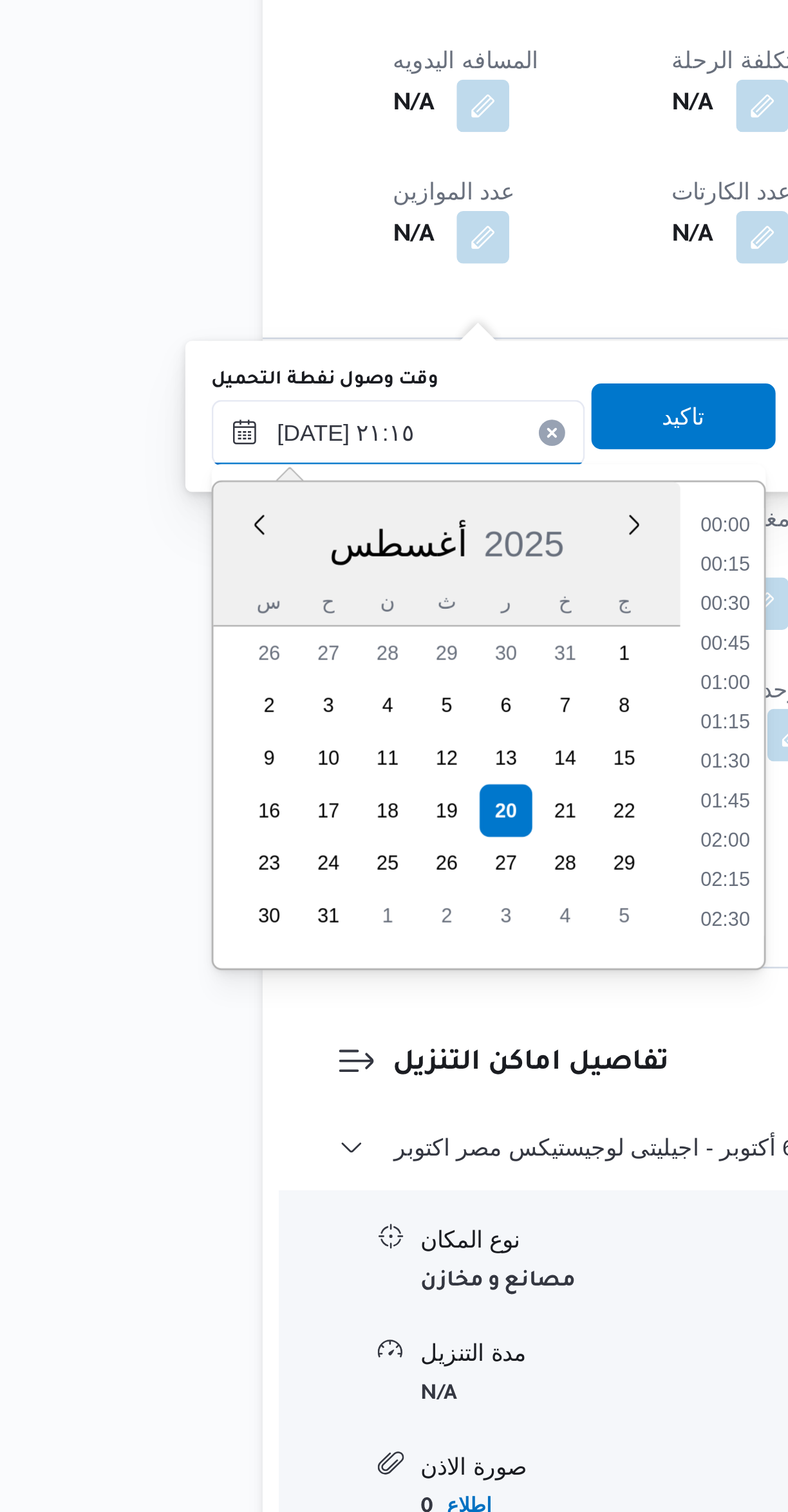
scroll to position [1224, 0]
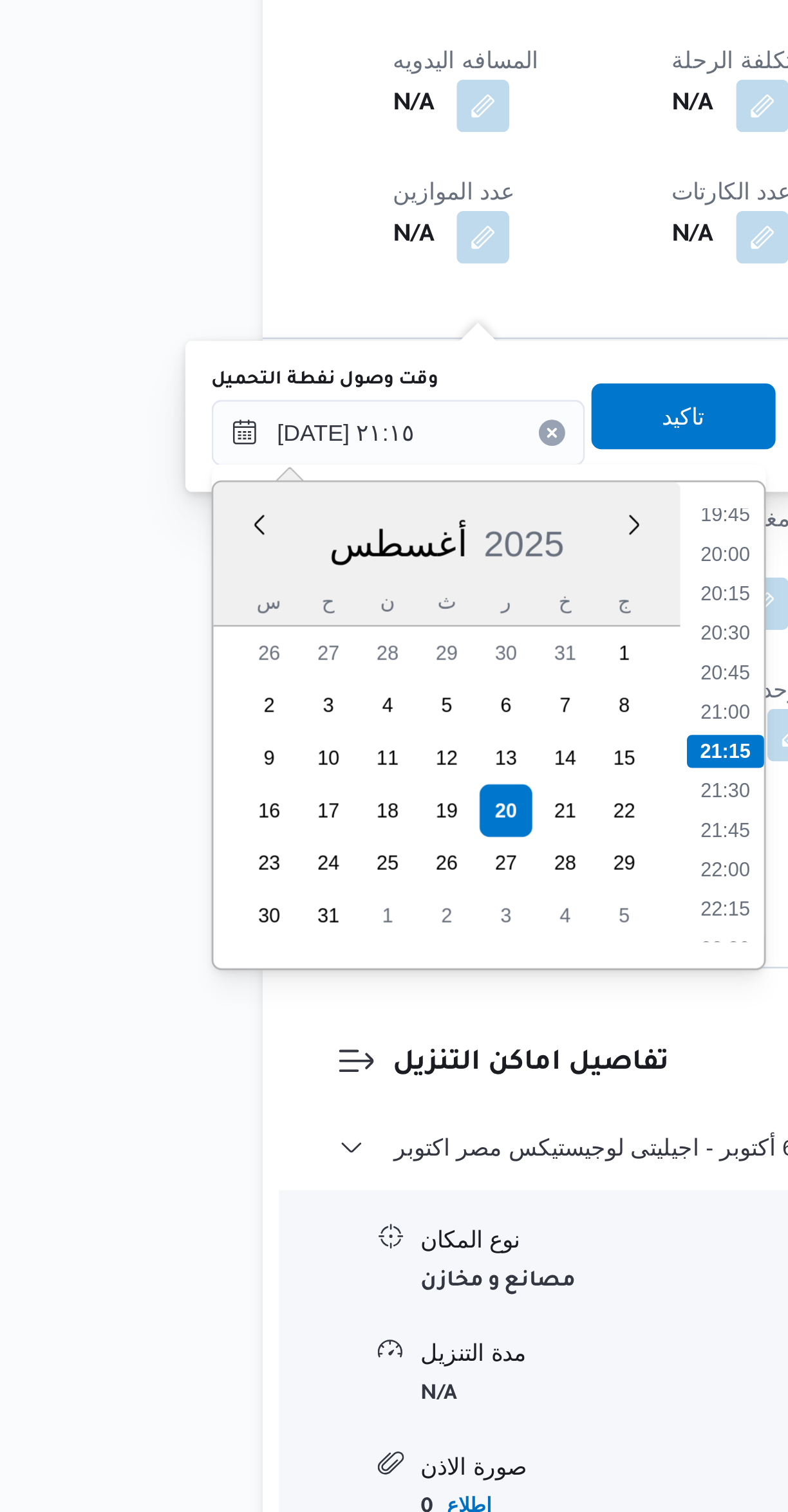
click at [347, 1068] on li "20:00" at bounding box center [348, 1070] width 30 height 13
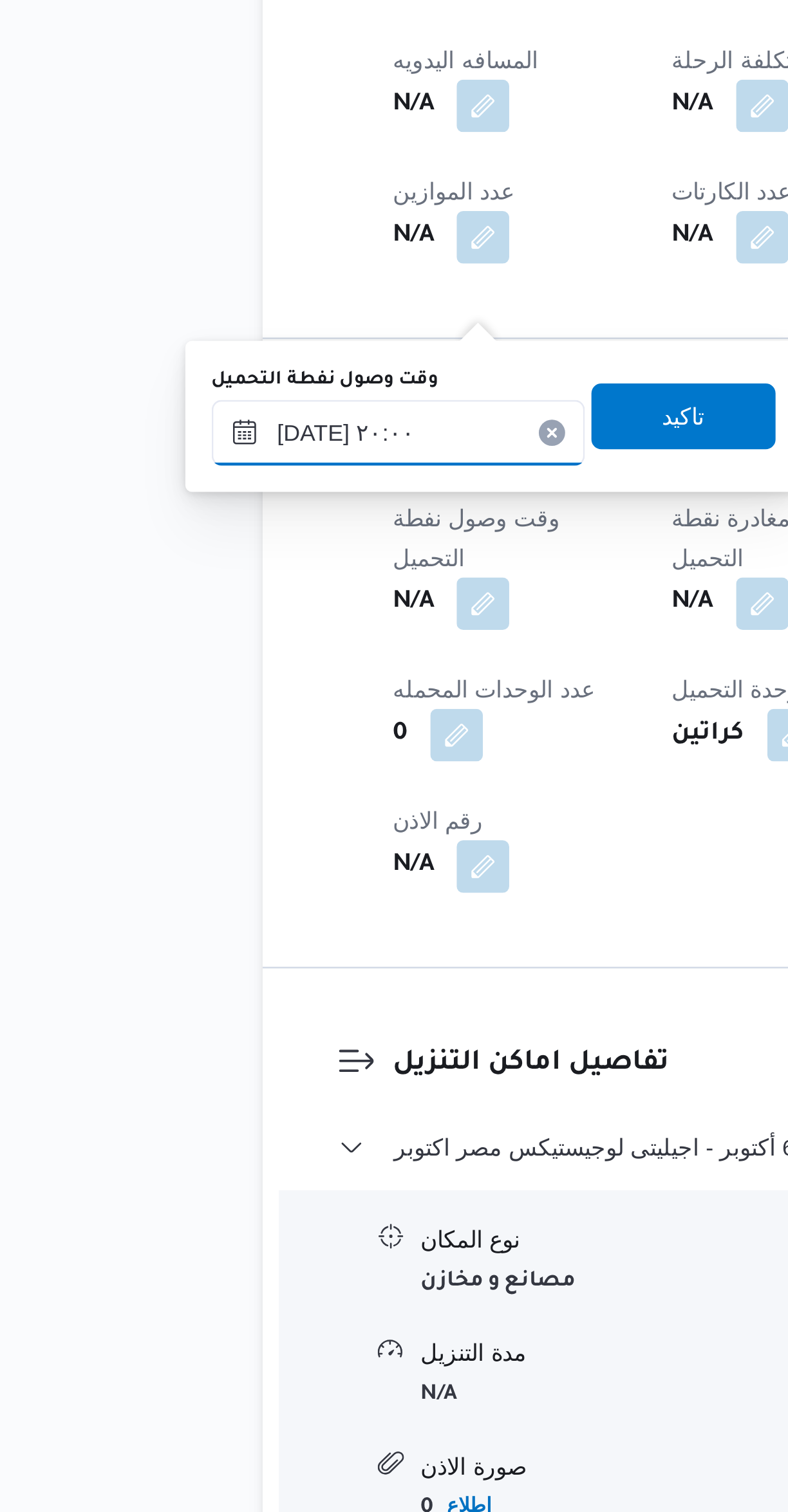
click at [234, 1020] on input "[DATE] ٢٠:٠٠" at bounding box center [220, 1022] width 146 height 26
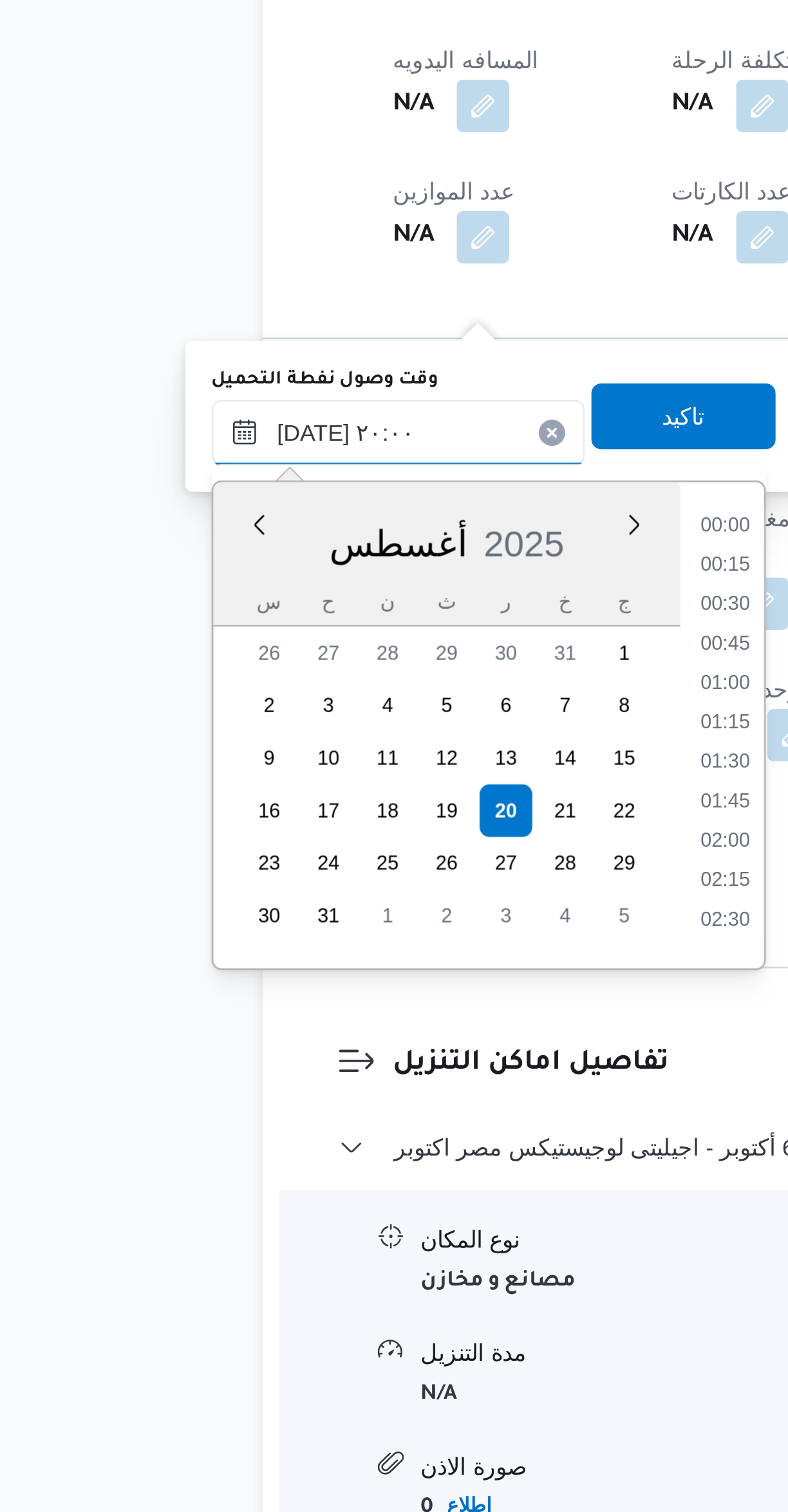
scroll to position [1147, 0]
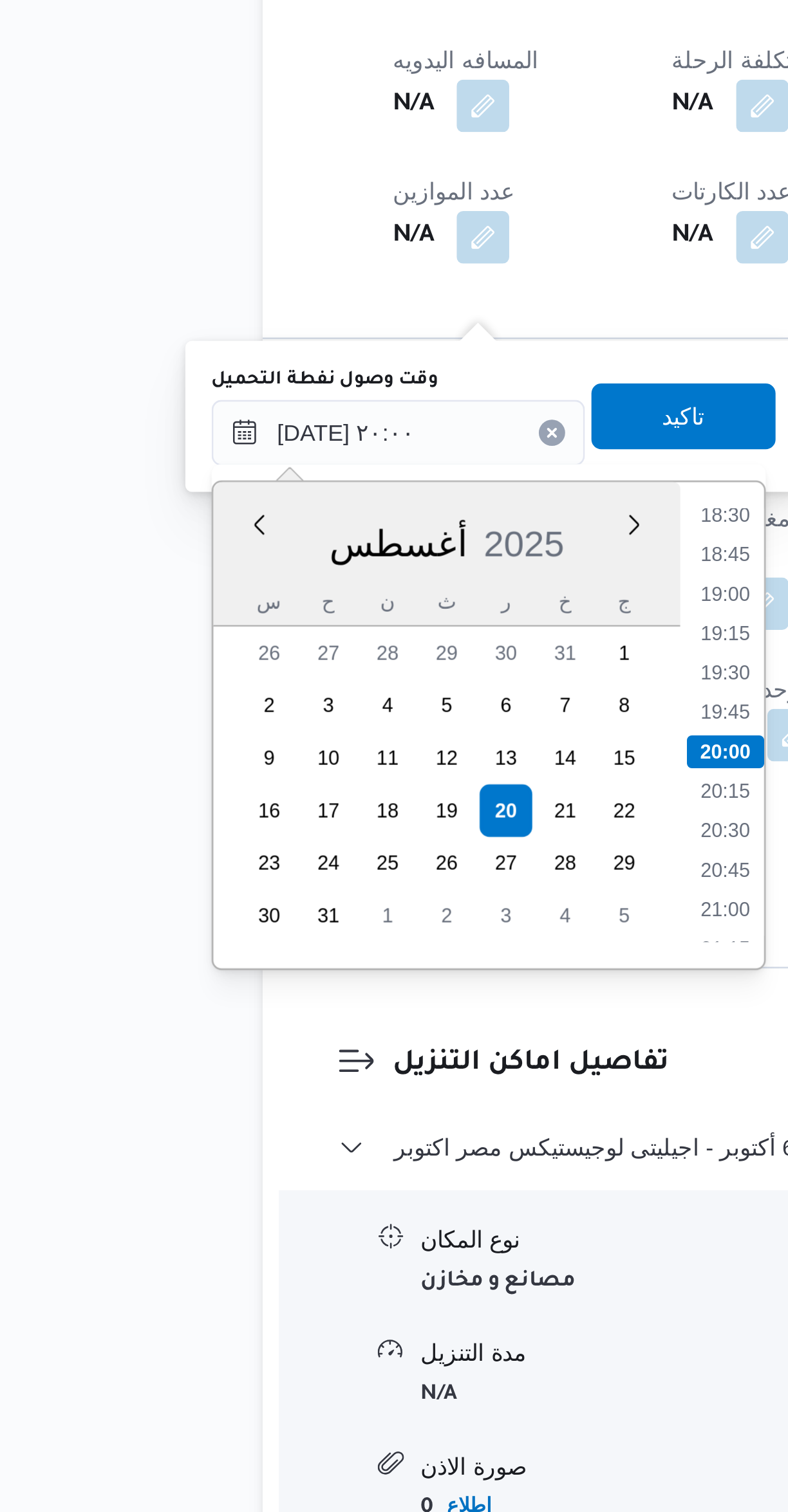
click at [348, 1081] on li "19:00" at bounding box center [348, 1085] width 30 height 13
type input "[DATE] ١٩:٠٠"
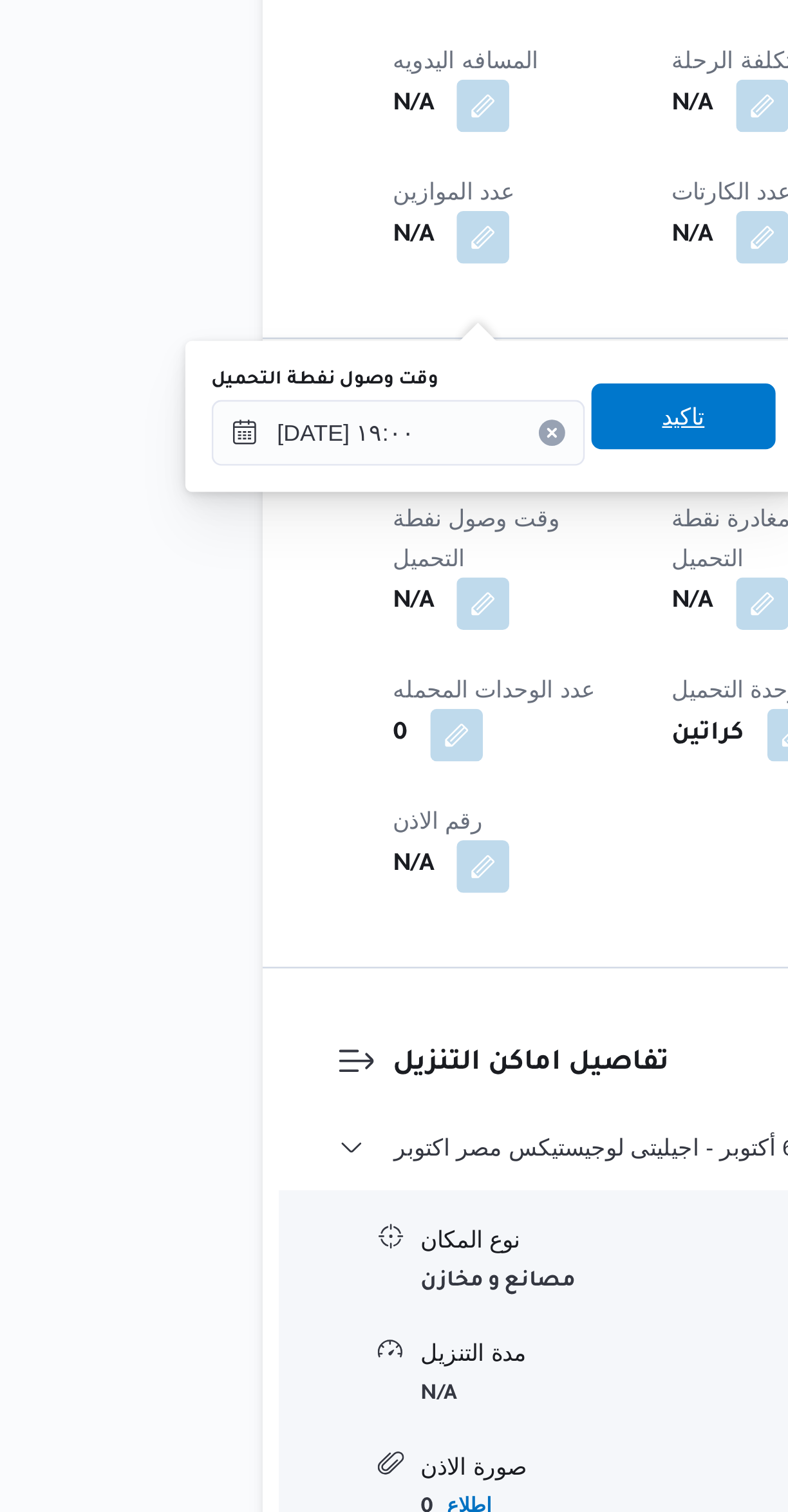
click at [330, 1013] on span "تاكيد" at bounding box center [332, 1015] width 72 height 26
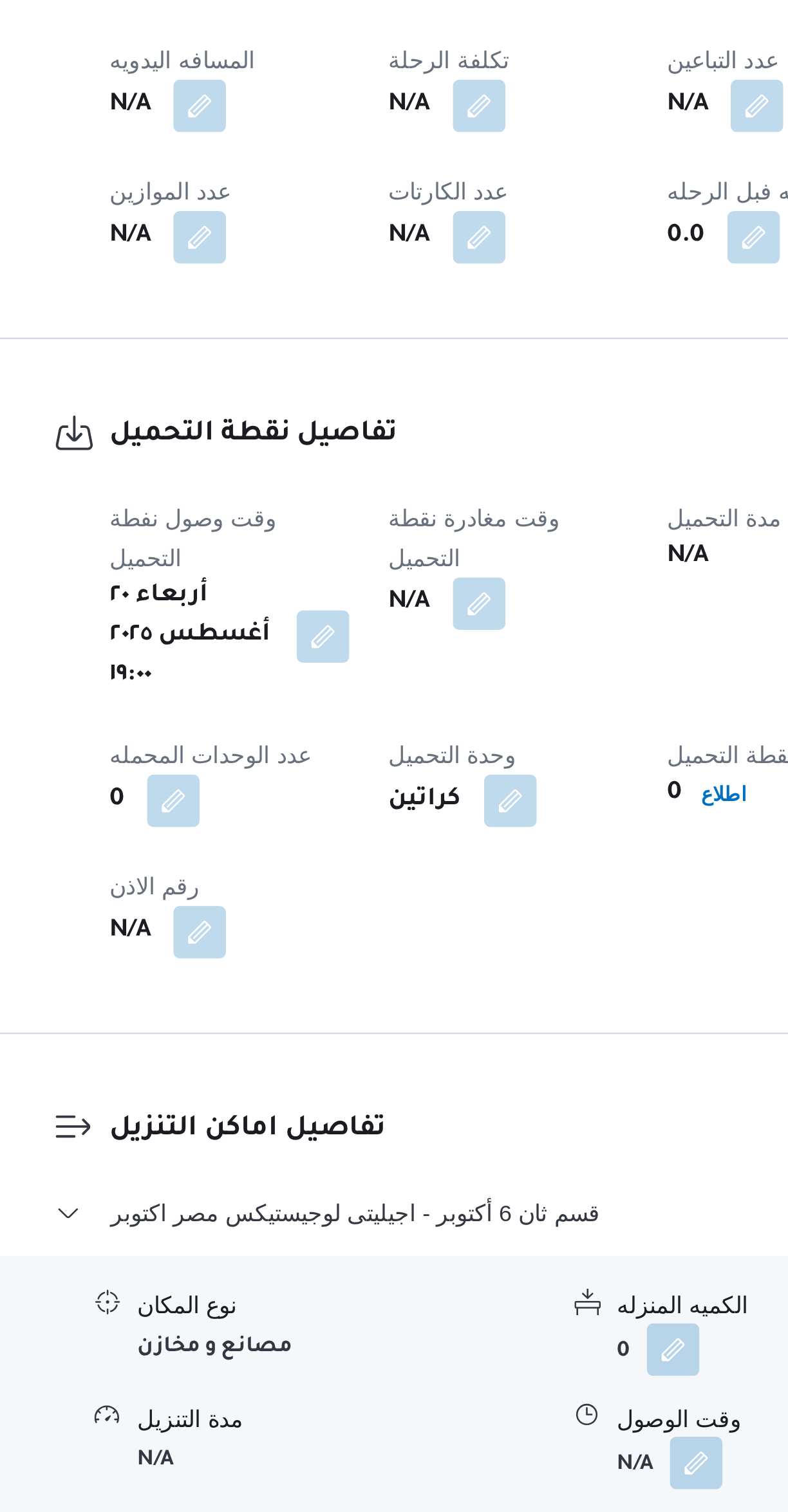
click at [373, 1079] on button "button" at bounding box center [363, 1089] width 20 height 20
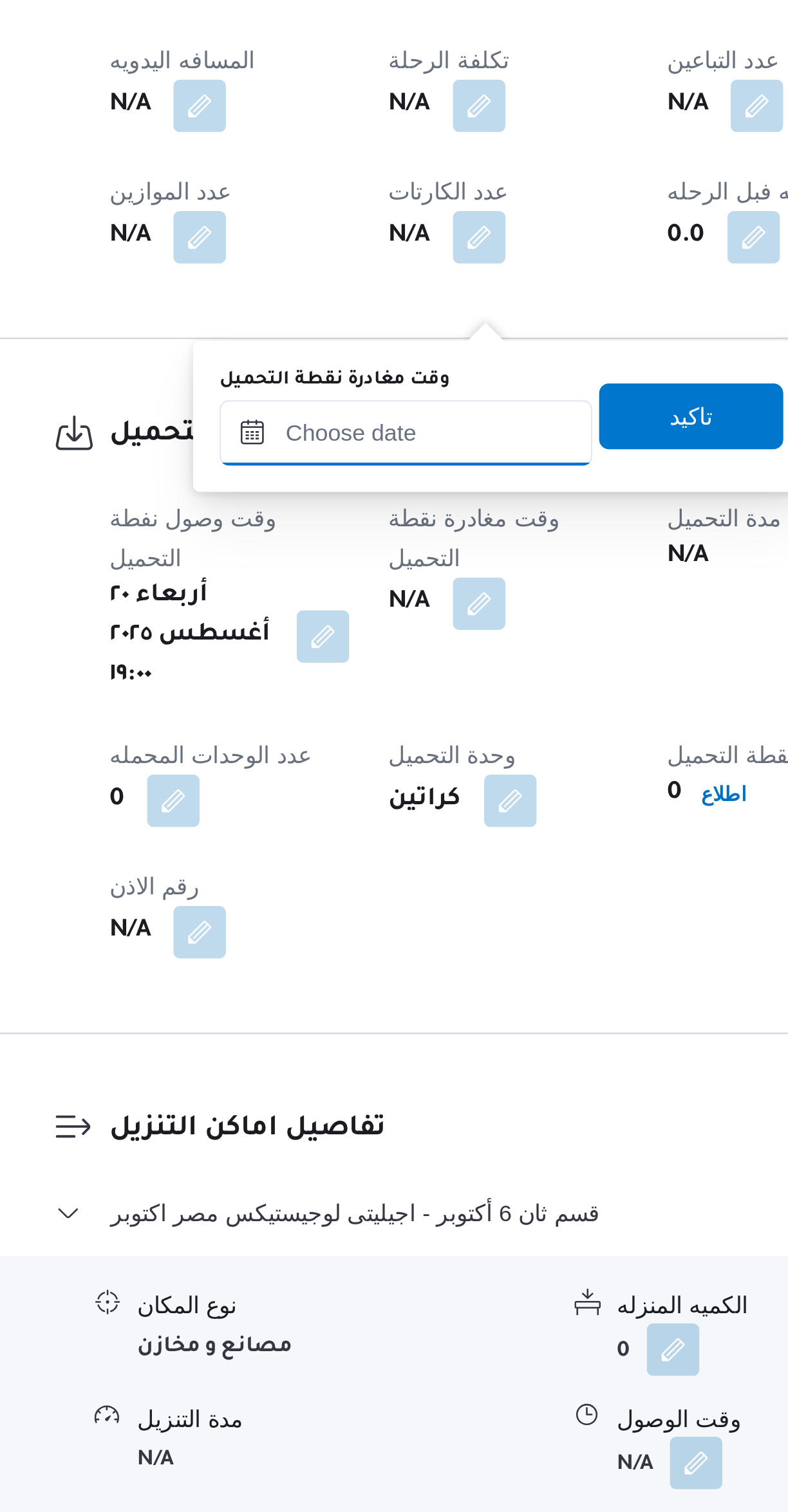
click at [352, 1022] on input "وقت مغادرة نقطة التحميل" at bounding box center [334, 1022] width 146 height 26
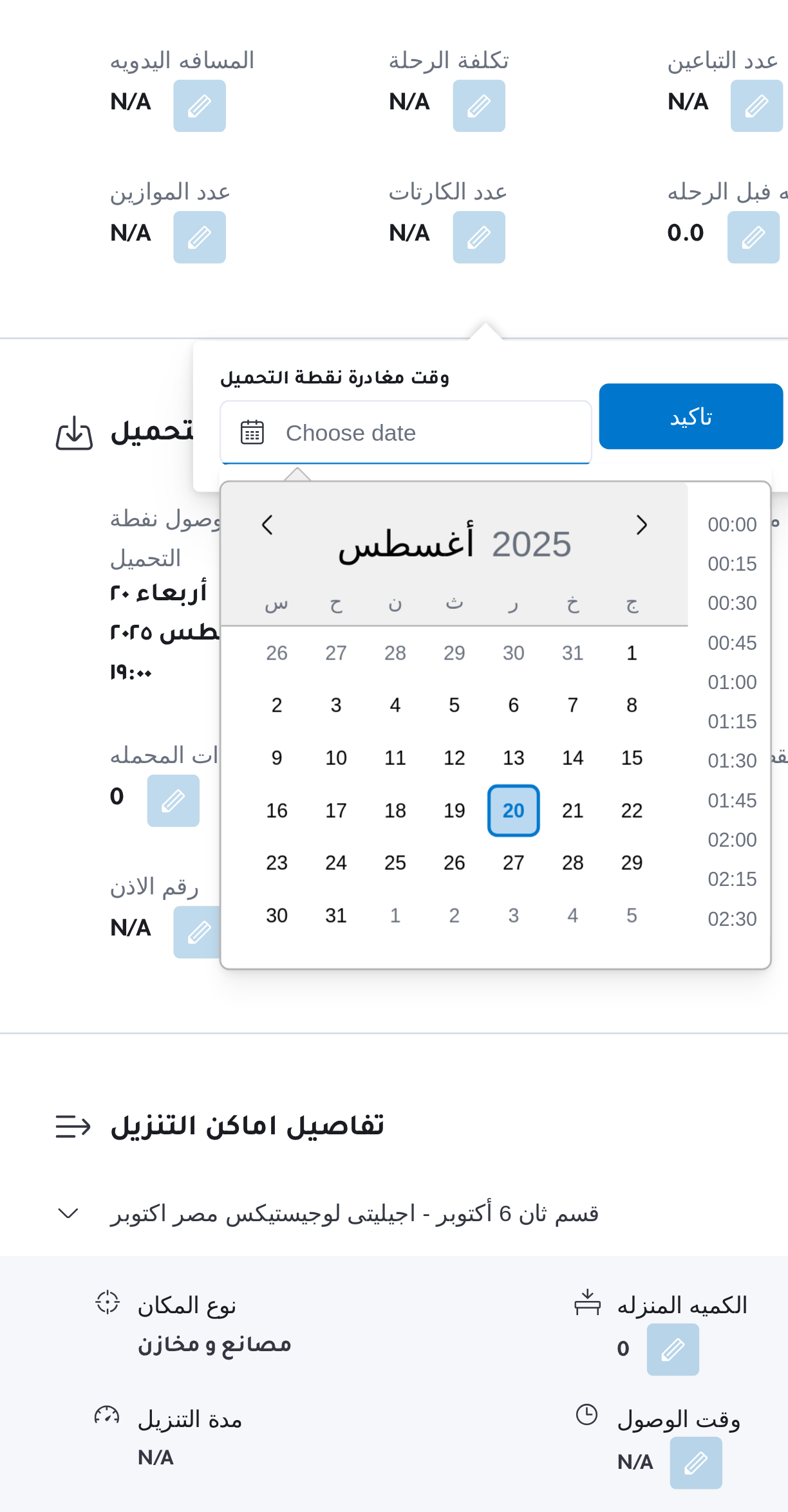
scroll to position [1315, 0]
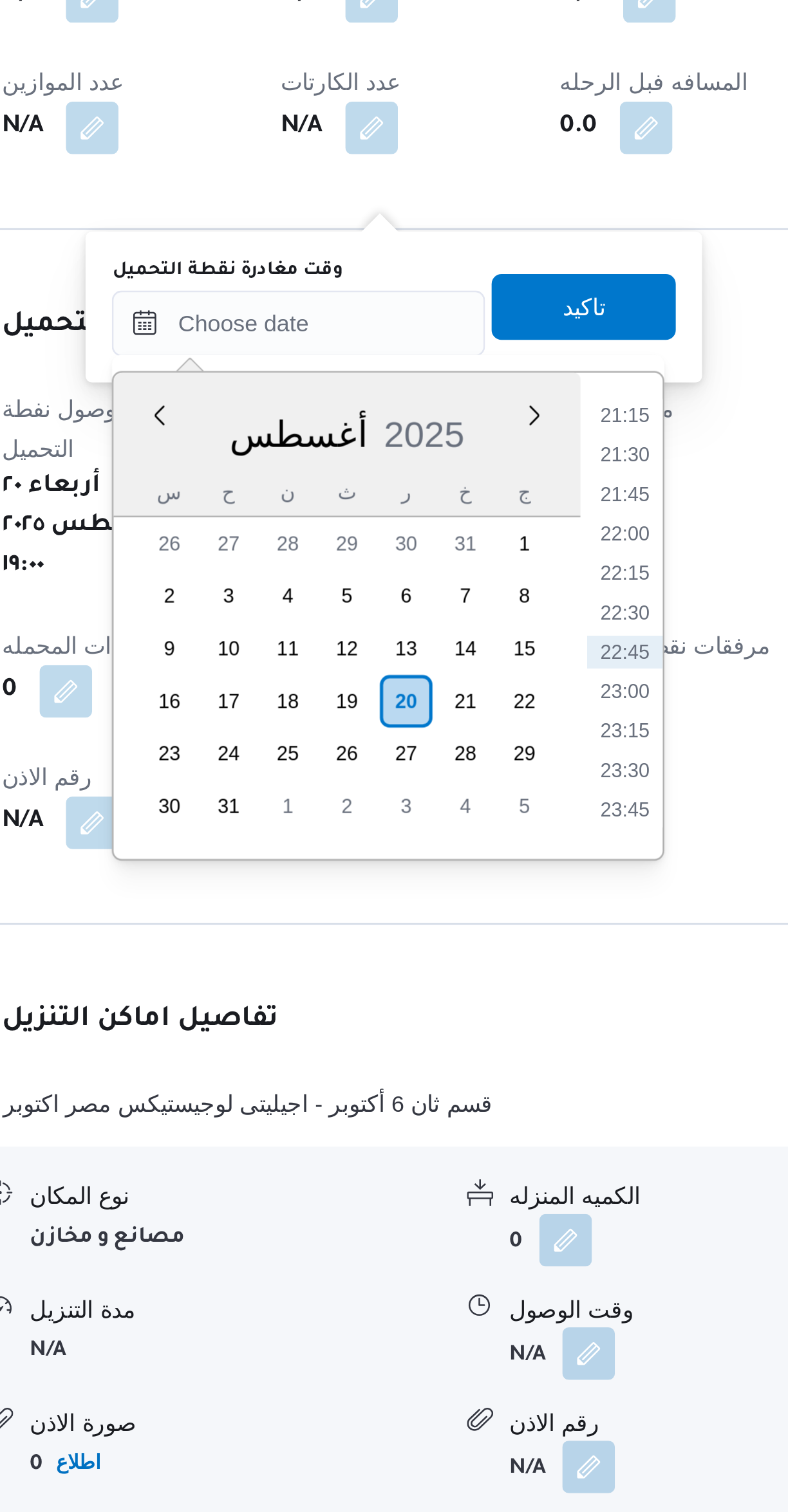
click at [466, 1101] on li "22:00" at bounding box center [462, 1105] width 30 height 13
type input "[DATE] ٢٢:٠٠"
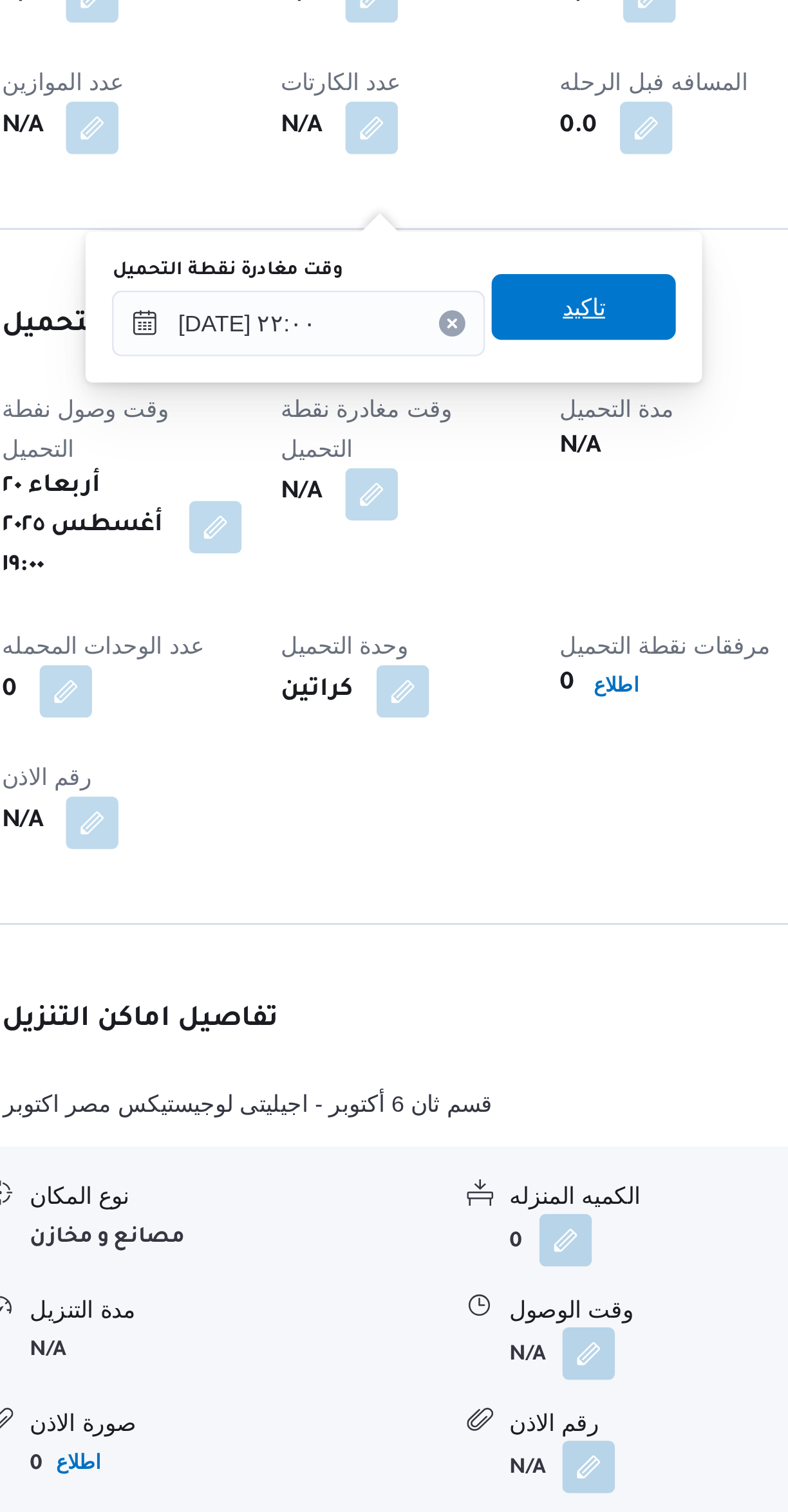
click at [452, 1026] on span "تاكيد" at bounding box center [446, 1015] width 72 height 26
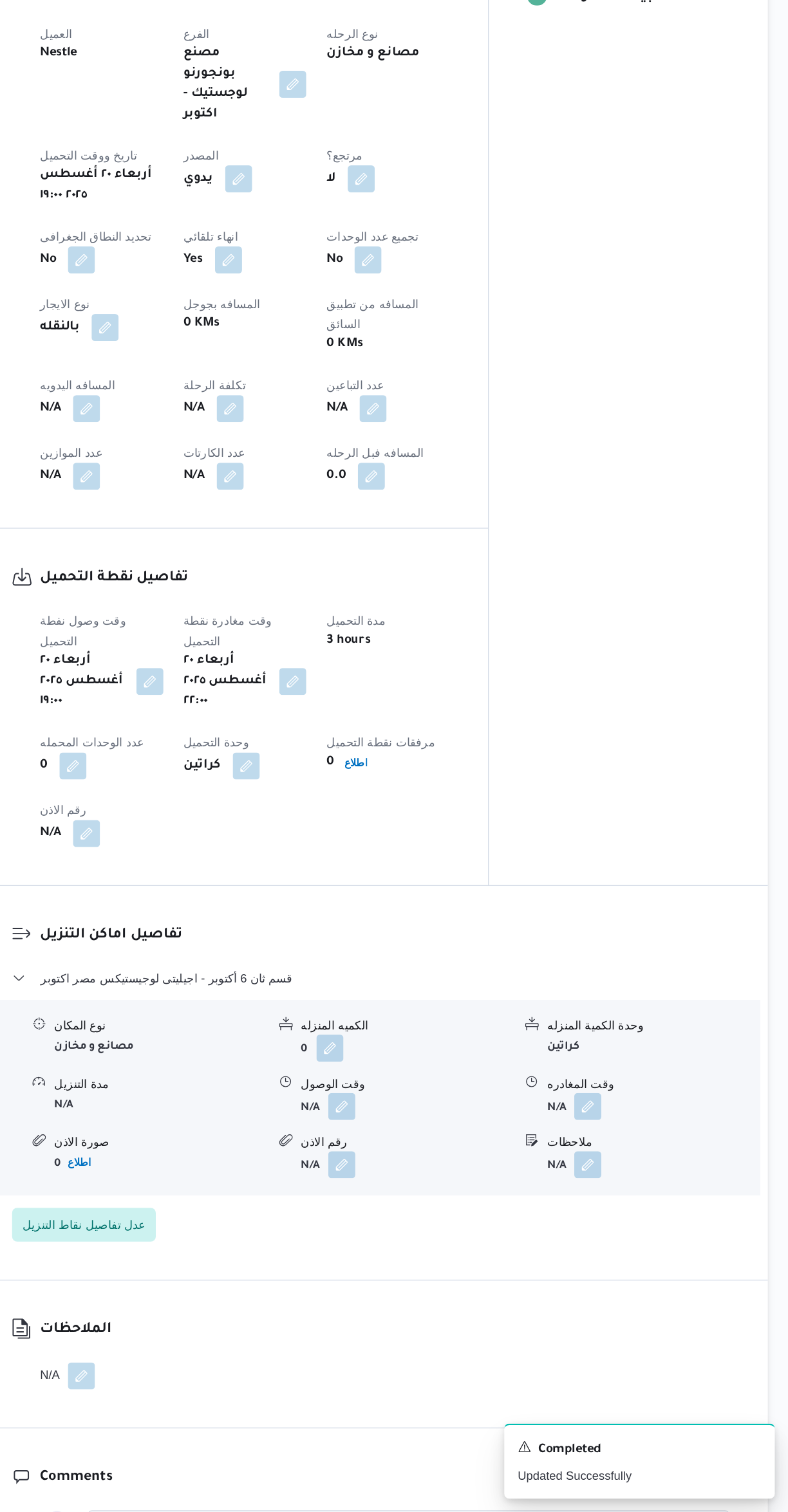
scroll to position [223, 0]
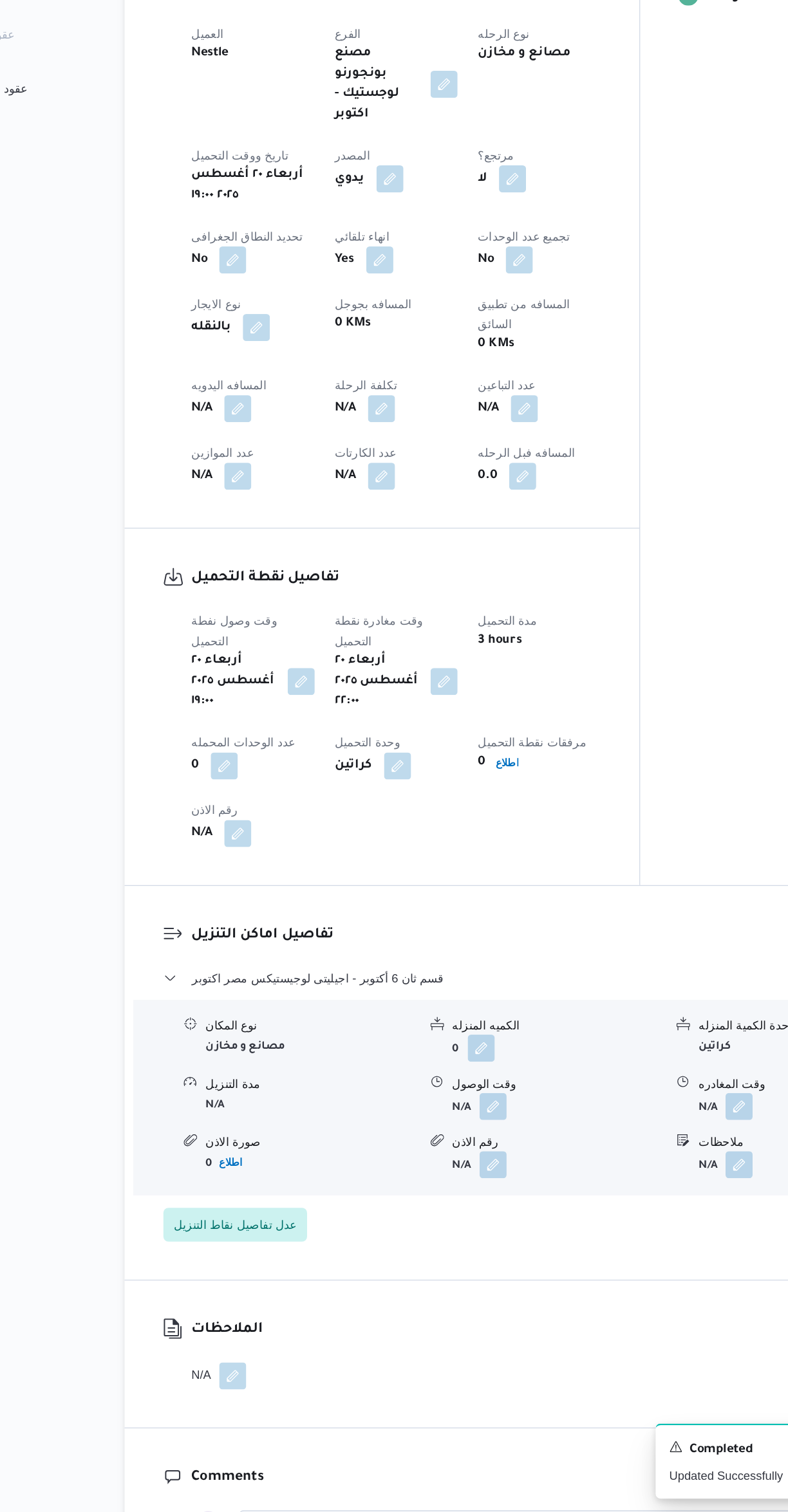
click at [254, 985] on button "button" at bounding box center [253, 995] width 20 height 20
click at [207, 930] on input "رقم الاذن" at bounding box center [221, 928] width 128 height 26
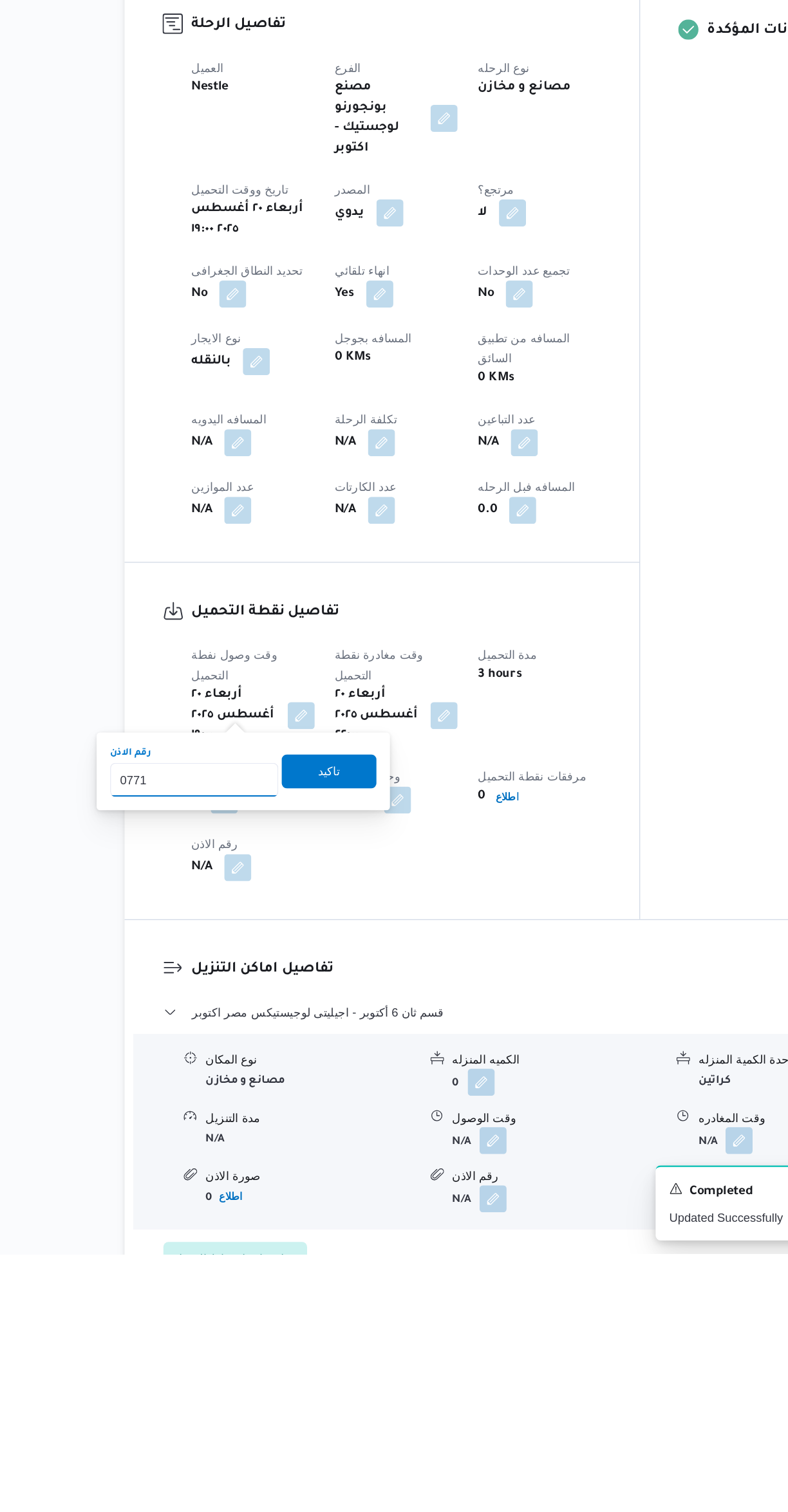
type input "07710"
click at [315, 1148] on span "تاكيد" at bounding box center [323, 1144] width 17 height 15
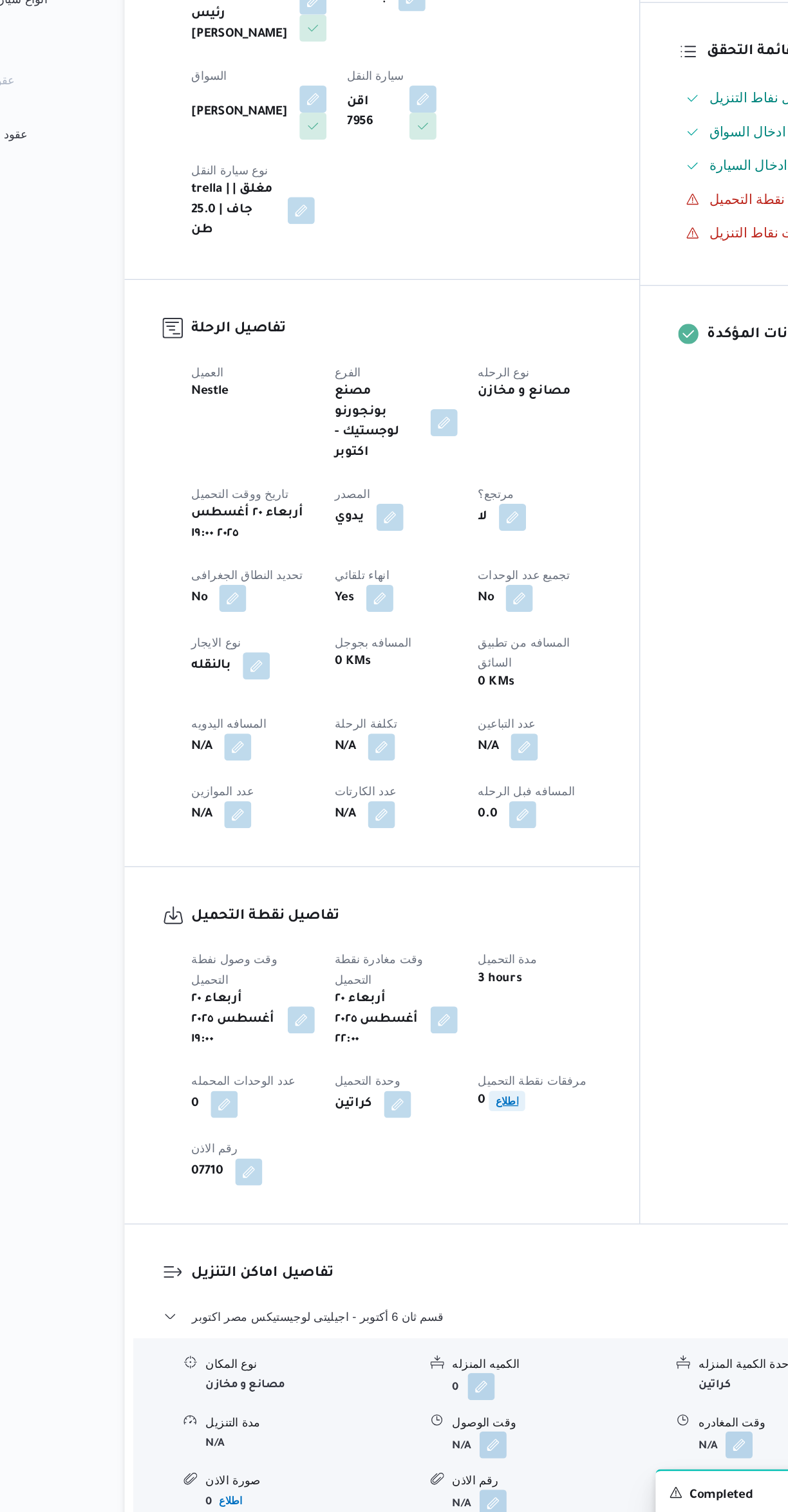
click at [468, 1159] on b "اطلاع" at bounding box center [458, 1164] width 17 height 9
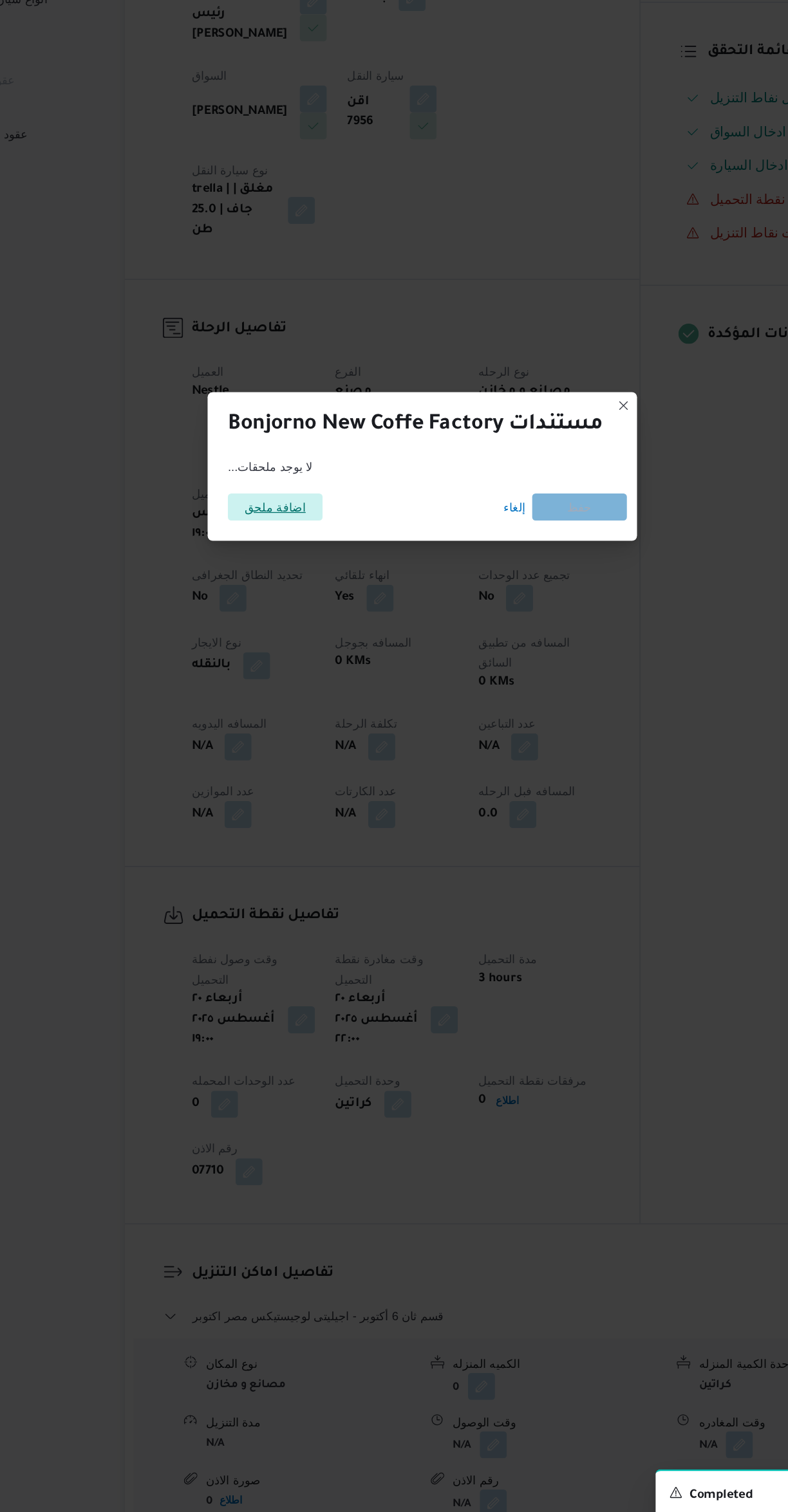
click at [271, 710] on span "اضافة ملحق" at bounding box center [282, 711] width 47 height 20
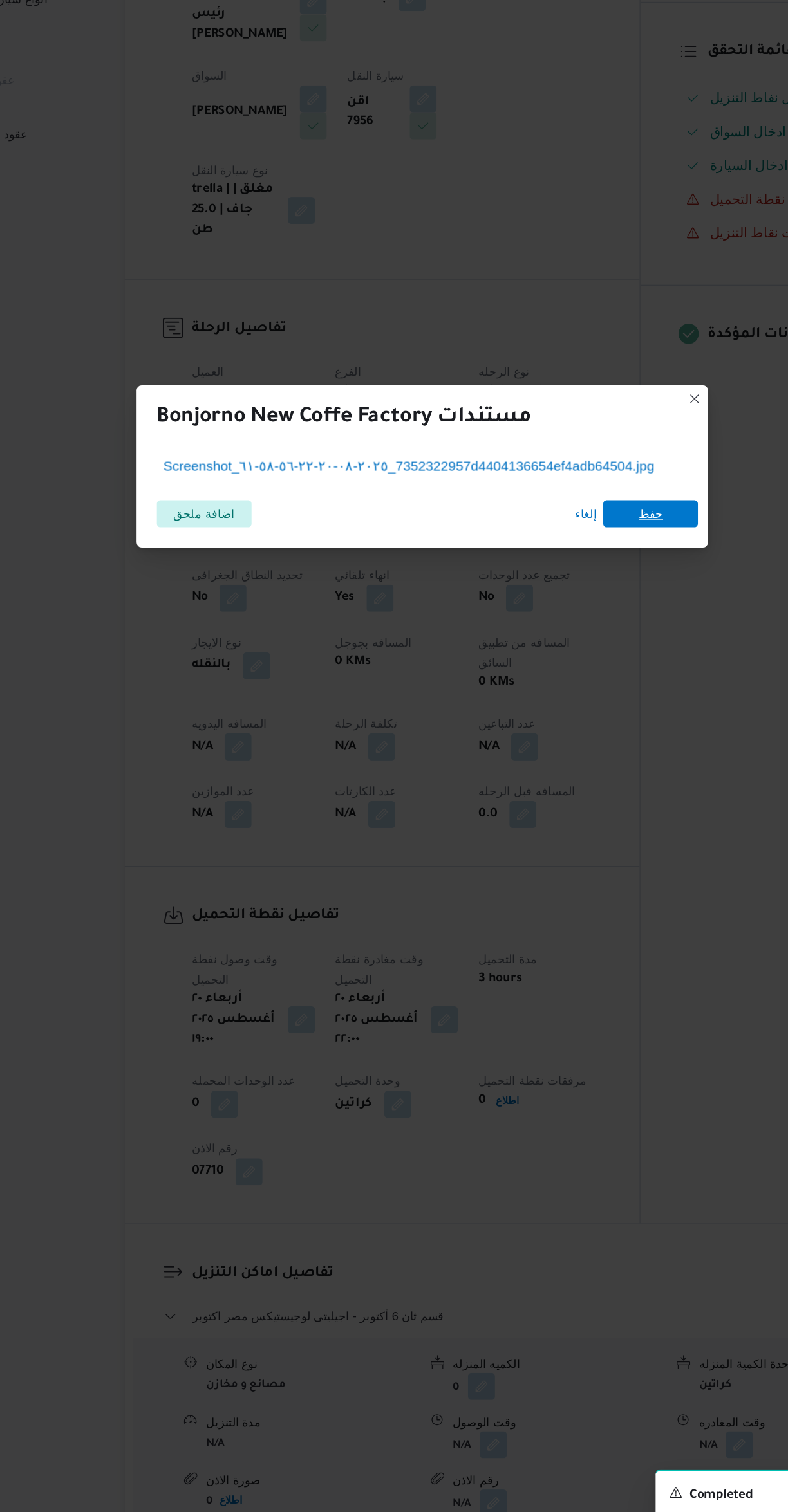
click at [559, 714] on span "حفظ" at bounding box center [568, 716] width 18 height 20
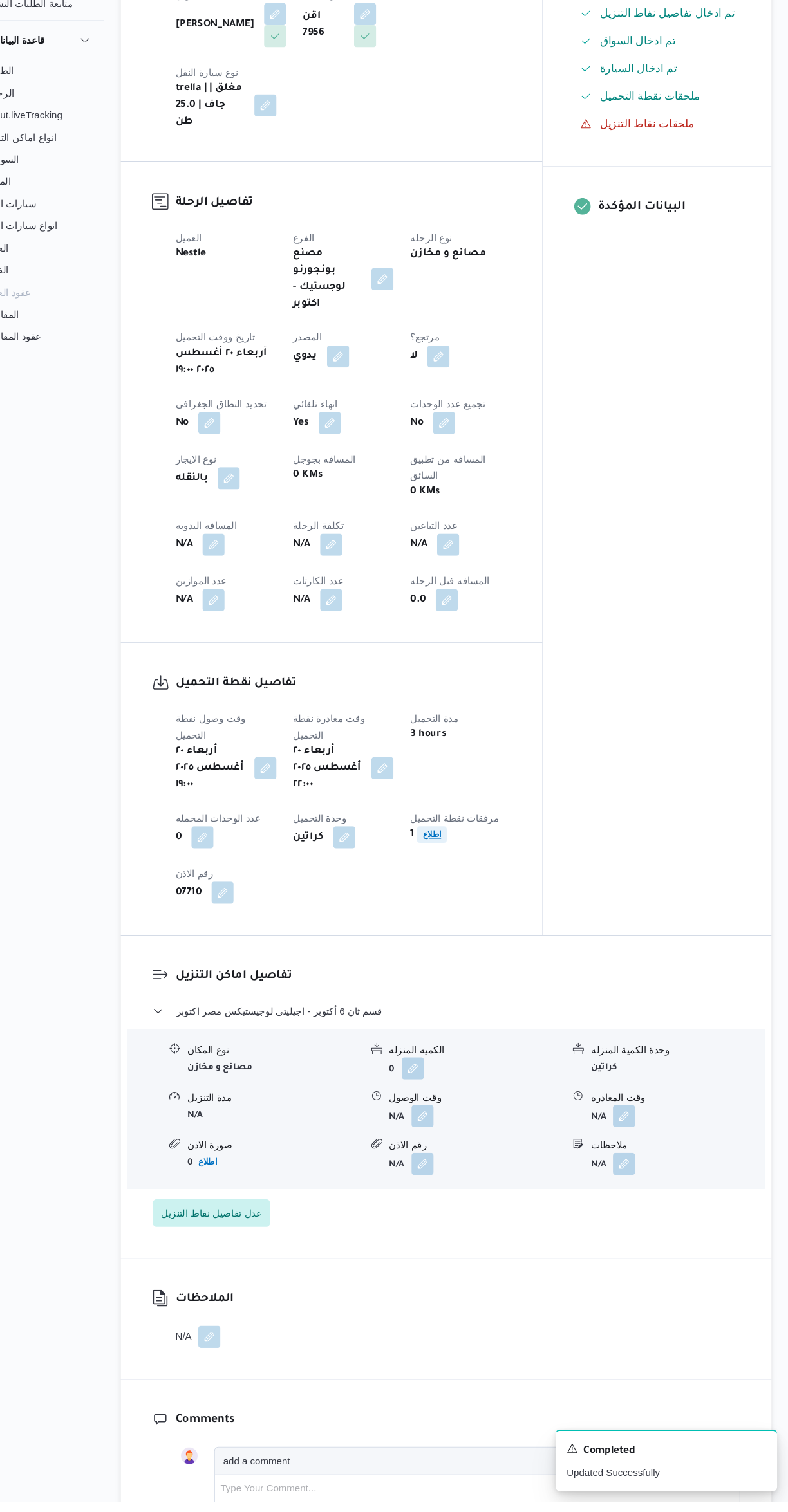
scroll to position [273, 0]
click at [445, 1143] on button "button" at bounding box center [448, 1153] width 20 height 20
click at [419, 1085] on input "وقت الوصول" at bounding box center [413, 1086] width 146 height 26
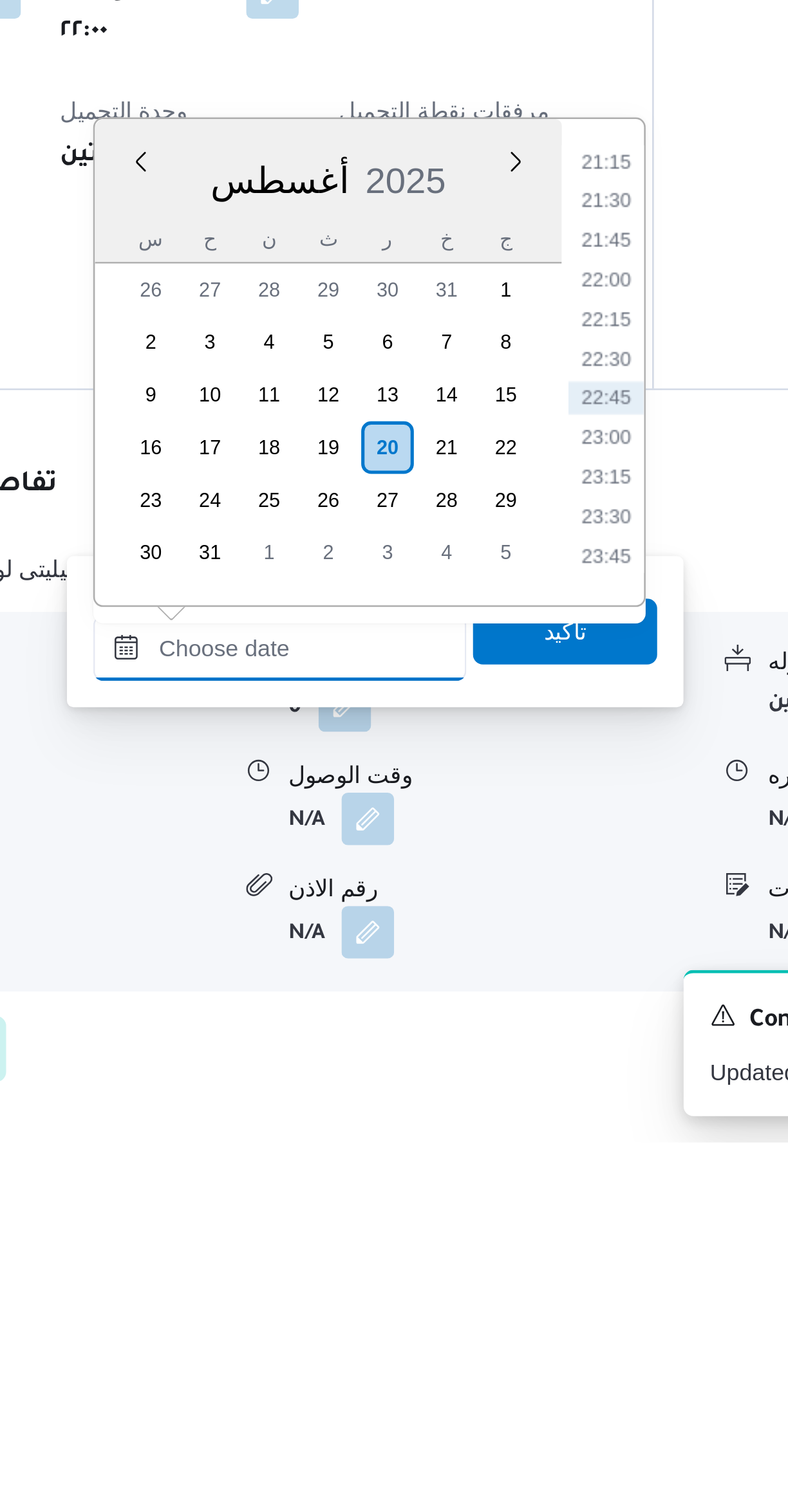
scroll to position [40, 0]
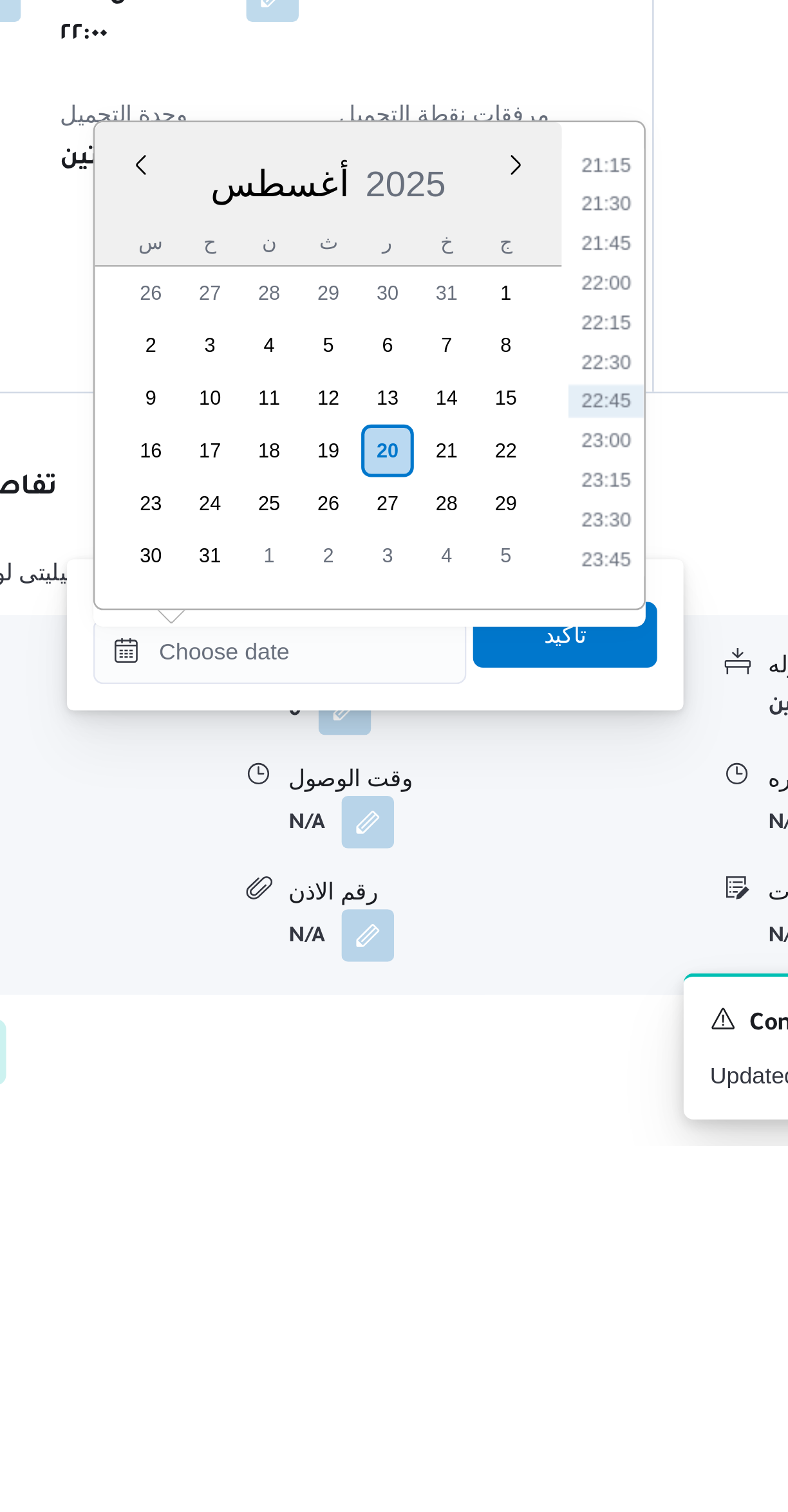
click at [542, 1204] on li "22:30" at bounding box center [541, 1205] width 30 height 13
type input "[DATE] ٢٢:٣٠"
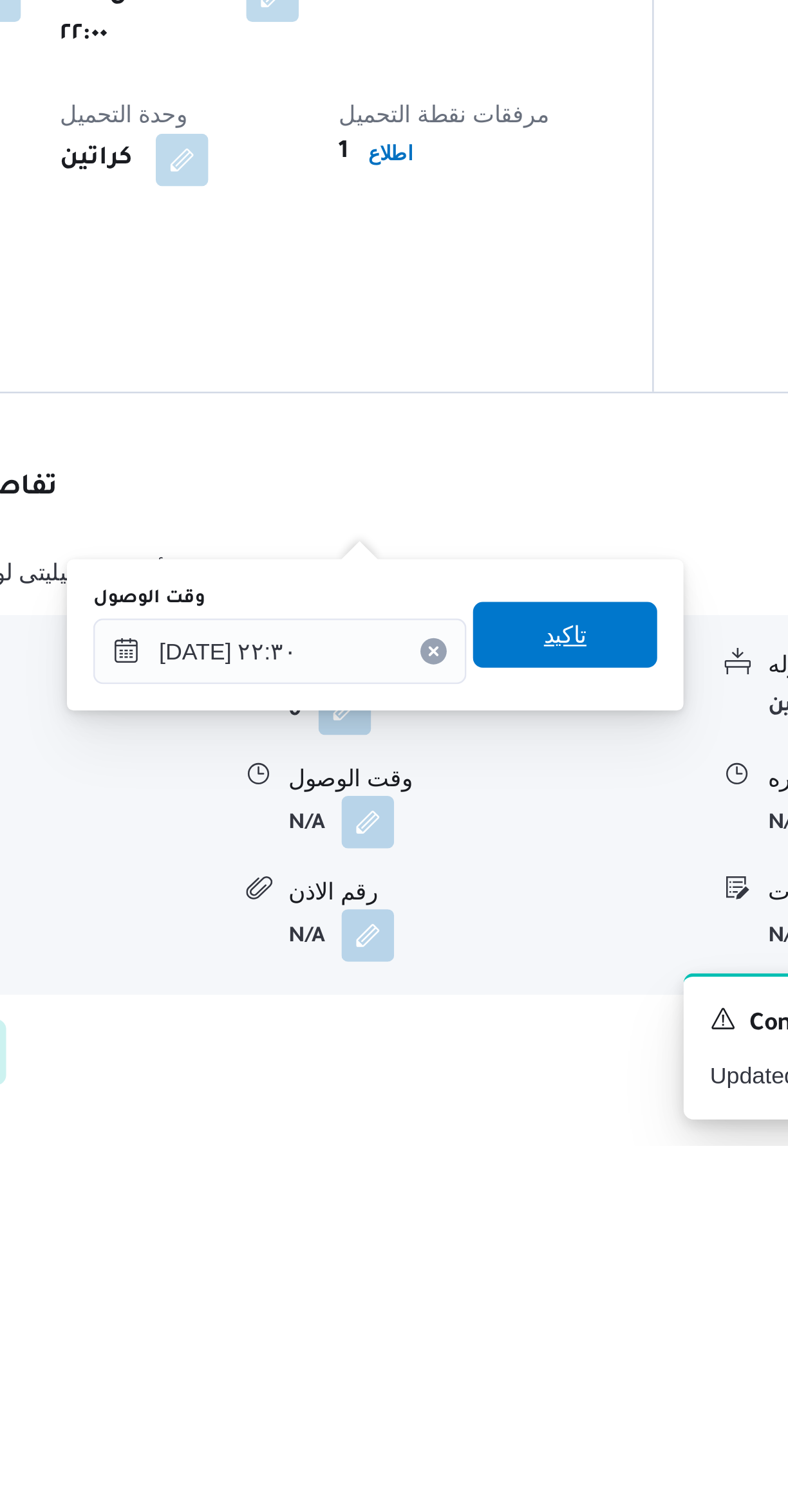
click at [500, 1319] on span "تاكيد" at bounding box center [525, 1312] width 72 height 26
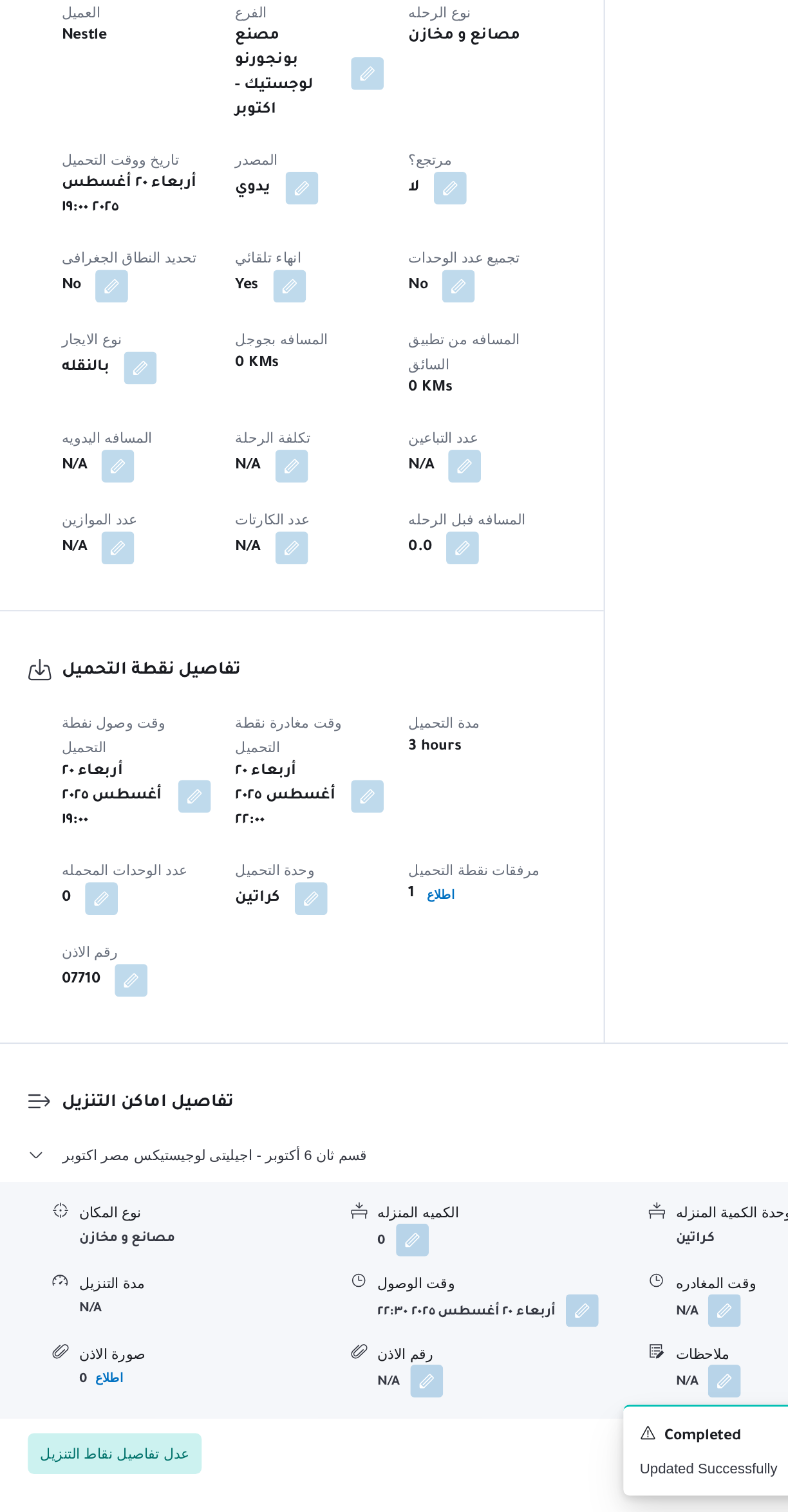
scroll to position [73, 0]
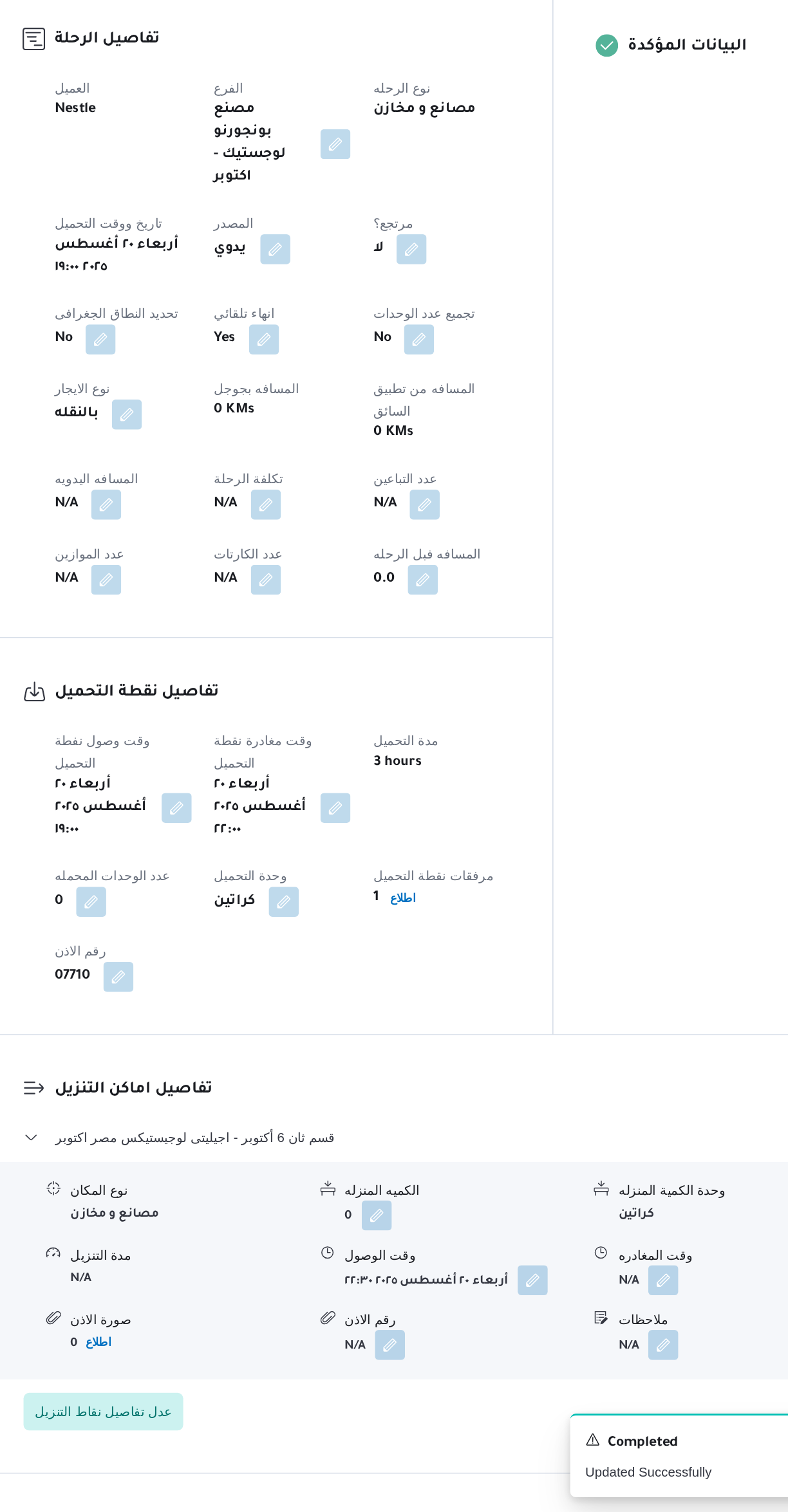
click at [254, 811] on button "button" at bounding box center [253, 821] width 20 height 20
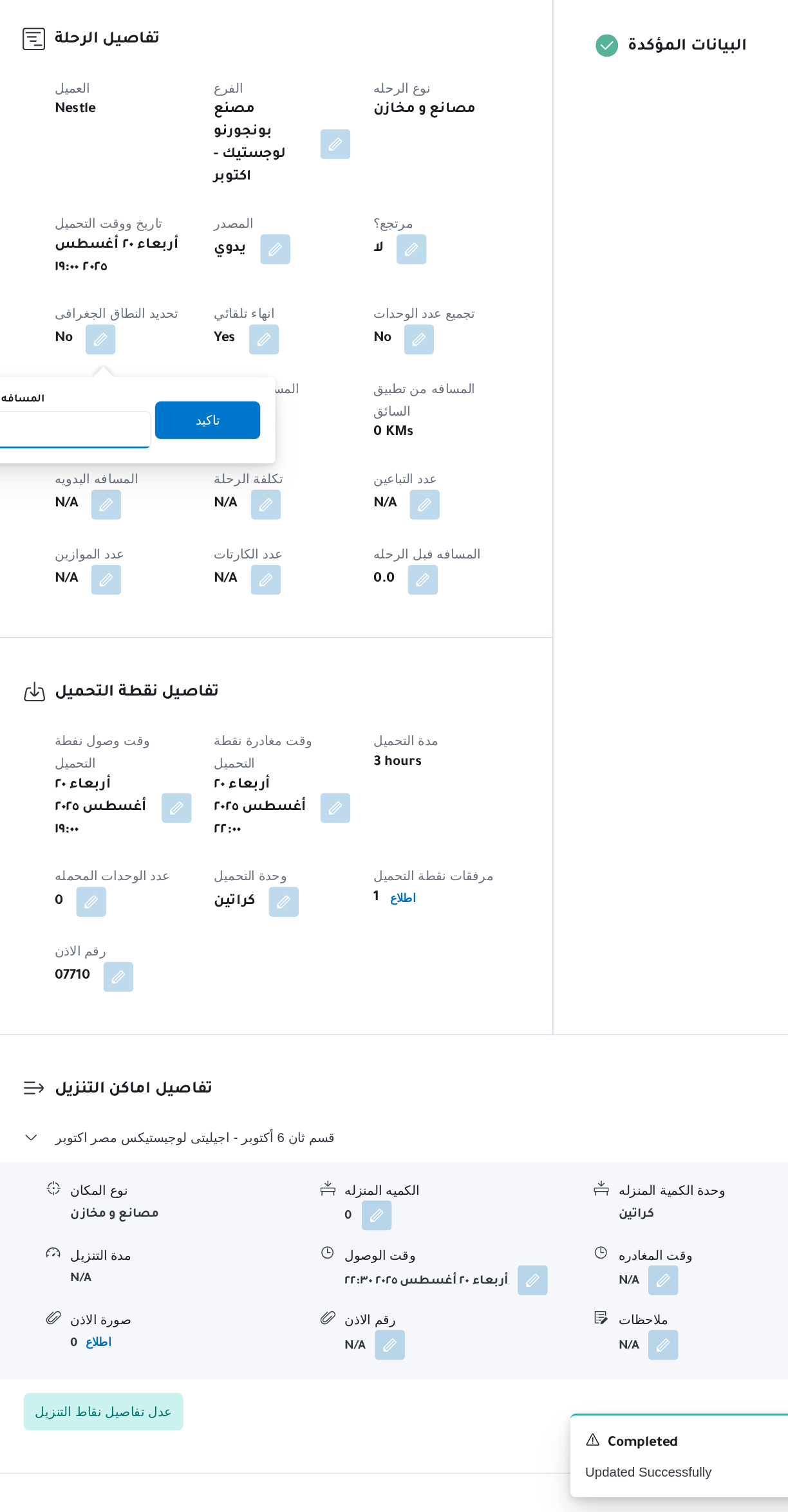
click at [226, 770] on input "المسافه اليدويه" at bounding box center [221, 770] width 128 height 26
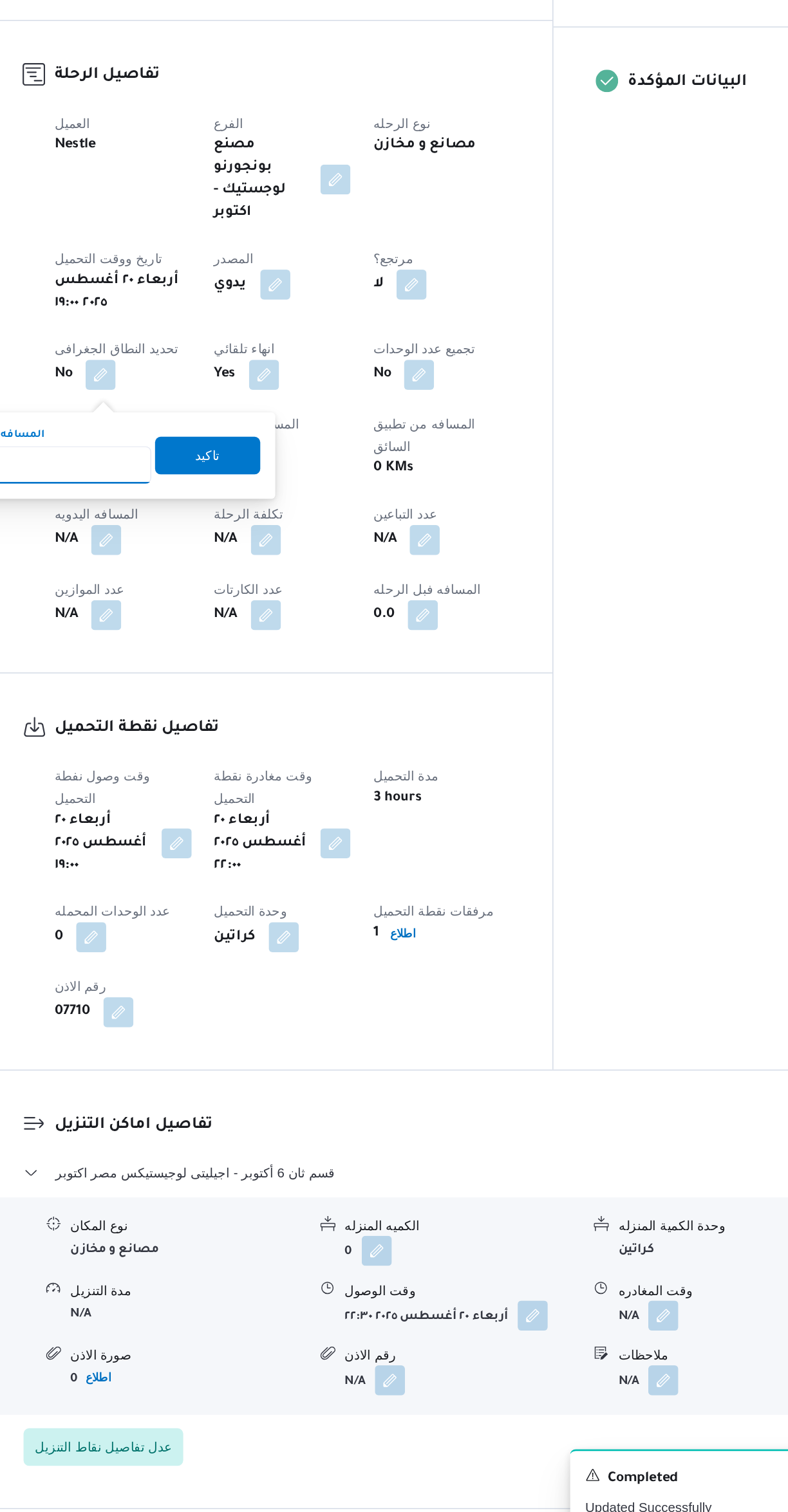
type input "8"
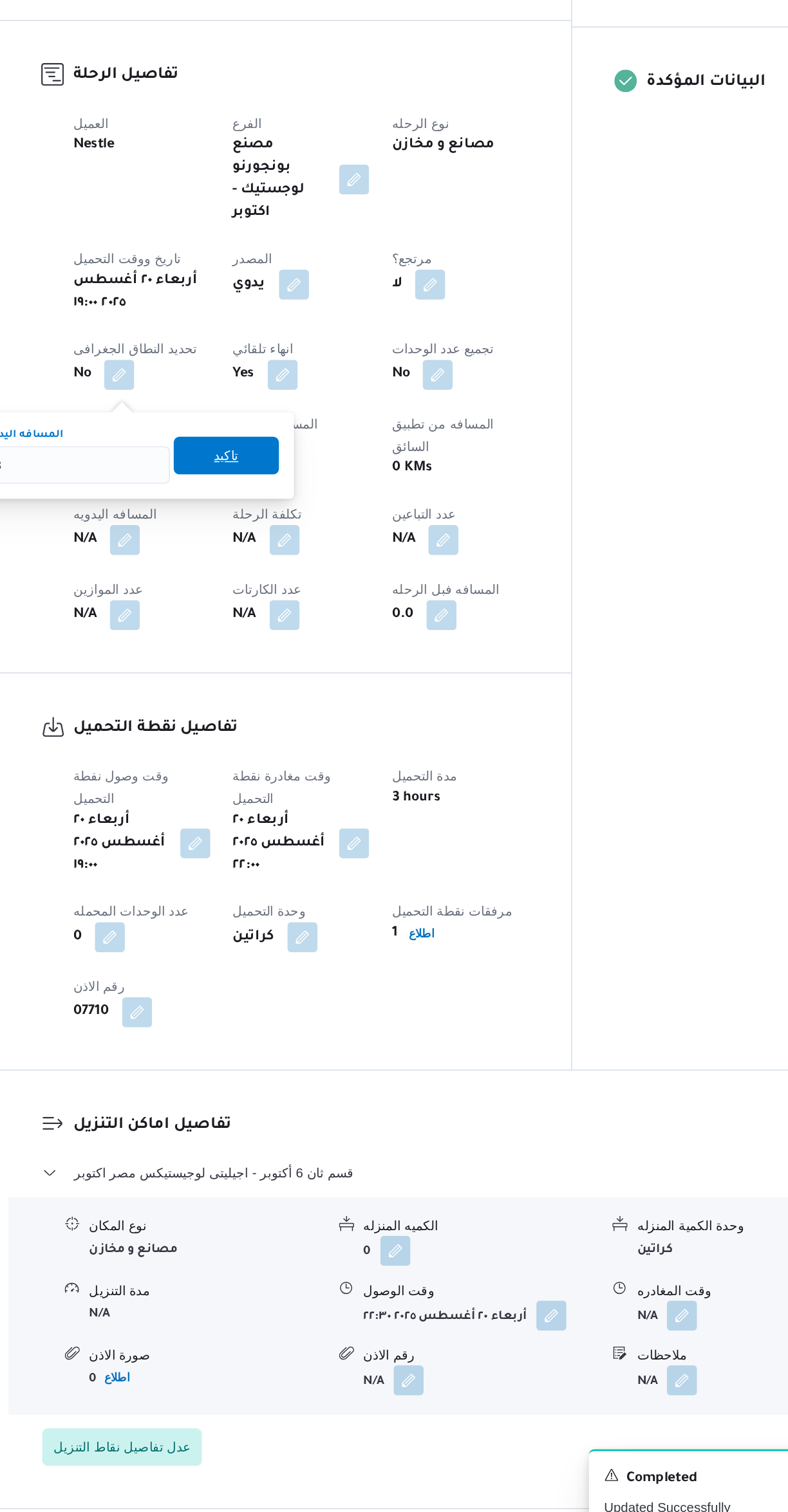
click at [320, 758] on span "تاكيد" at bounding box center [323, 763] width 72 height 26
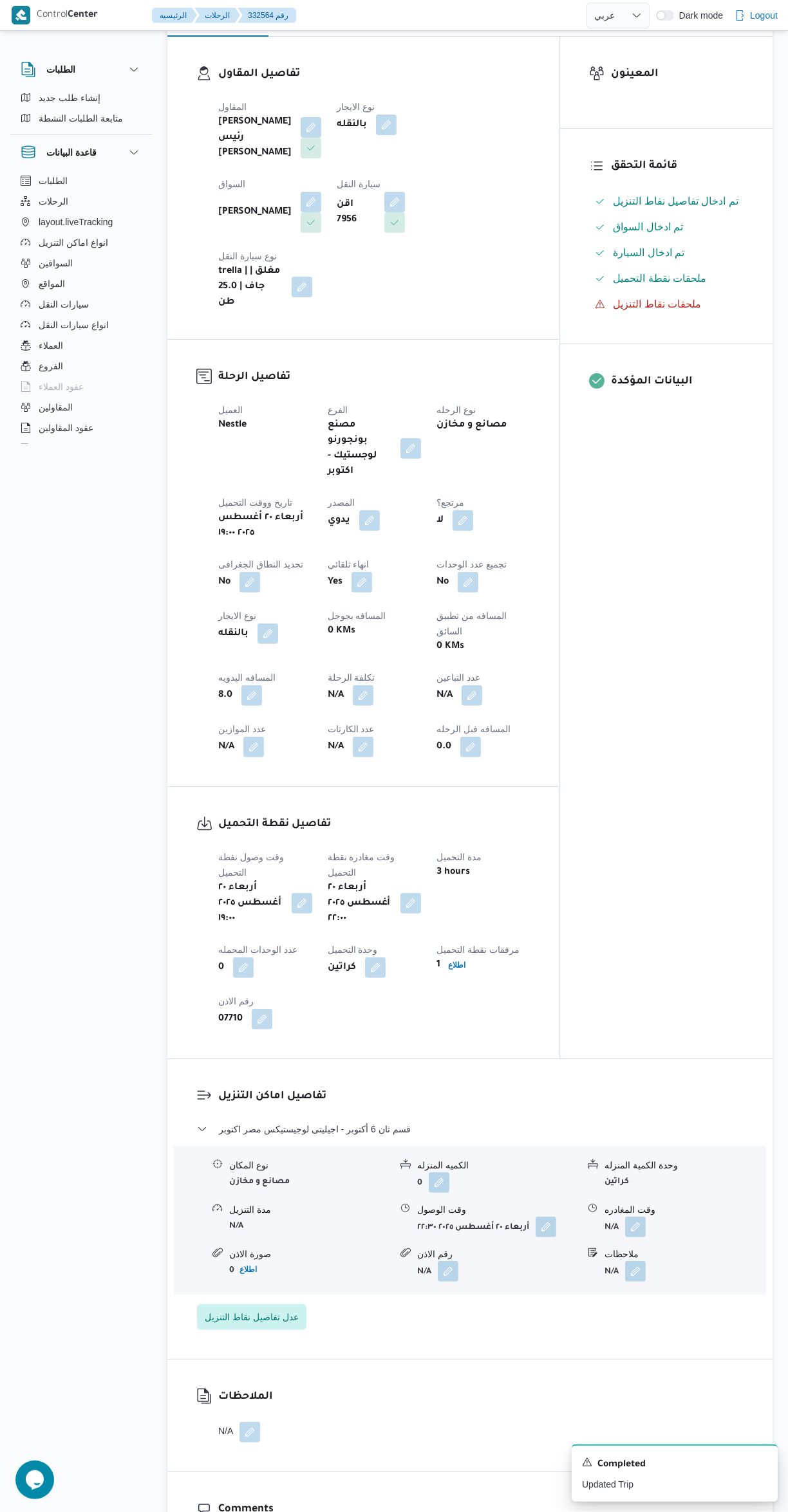
scroll to position [0, 0]
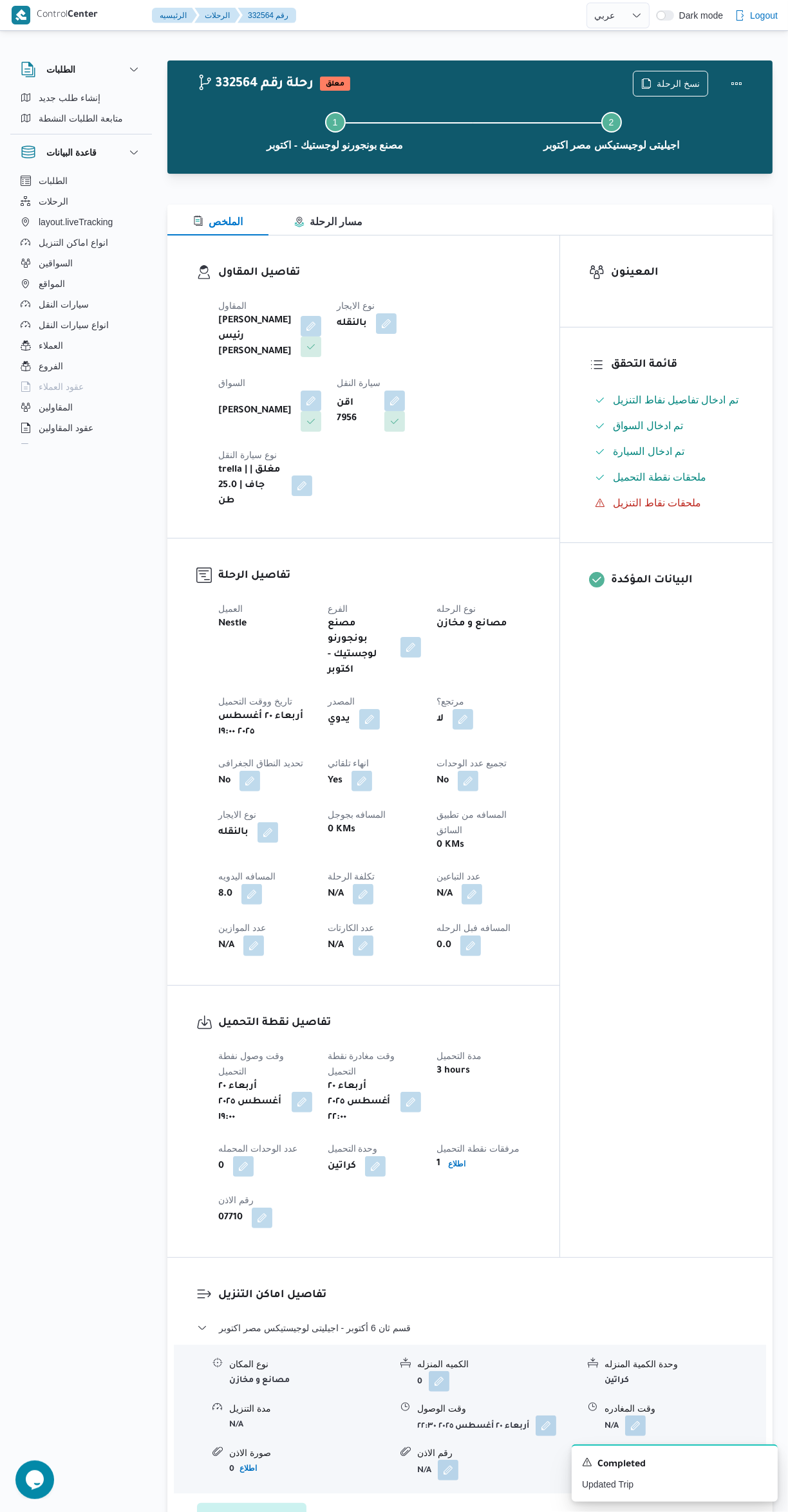
select select "ar"
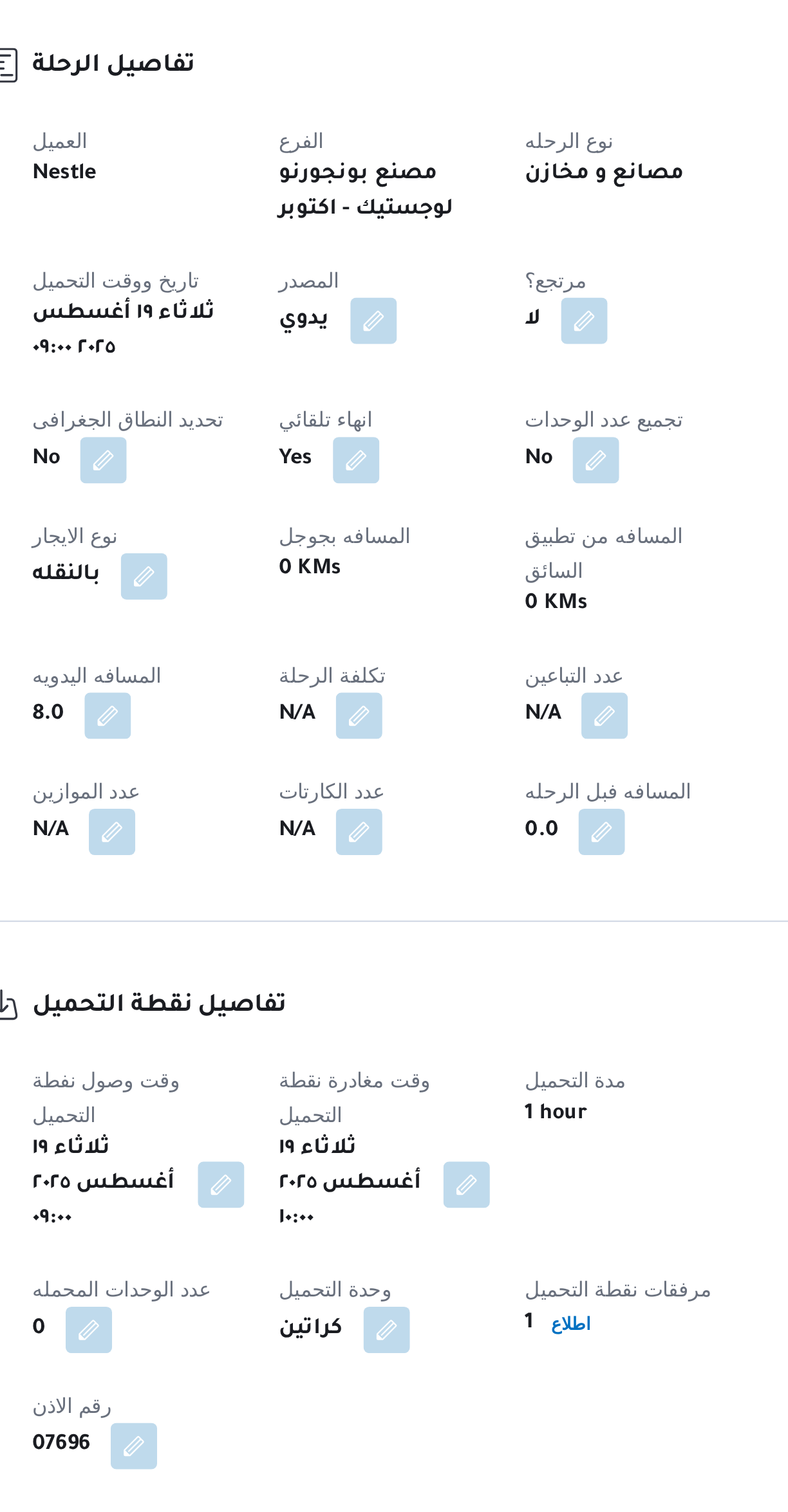
select select "ar"
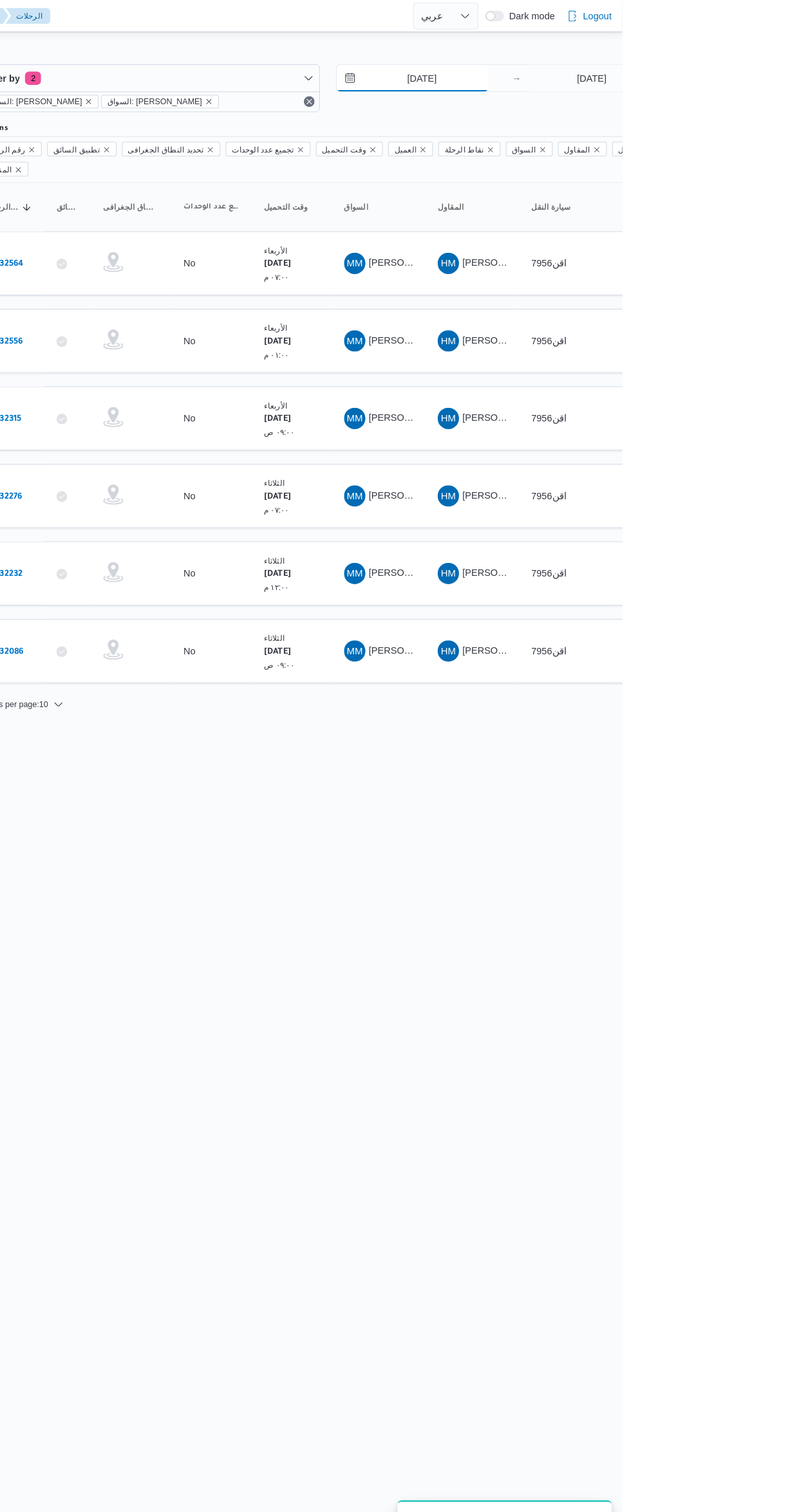
click at [571, 71] on input "[DATE]" at bounding box center [586, 75] width 146 height 26
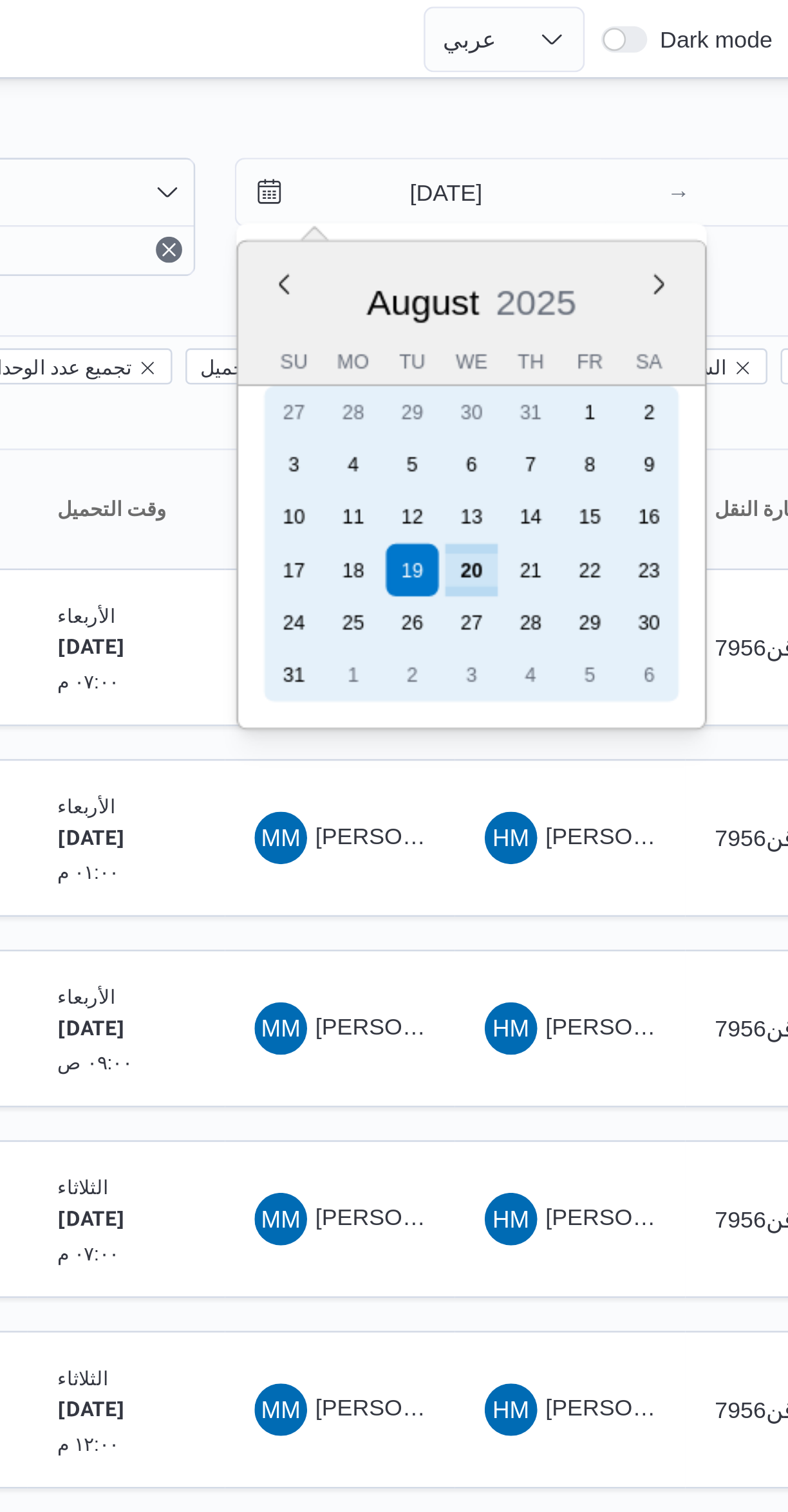
click at [604, 219] on div "20" at bounding box center [605, 223] width 20 height 20
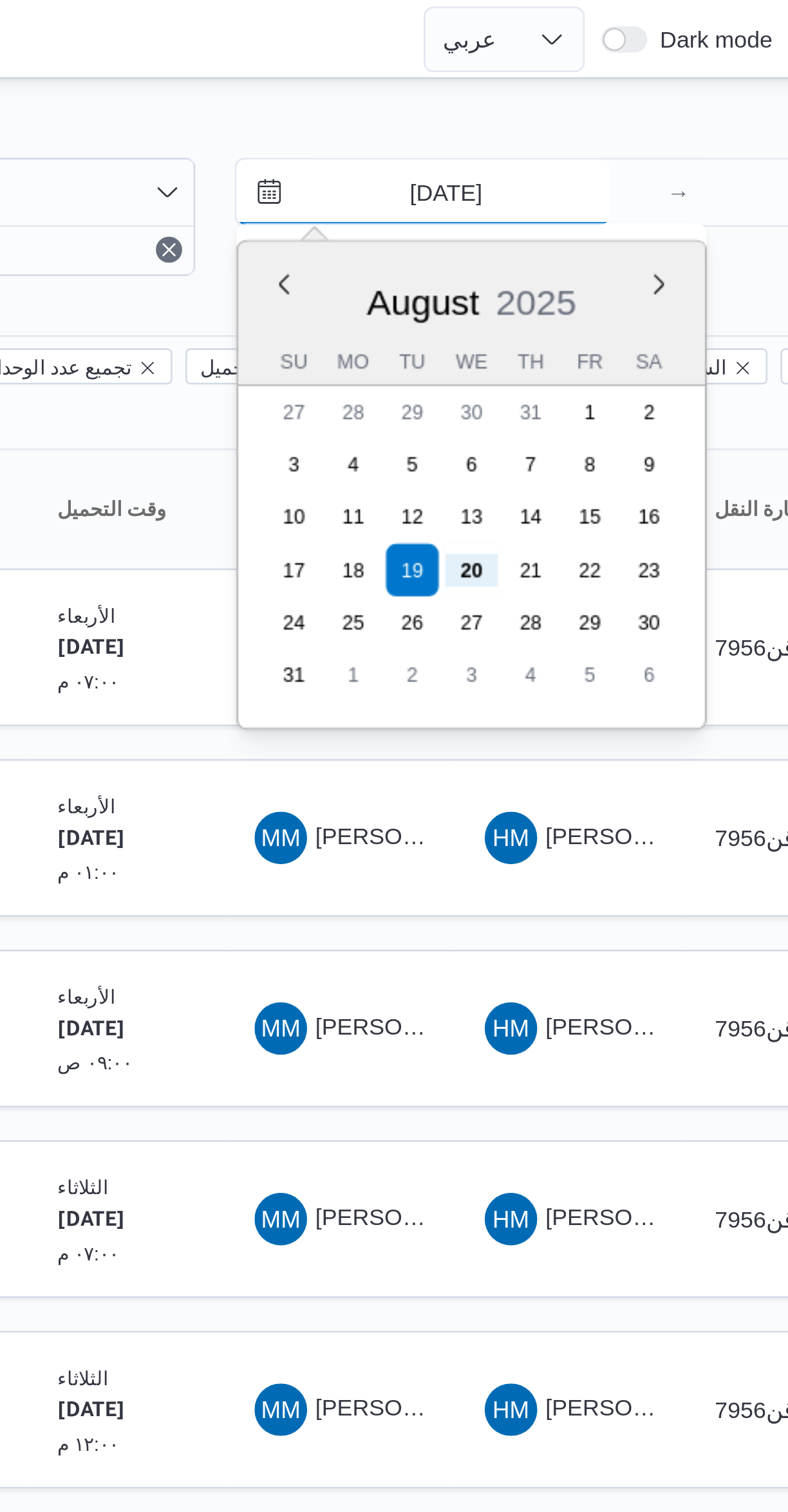
type input "[DATE]"
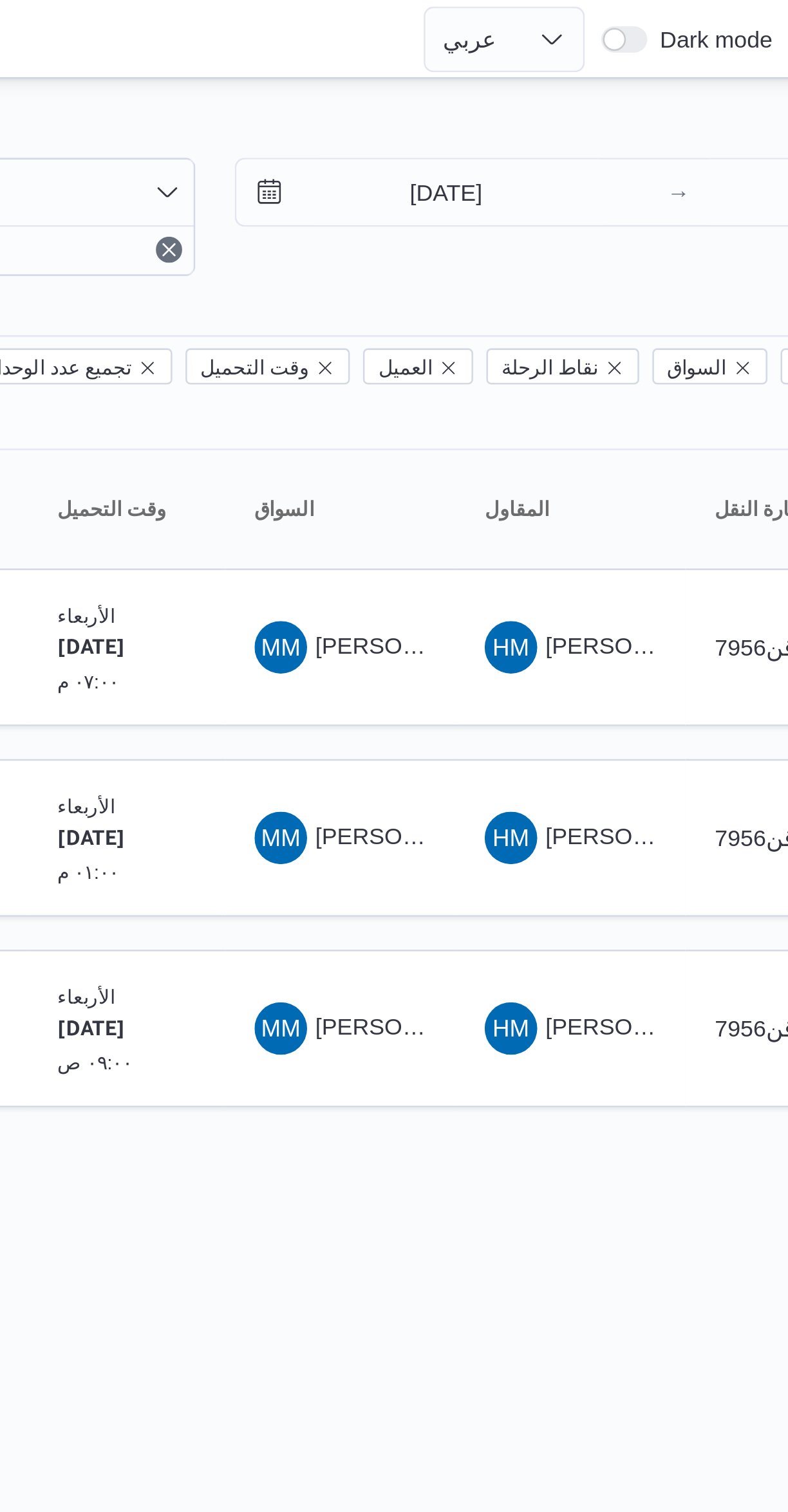
click at [527, 32] on div at bounding box center [394, 30] width 788 height 20
